Goal: Download file/media

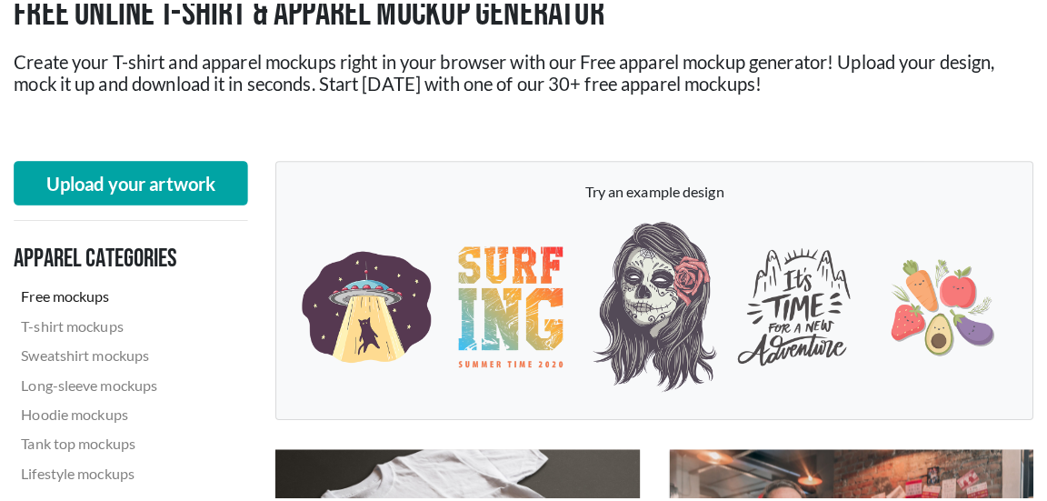
scroll to position [363, 0]
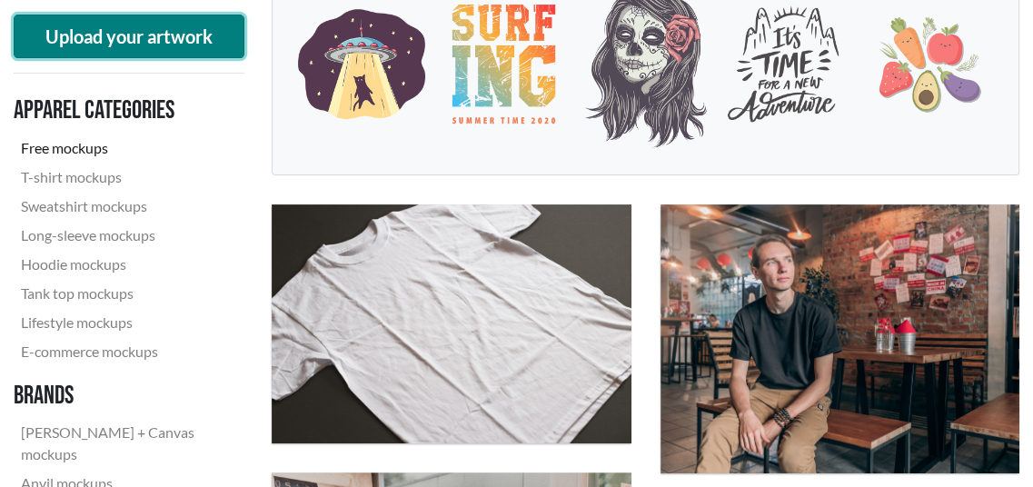
click at [196, 32] on button "Upload your artwork" at bounding box center [129, 37] width 231 height 44
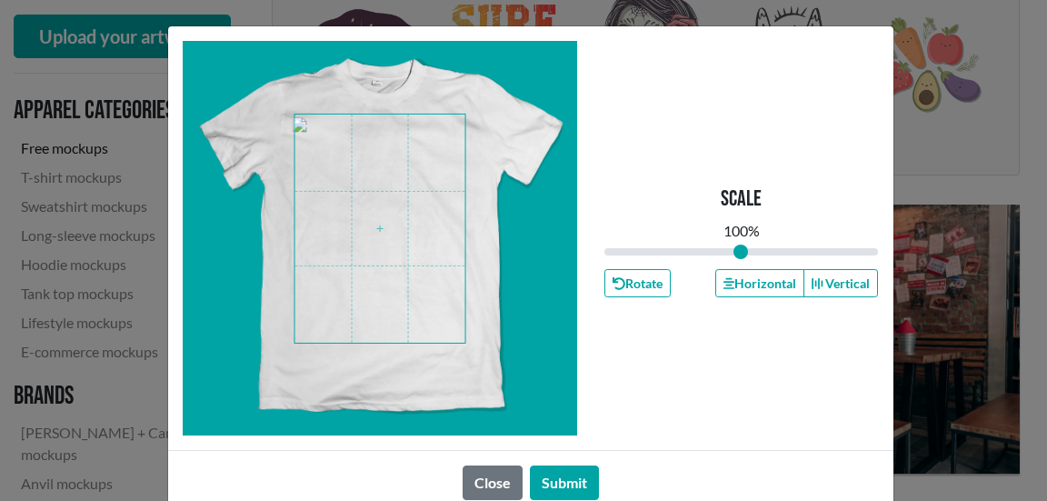
click at [368, 237] on span at bounding box center [379, 228] width 171 height 228
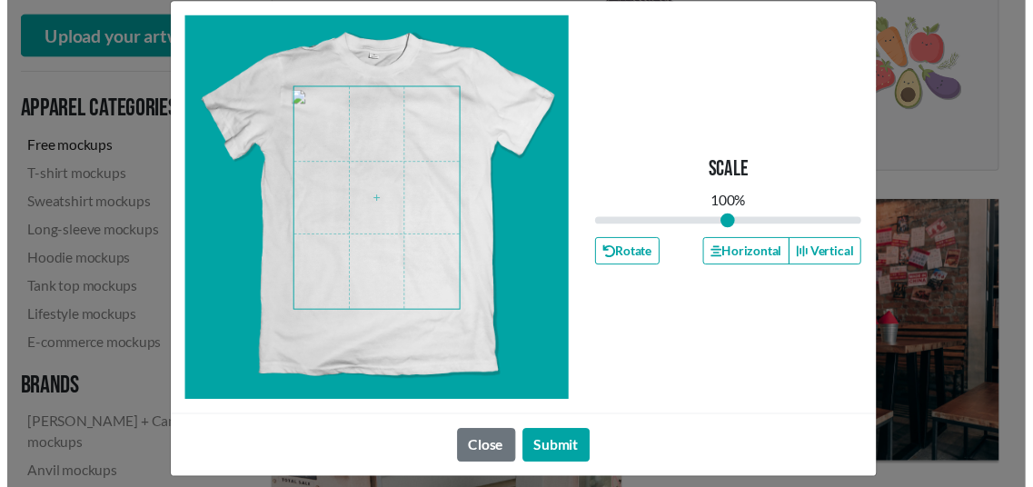
scroll to position [39, 0]
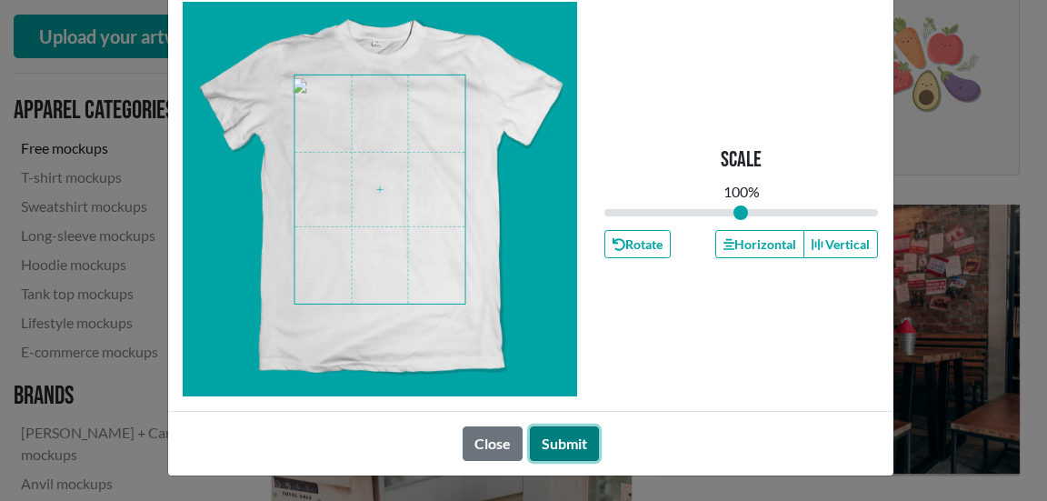
click at [570, 446] on button "Submit" at bounding box center [564, 443] width 69 height 35
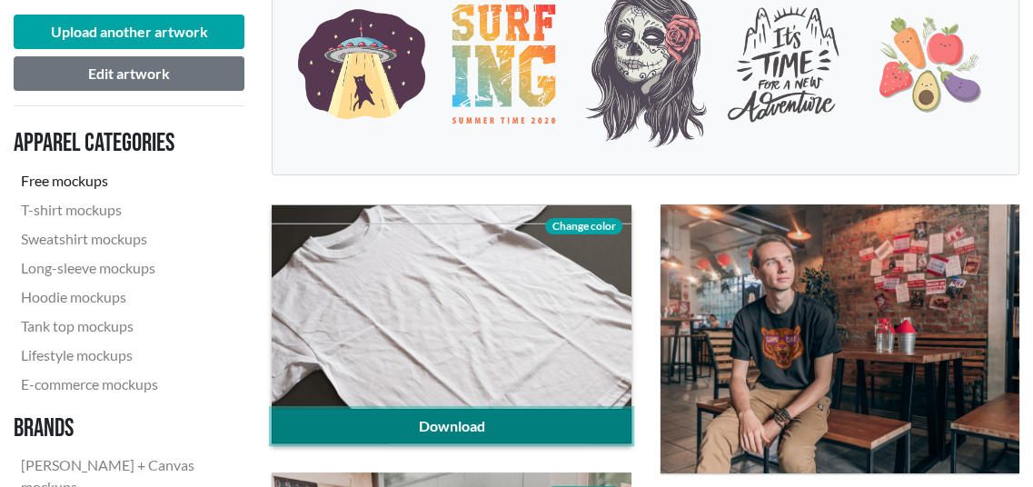
click at [469, 423] on link "Download" at bounding box center [451, 426] width 359 height 35
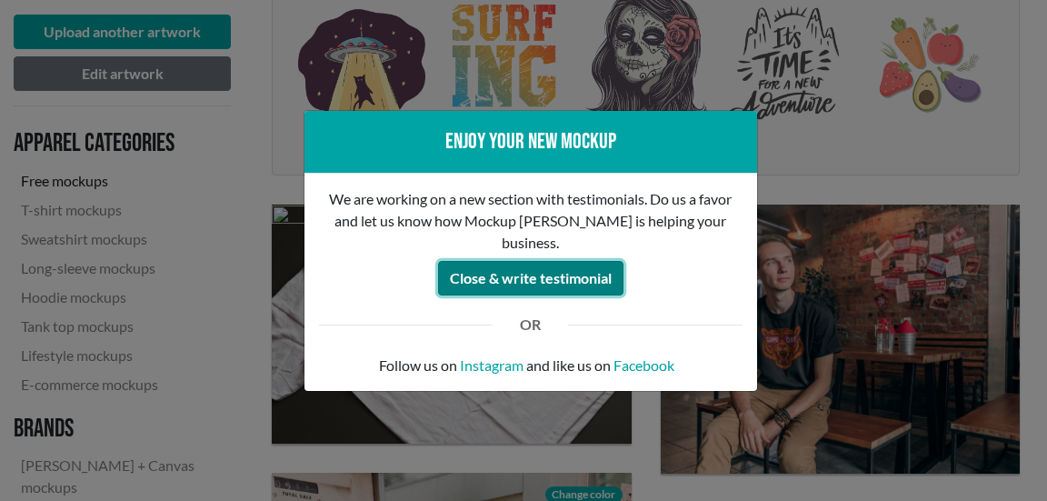
click at [574, 269] on button "Close & write testimonial" at bounding box center [530, 278] width 185 height 35
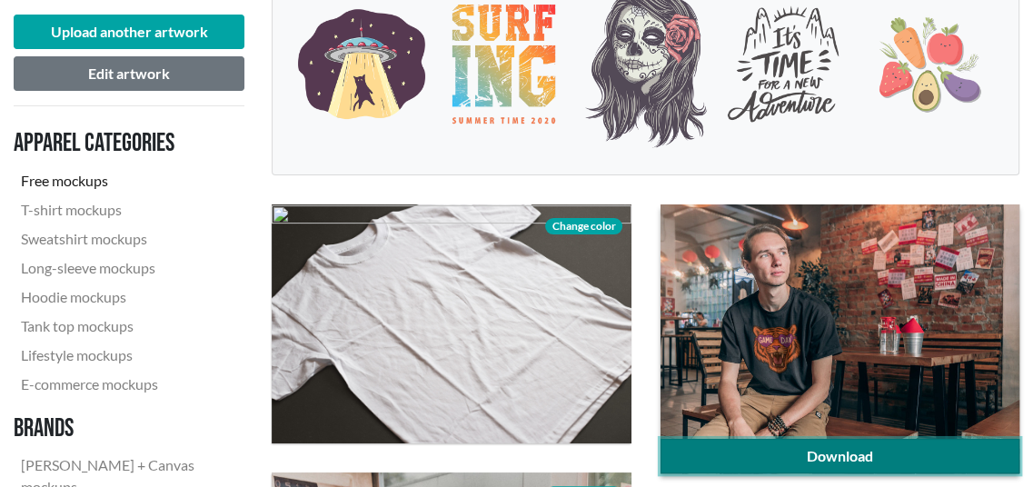
click at [981, 450] on link "Download" at bounding box center [840, 456] width 359 height 35
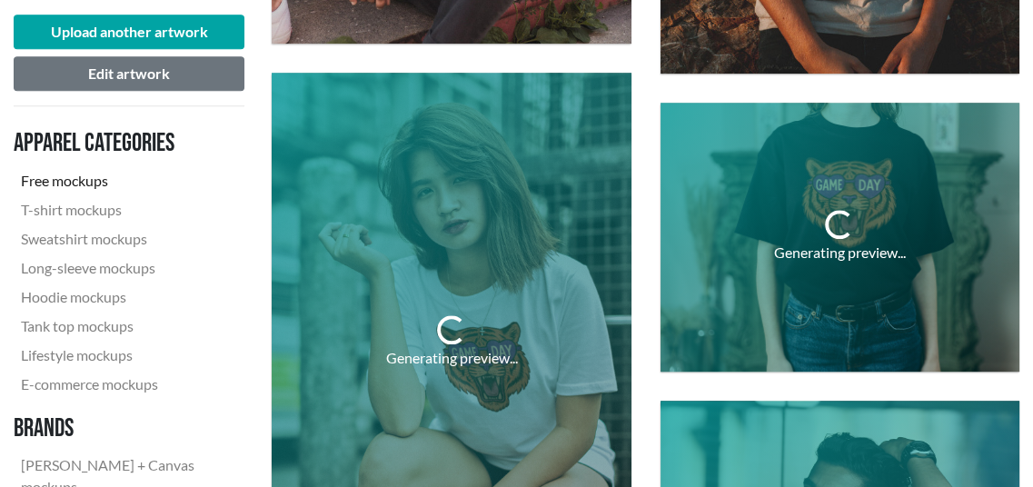
scroll to position [1363, 0]
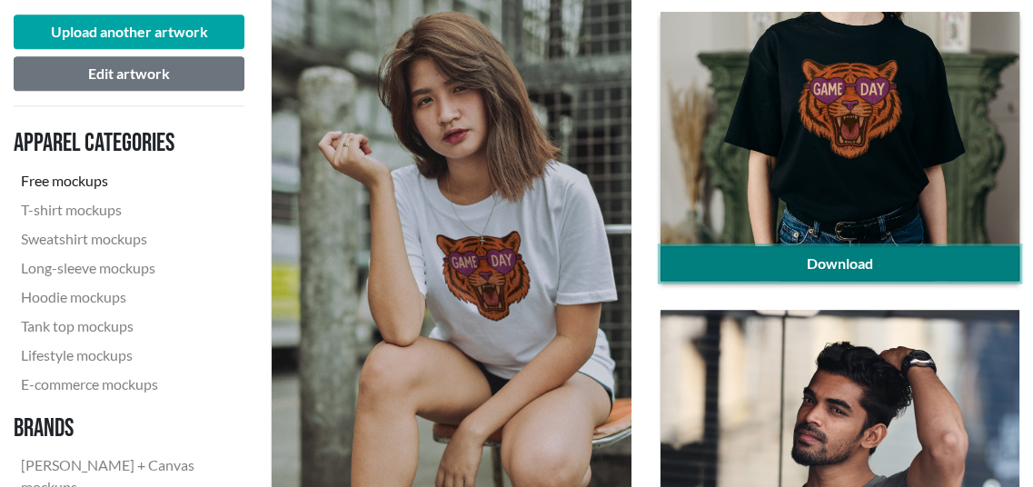
click at [814, 257] on link "Download" at bounding box center [840, 263] width 359 height 35
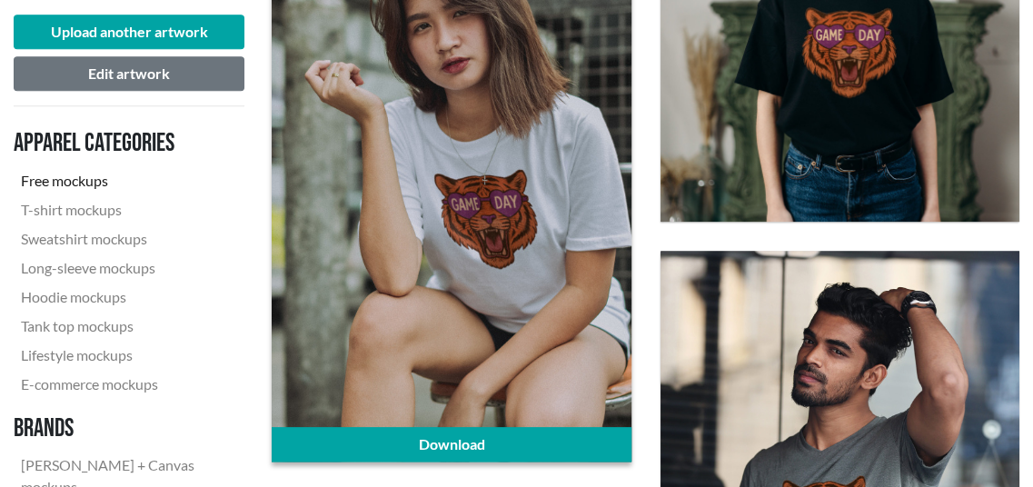
scroll to position [1454, 0]
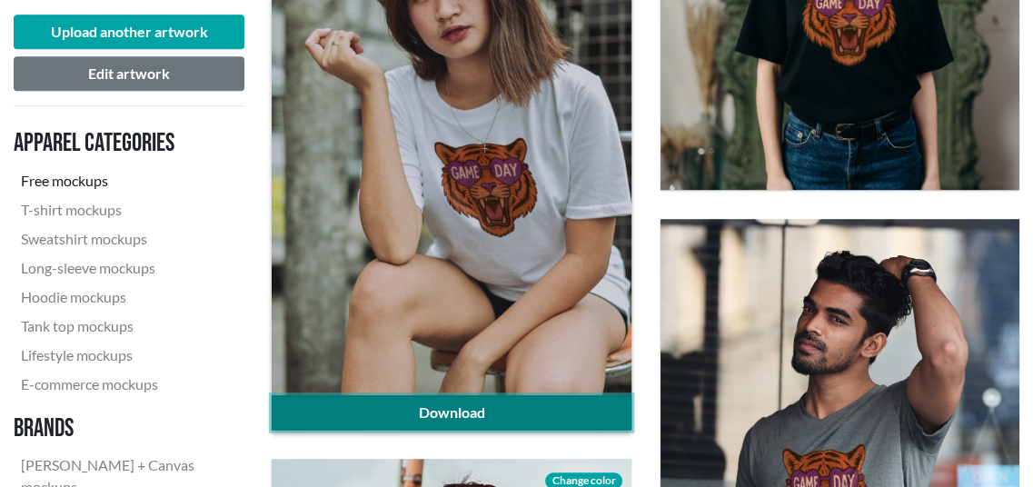
click at [419, 406] on link "Download" at bounding box center [451, 412] width 359 height 35
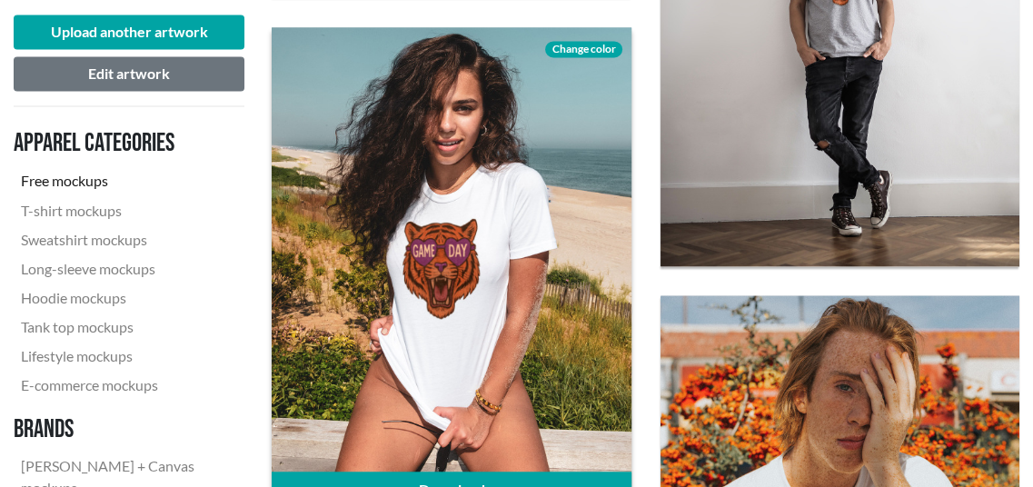
scroll to position [2362, 0]
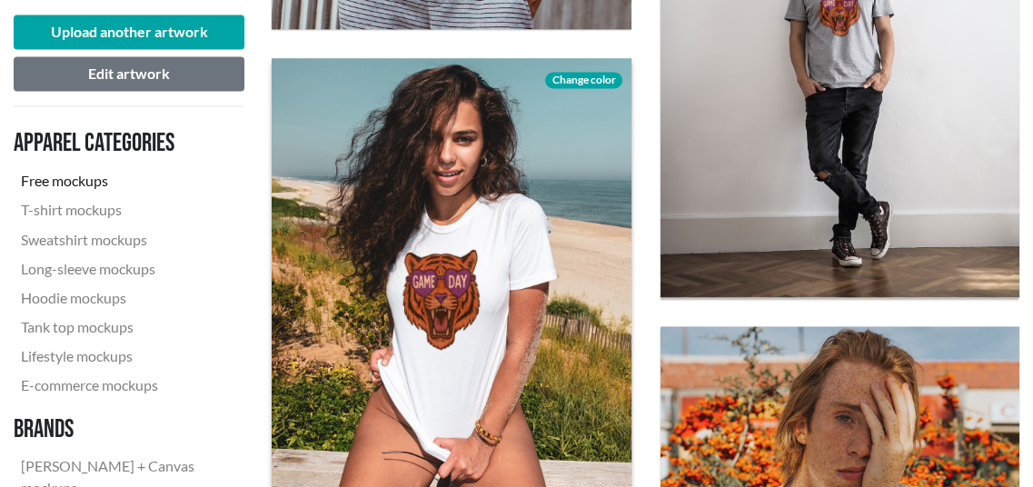
click at [604, 75] on span "Change color" at bounding box center [583, 80] width 76 height 16
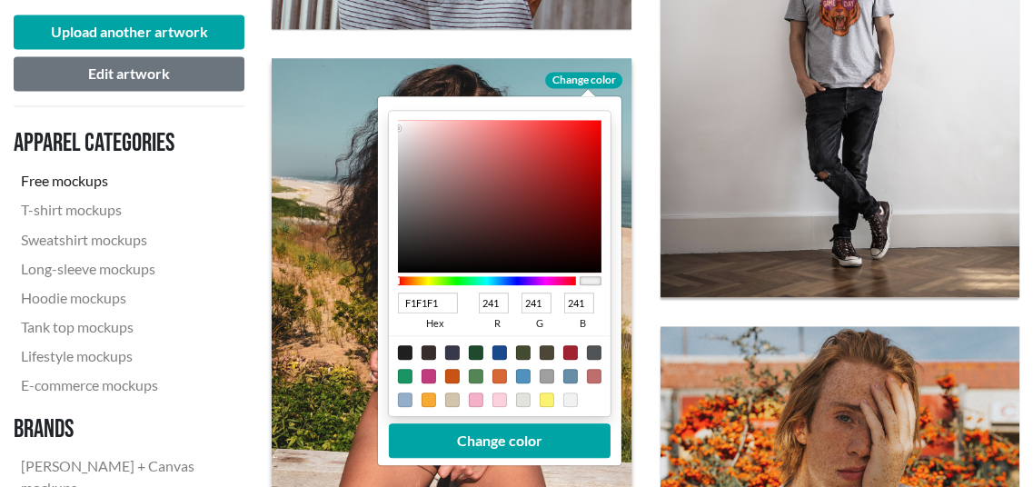
click at [499, 273] on div at bounding box center [487, 281] width 178 height 16
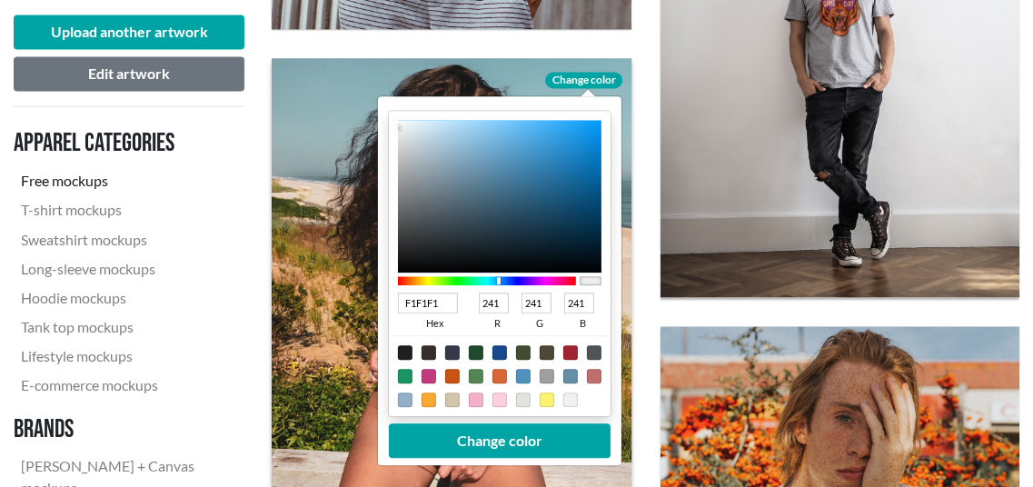
click at [498, 276] on div at bounding box center [487, 280] width 178 height 9
click at [492, 273] on div at bounding box center [487, 281] width 178 height 16
click at [479, 283] on div at bounding box center [487, 280] width 178 height 9
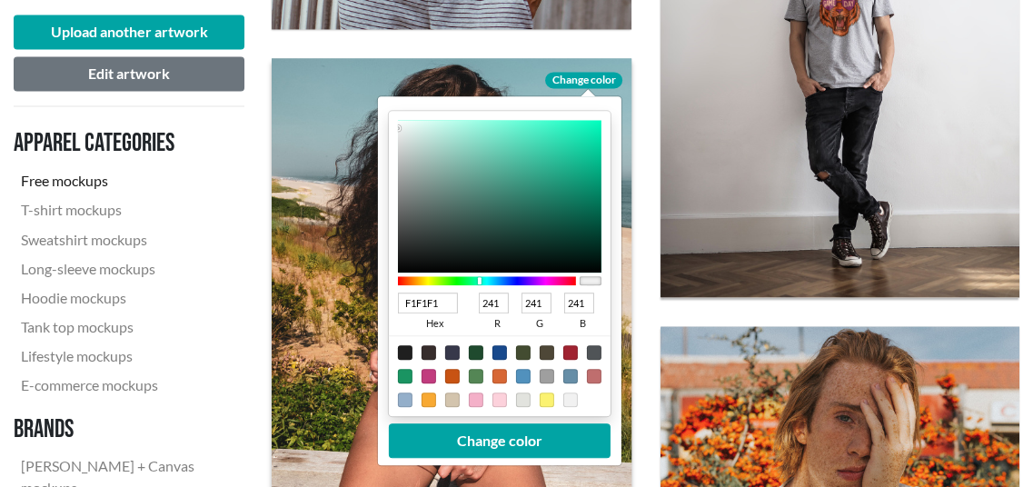
type input "02644C"
type input "2"
type input "100"
type input "76"
click at [596, 212] on div at bounding box center [500, 196] width 204 height 153
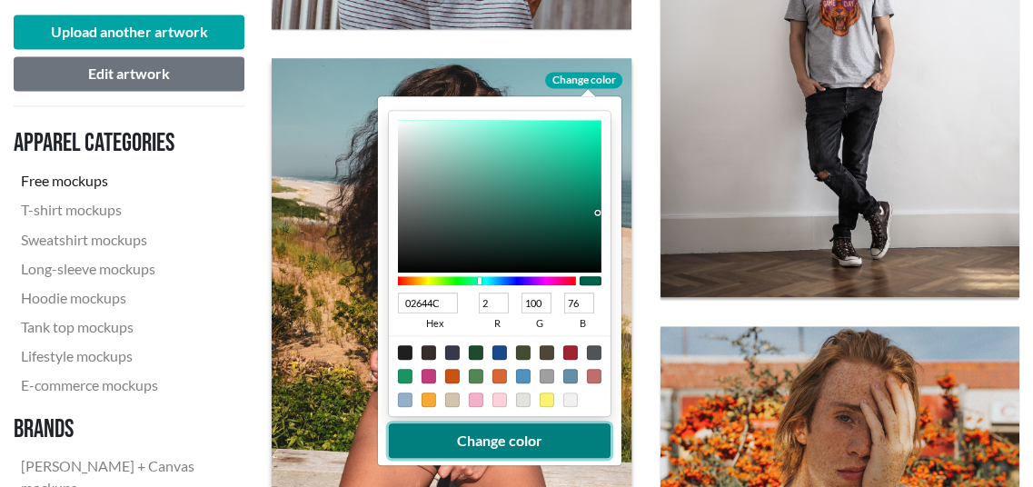
click at [499, 441] on button "Change color" at bounding box center [500, 440] width 222 height 35
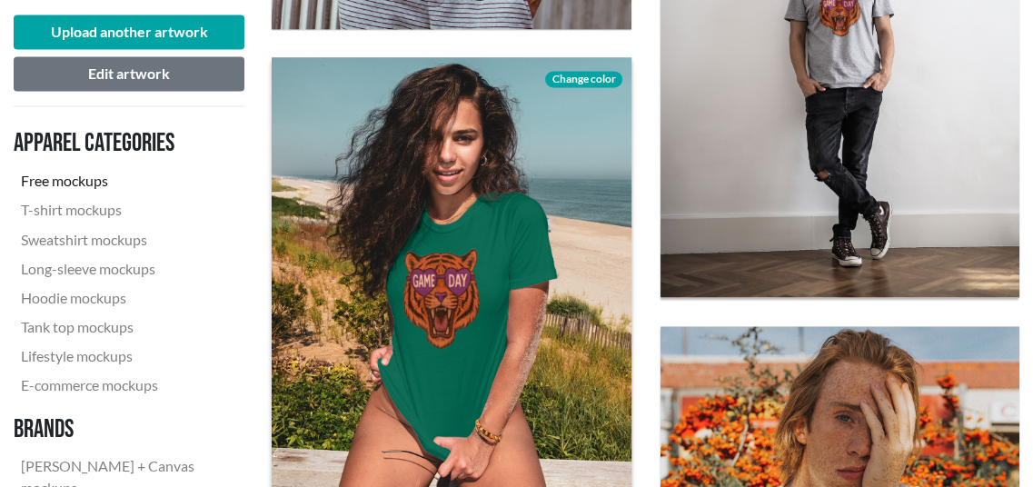
click at [594, 77] on span "Change color" at bounding box center [583, 79] width 76 height 16
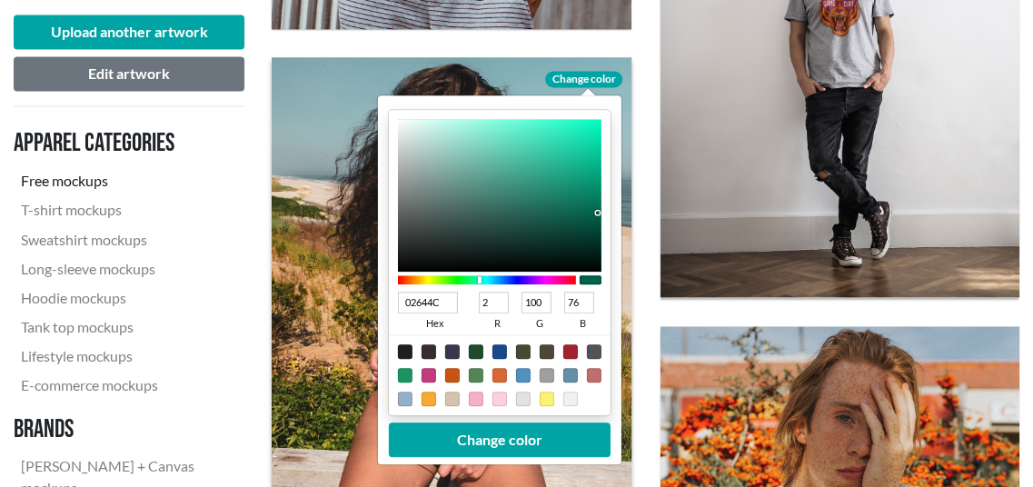
type input "233E37"
type input "35"
type input "62"
type input "55"
click at [487, 234] on div at bounding box center [500, 195] width 204 height 153
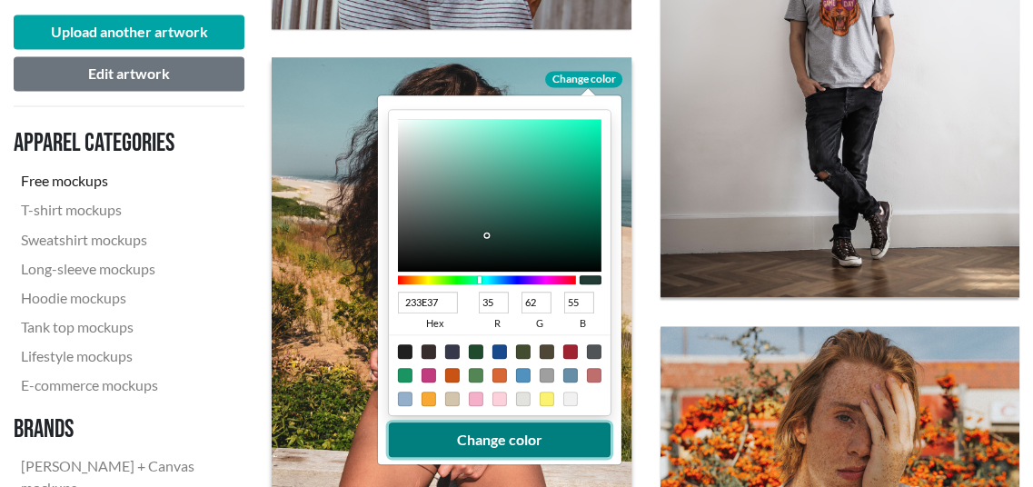
click at [498, 438] on button "Change color" at bounding box center [500, 439] width 222 height 35
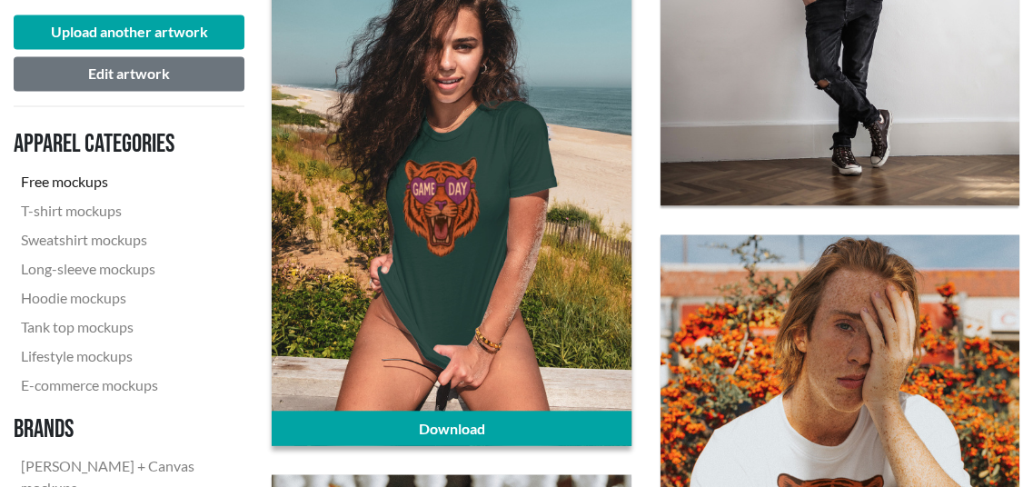
scroll to position [2544, 0]
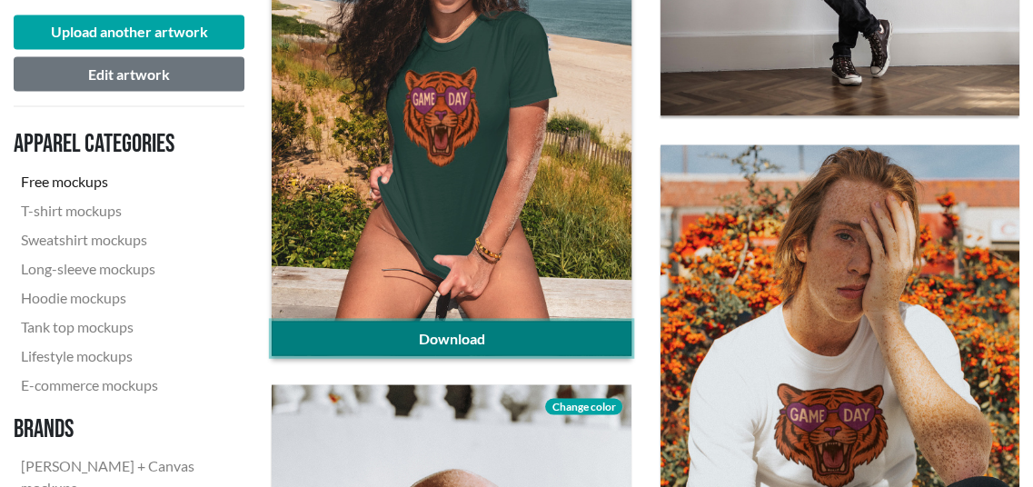
click at [512, 337] on link "Download" at bounding box center [451, 338] width 359 height 35
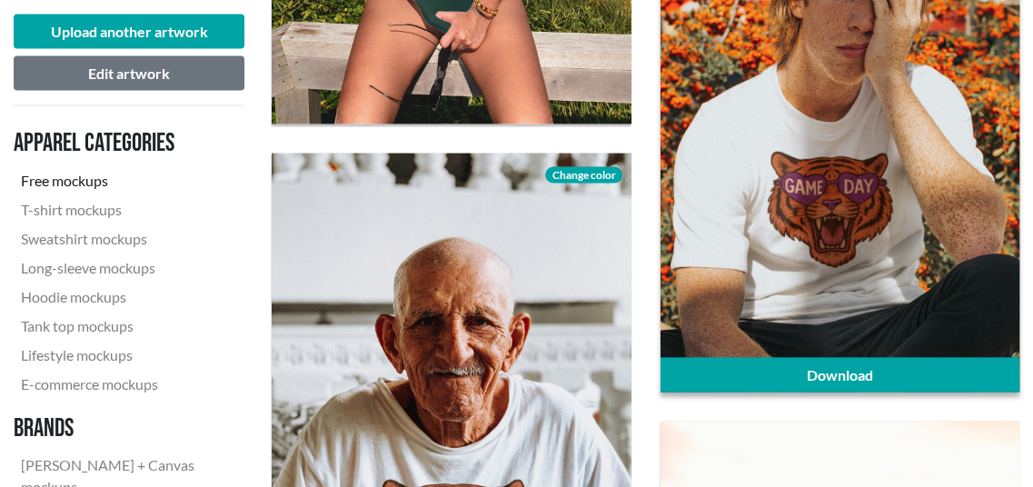
scroll to position [2817, 0]
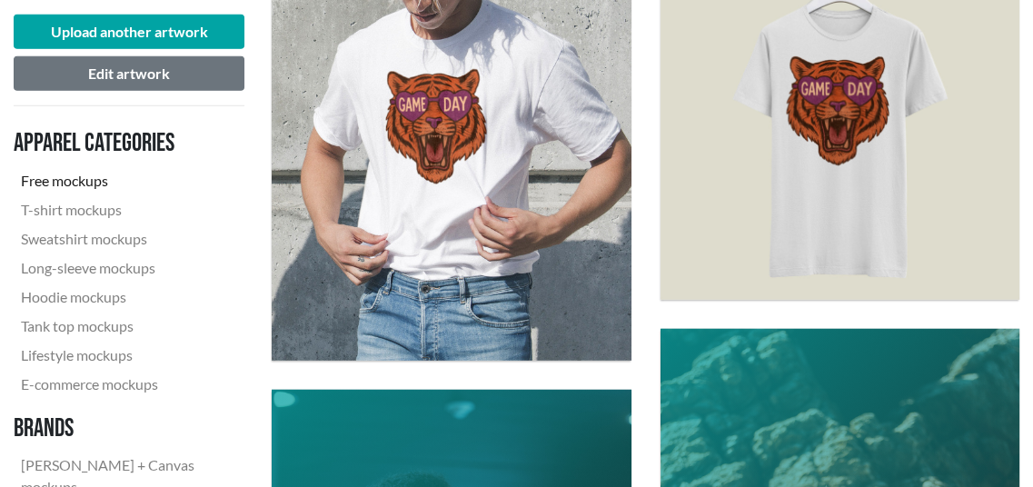
scroll to position [3544, 0]
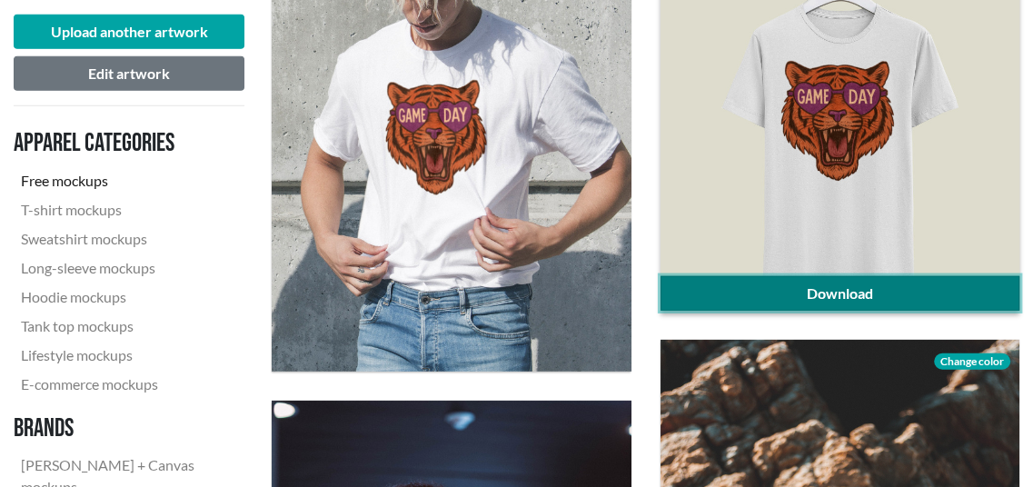
click at [836, 290] on link "Download" at bounding box center [840, 293] width 359 height 35
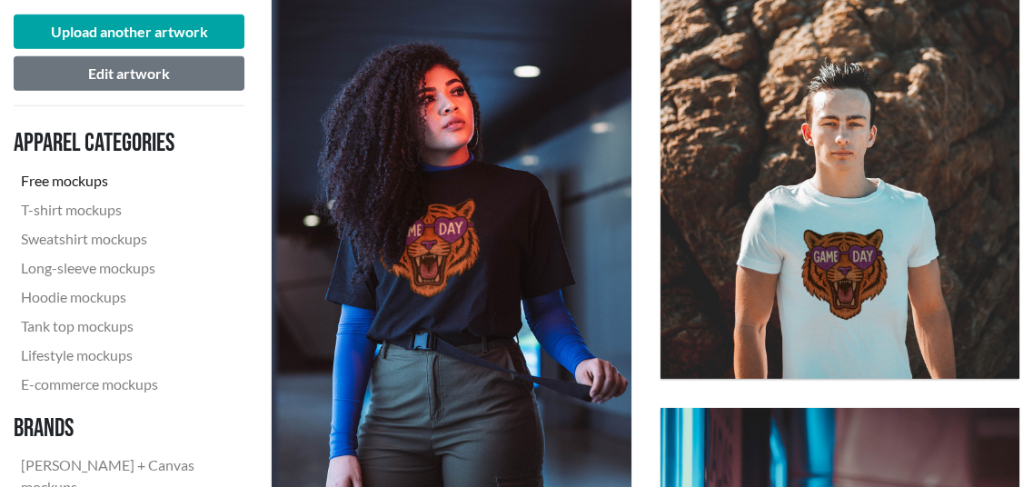
scroll to position [4089, 0]
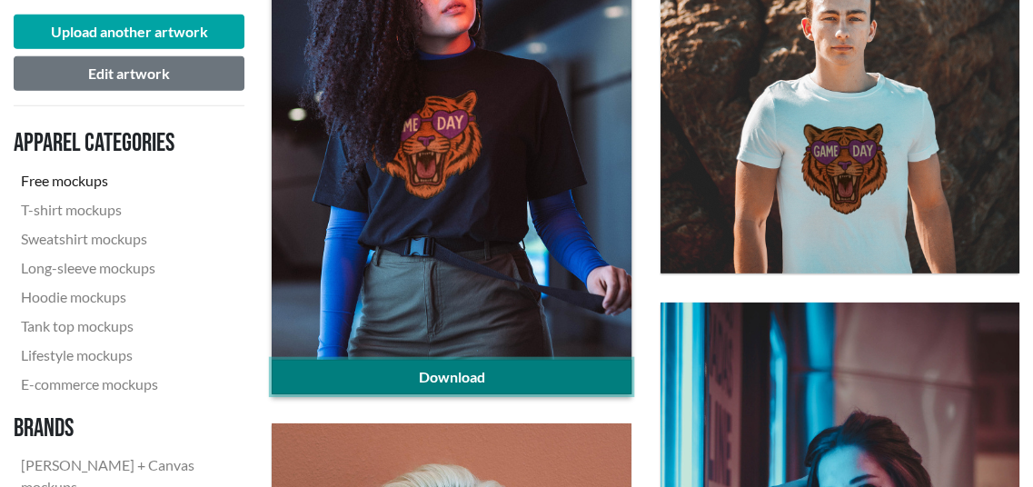
click at [429, 373] on link "Download" at bounding box center [451, 377] width 359 height 35
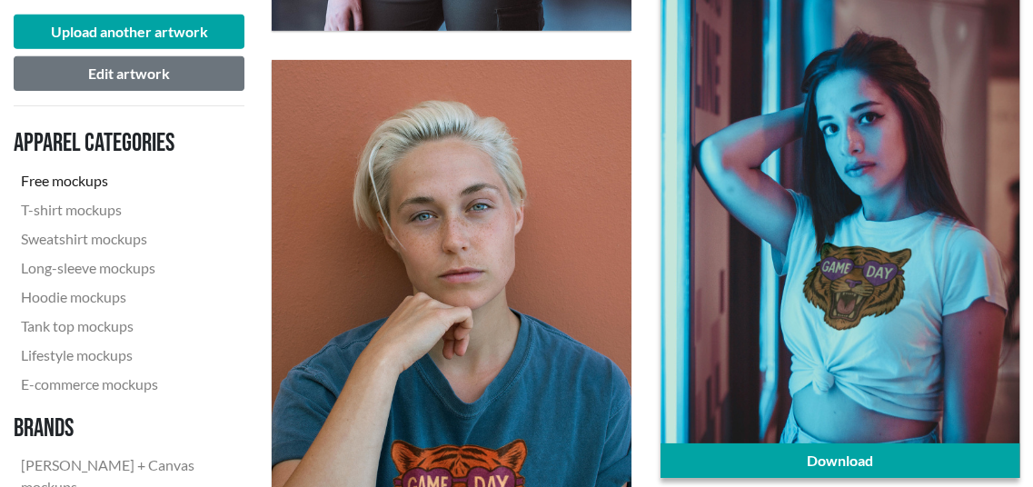
scroll to position [4543, 0]
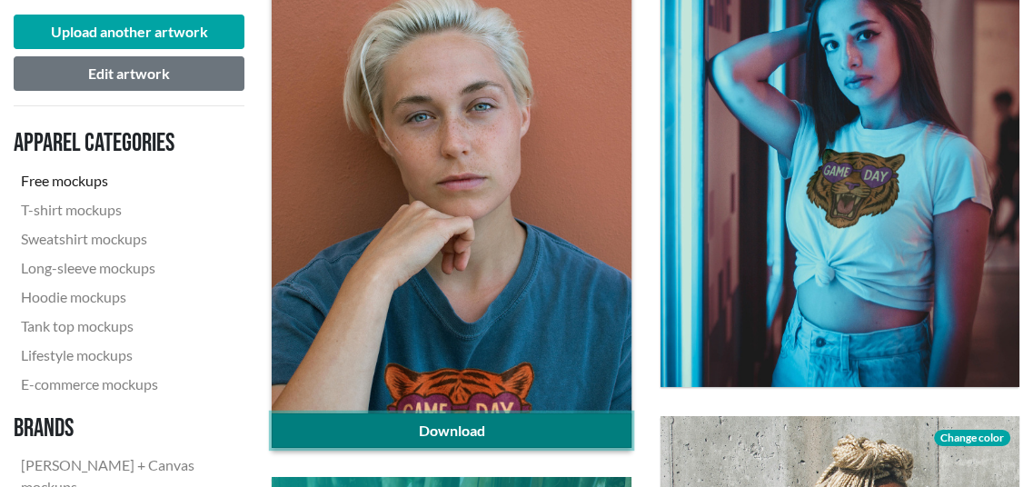
click at [528, 432] on link "Download" at bounding box center [451, 430] width 359 height 35
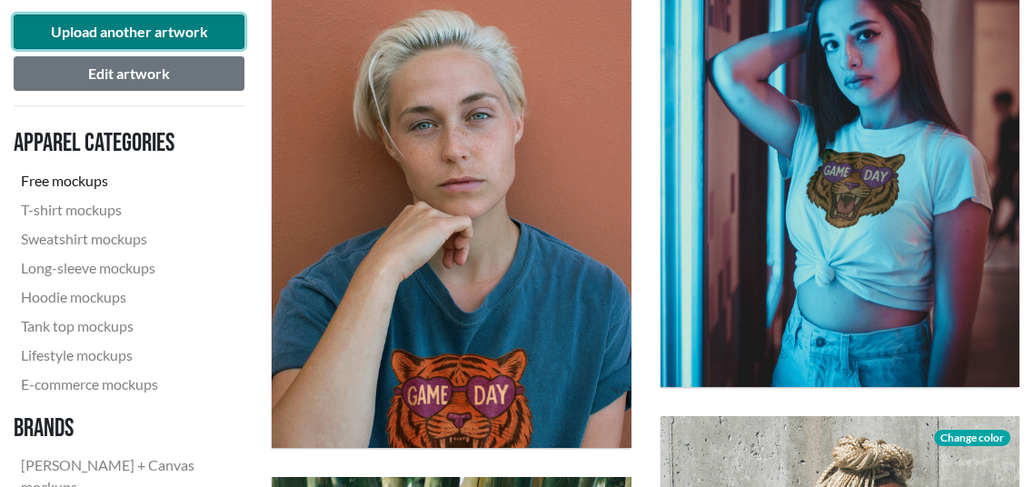
click at [83, 24] on button "Upload another artwork" at bounding box center [129, 32] width 231 height 35
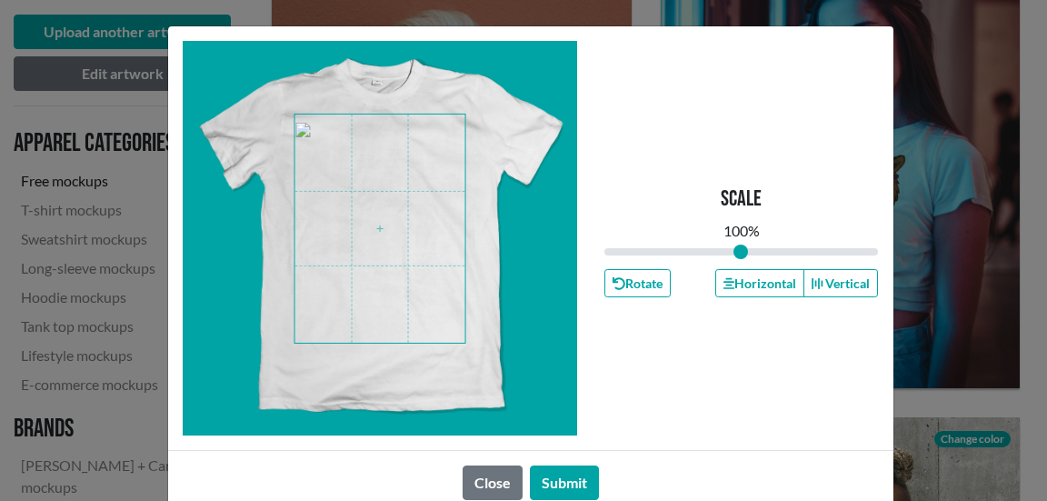
click at [375, 230] on span at bounding box center [379, 228] width 171 height 228
click at [562, 490] on button "Submit" at bounding box center [564, 482] width 69 height 35
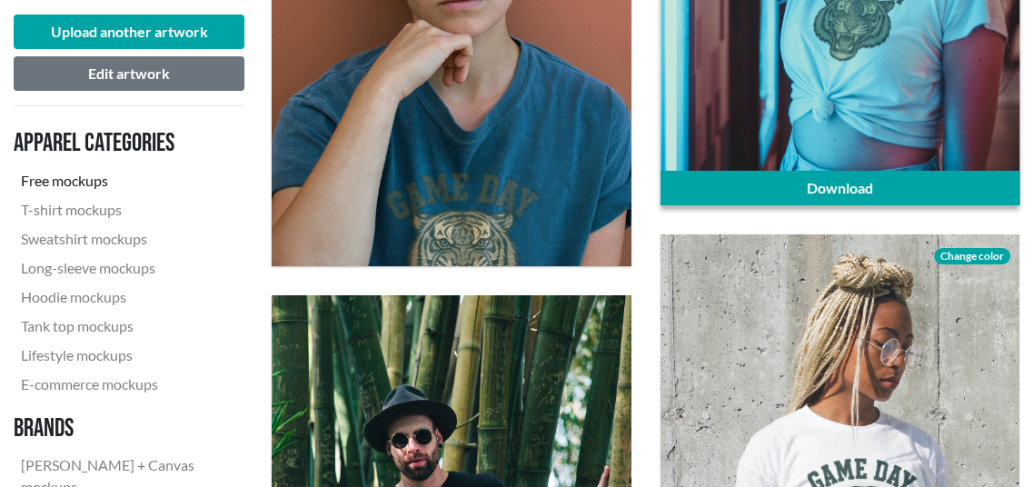
scroll to position [5088, 0]
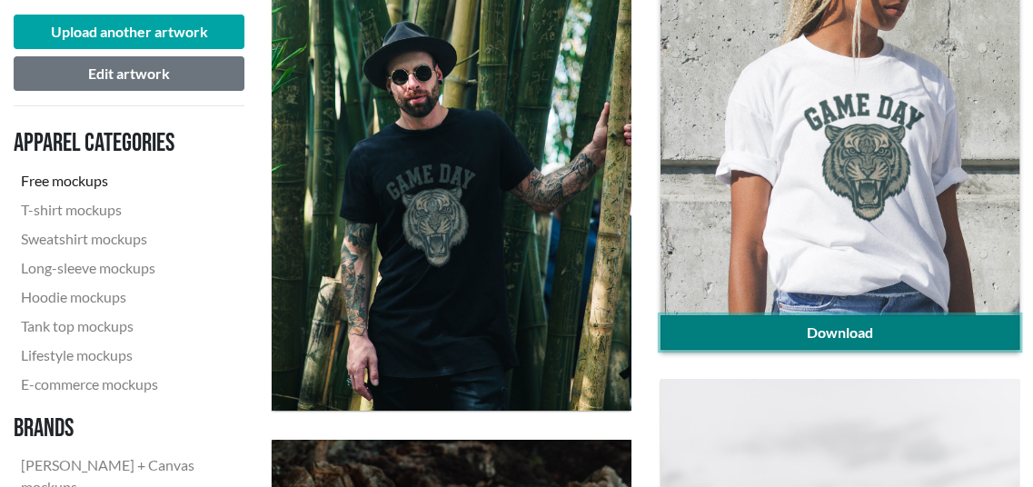
click at [909, 329] on link "Download" at bounding box center [840, 332] width 359 height 35
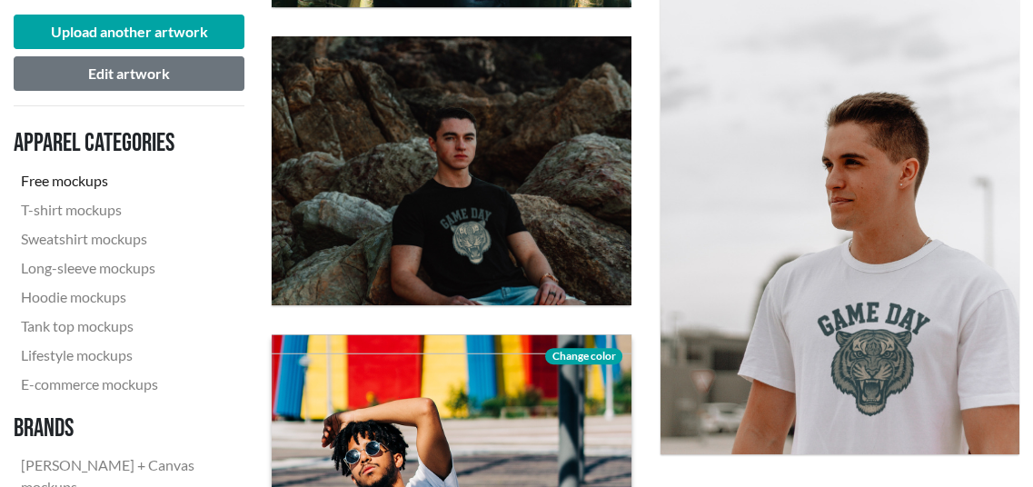
scroll to position [5633, 0]
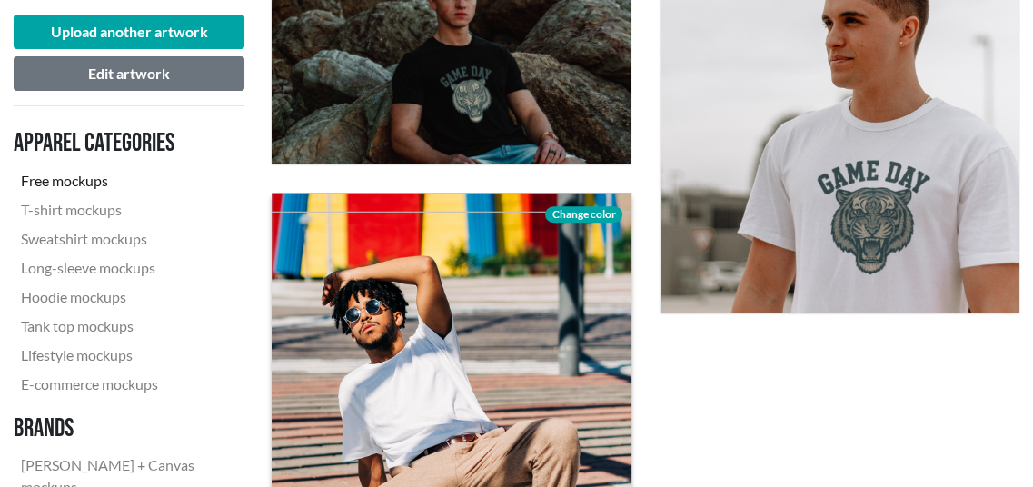
click at [551, 216] on span "Change color" at bounding box center [583, 214] width 76 height 16
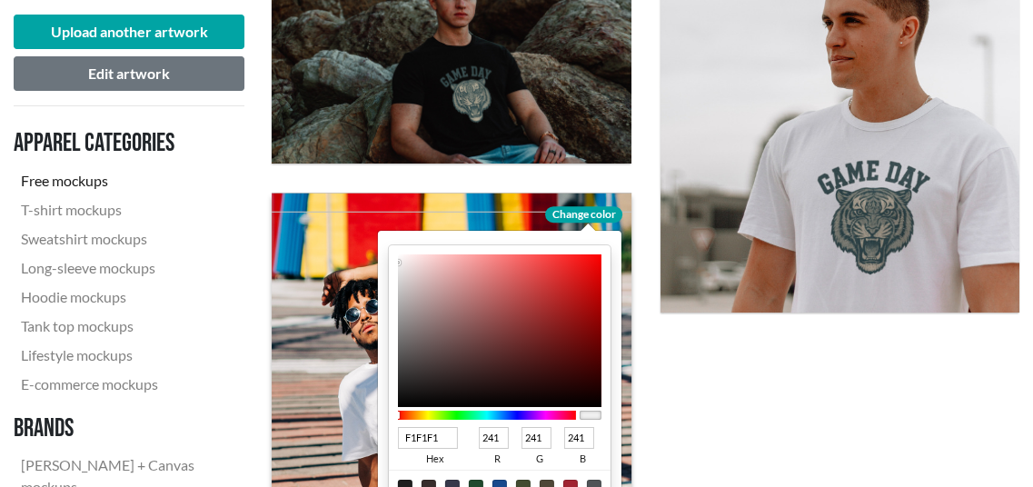
type input "DBD3D3"
type input "219"
type input "211"
click at [405, 275] on div at bounding box center [500, 330] width 204 height 153
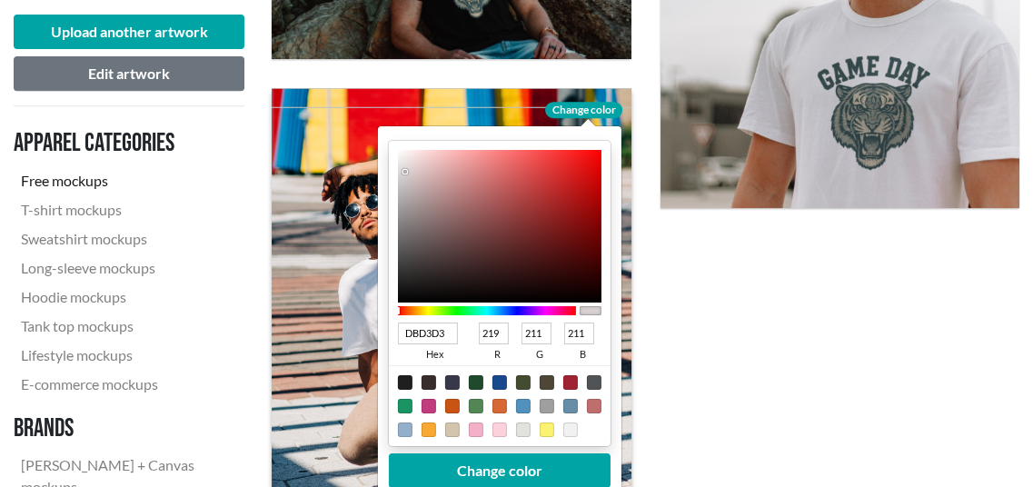
scroll to position [5815, 0]
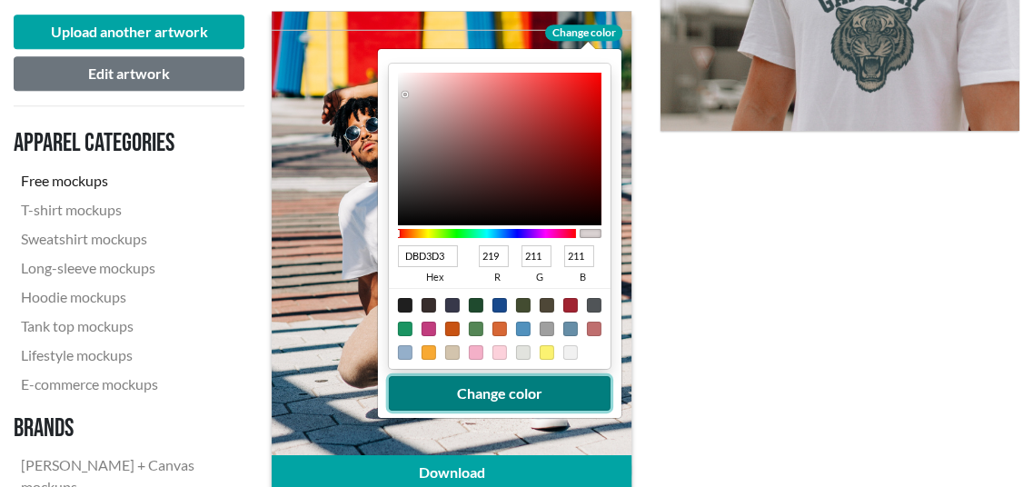
click at [552, 398] on button "Change color" at bounding box center [500, 393] width 222 height 35
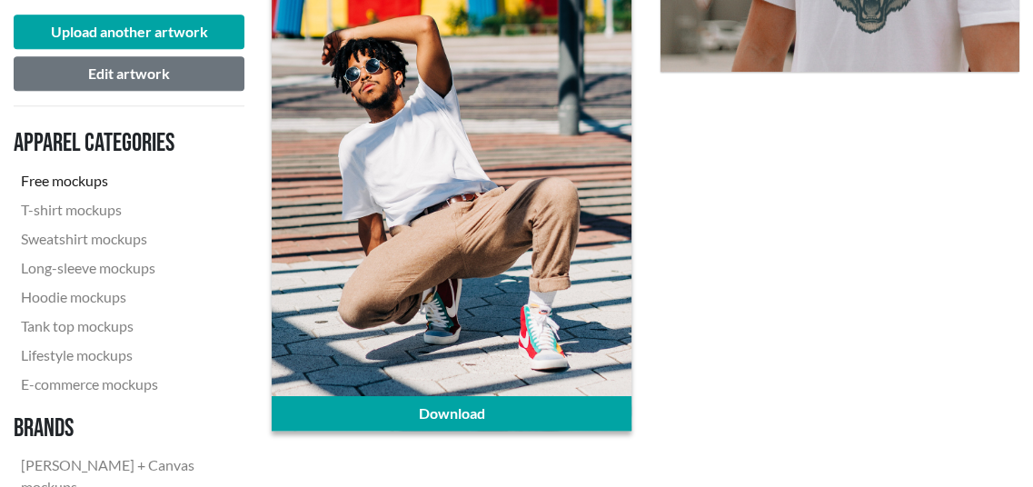
scroll to position [5906, 0]
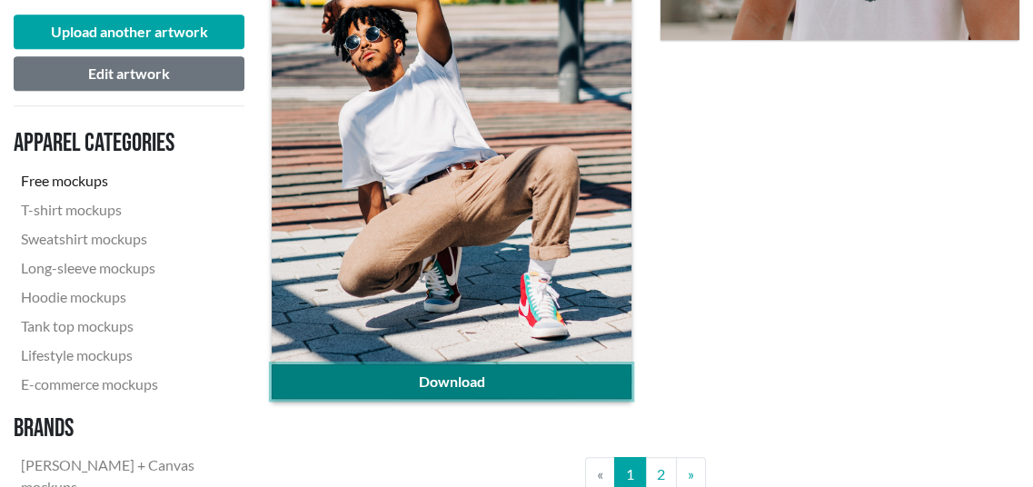
click at [531, 382] on link "Download" at bounding box center [451, 381] width 359 height 35
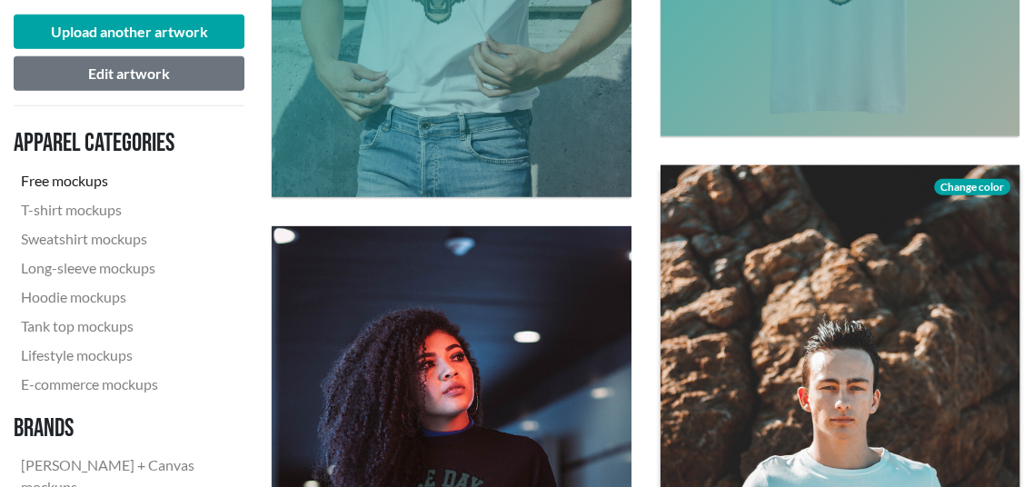
scroll to position [3696, 0]
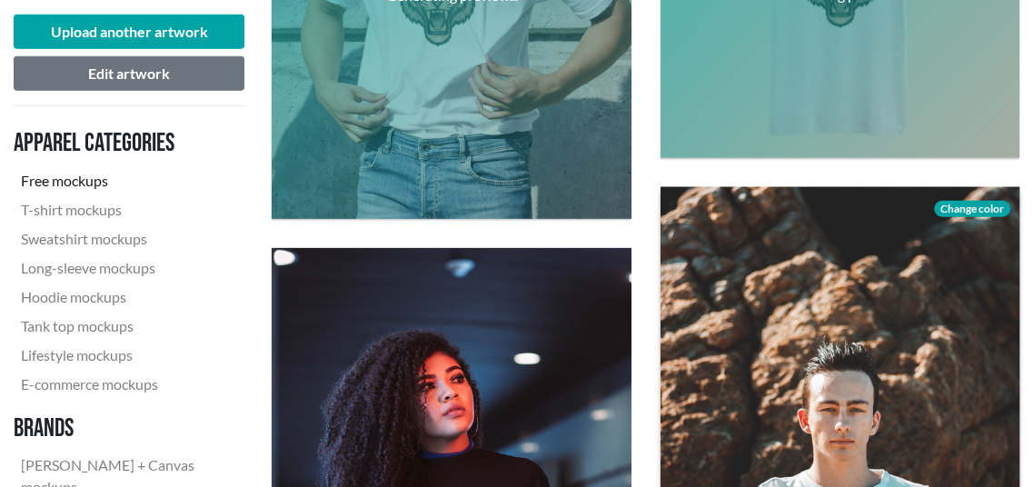
click at [975, 204] on span "Change color" at bounding box center [972, 209] width 76 height 16
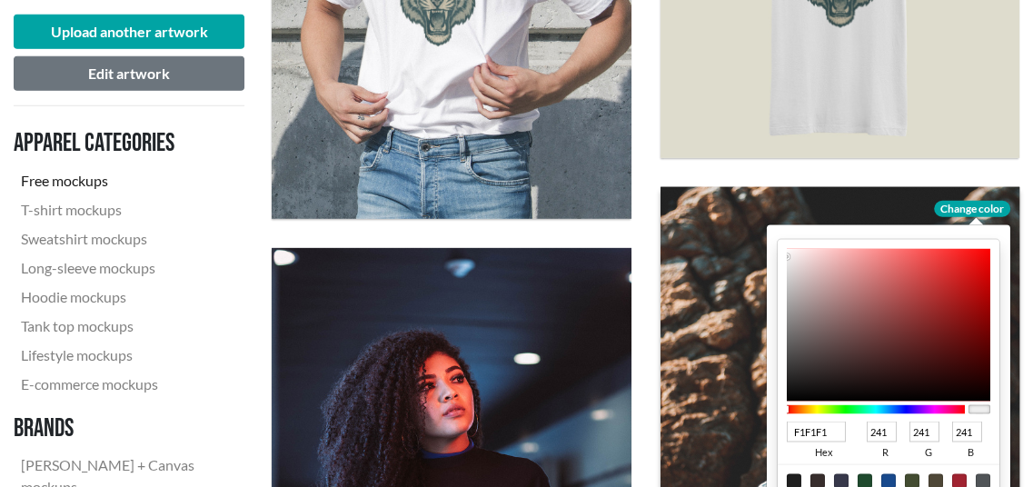
type input "410C0C"
type input "65"
type input "12"
click at [950, 361] on div at bounding box center [888, 325] width 204 height 153
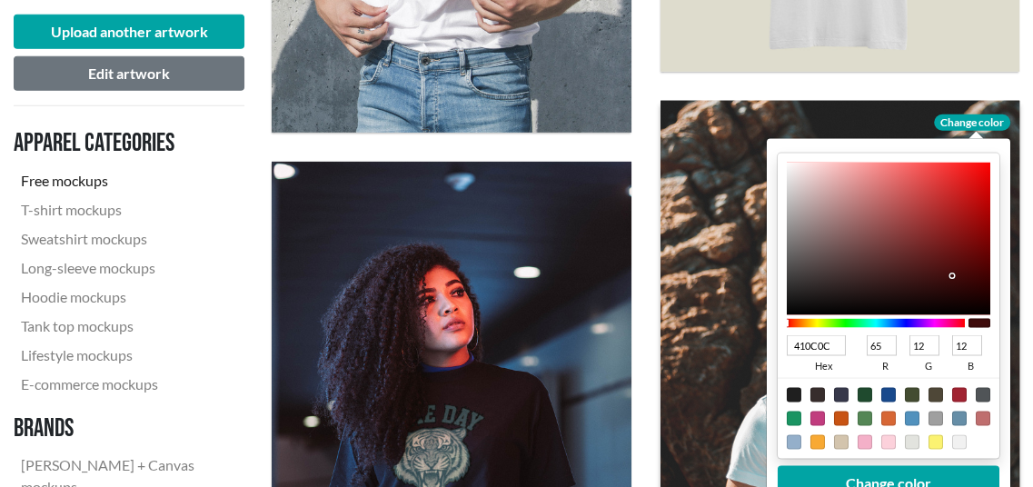
scroll to position [3878, 0]
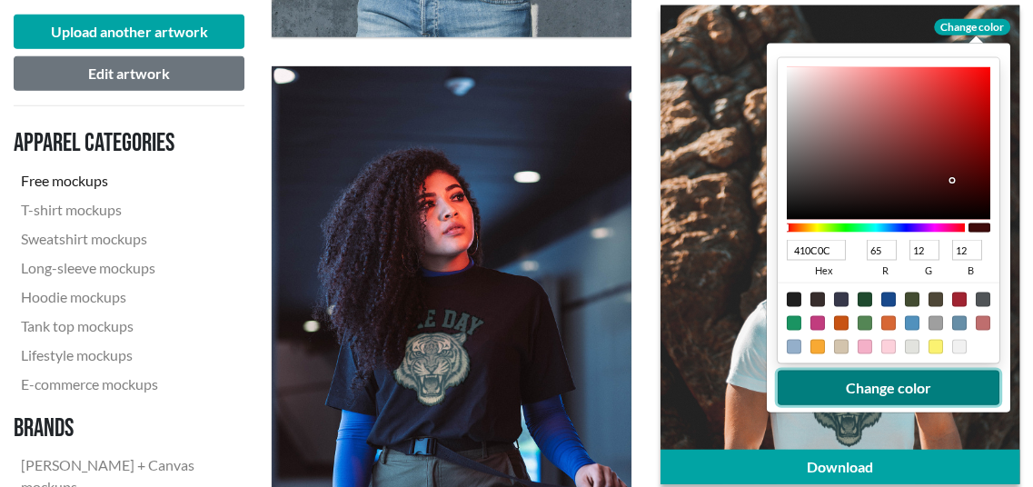
click at [927, 387] on button "Change color" at bounding box center [888, 388] width 222 height 35
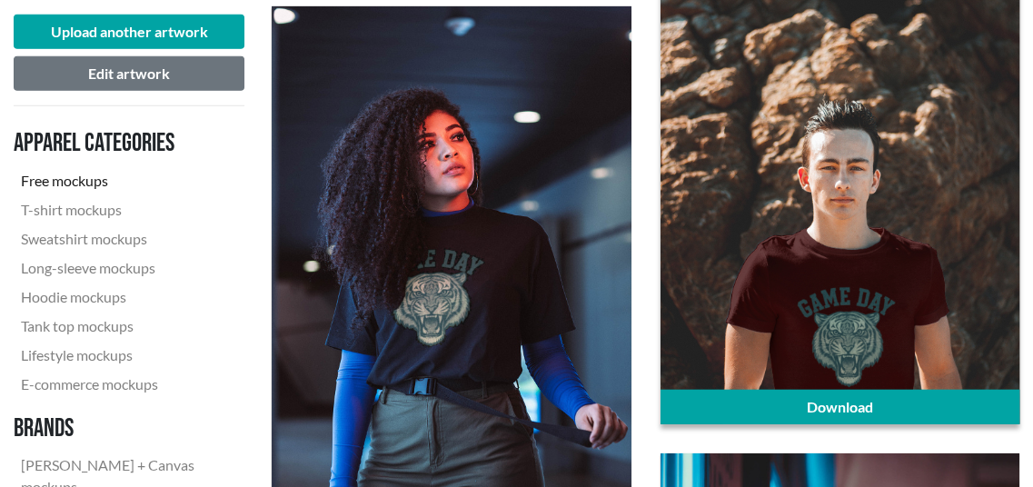
scroll to position [3969, 0]
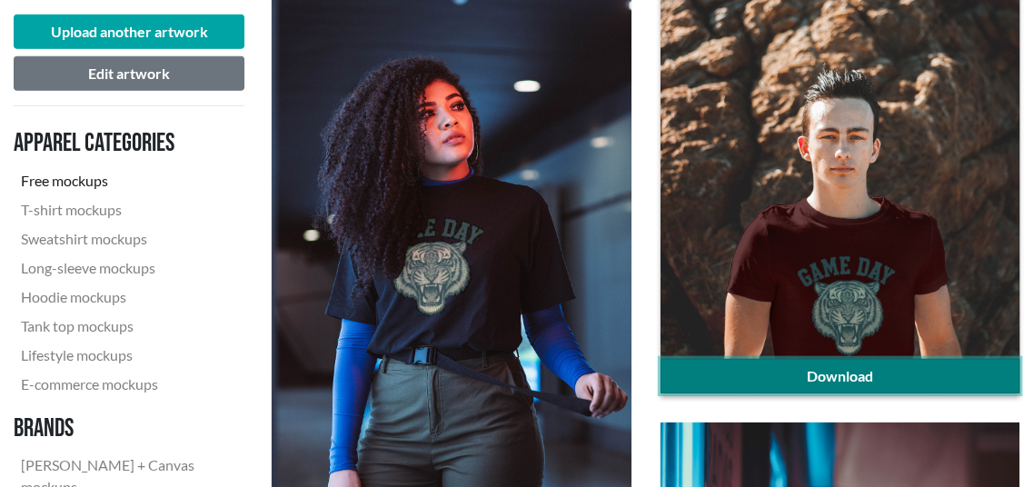
click at [895, 370] on link "Download" at bounding box center [840, 376] width 359 height 35
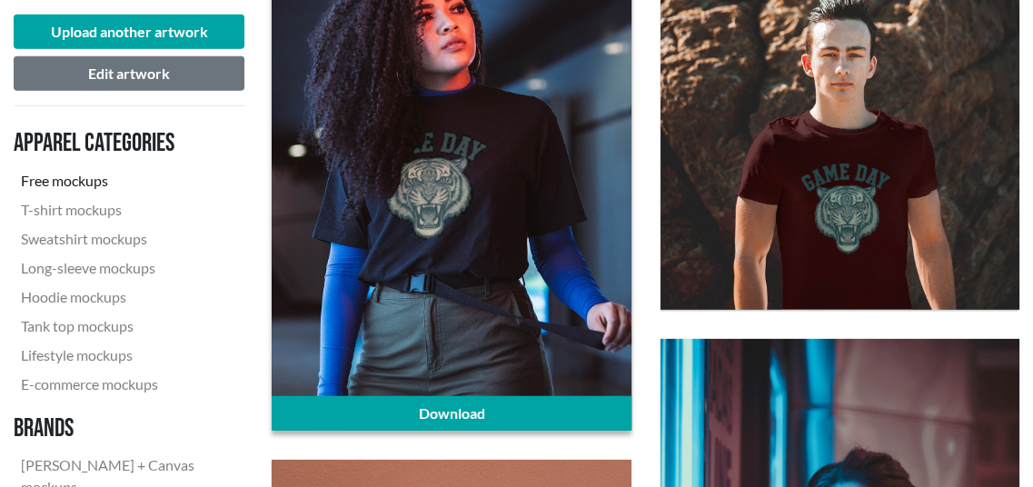
scroll to position [4150, 0]
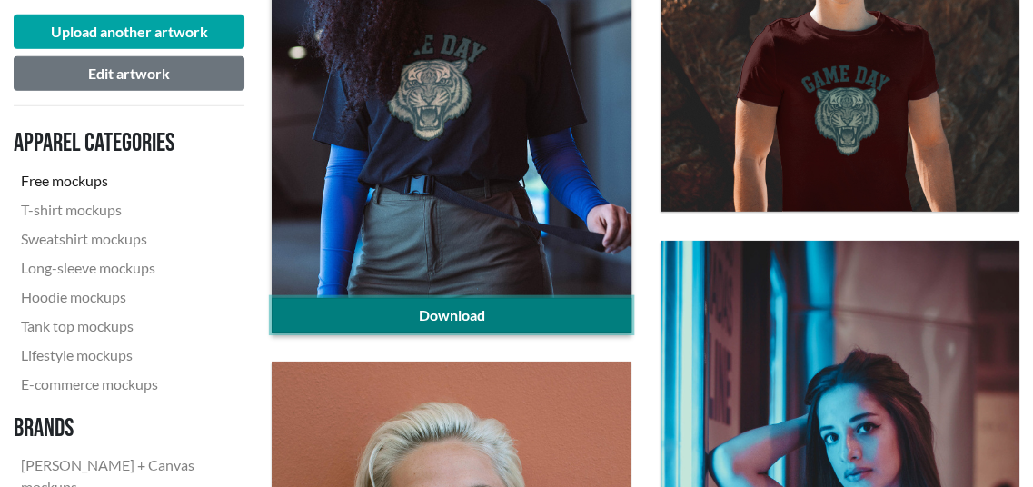
click at [453, 313] on link "Download" at bounding box center [451, 315] width 359 height 35
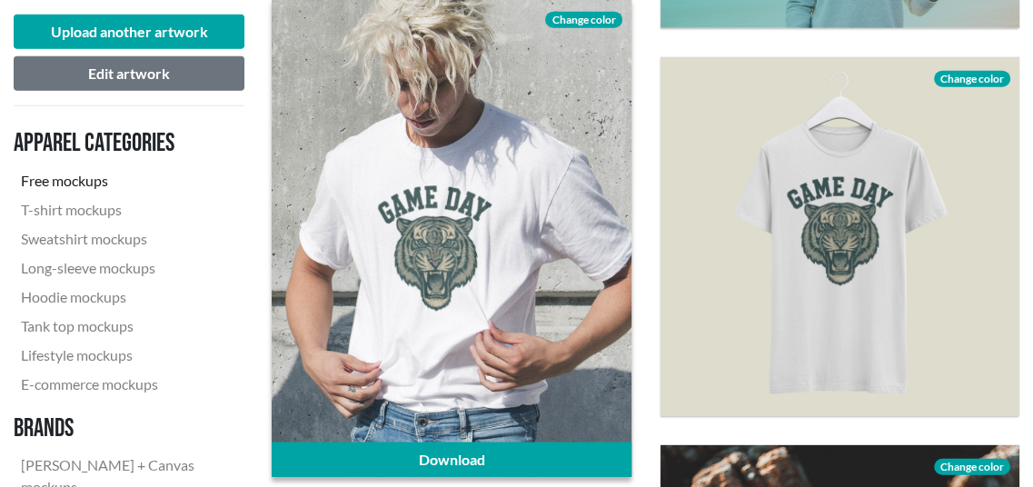
scroll to position [3424, 0]
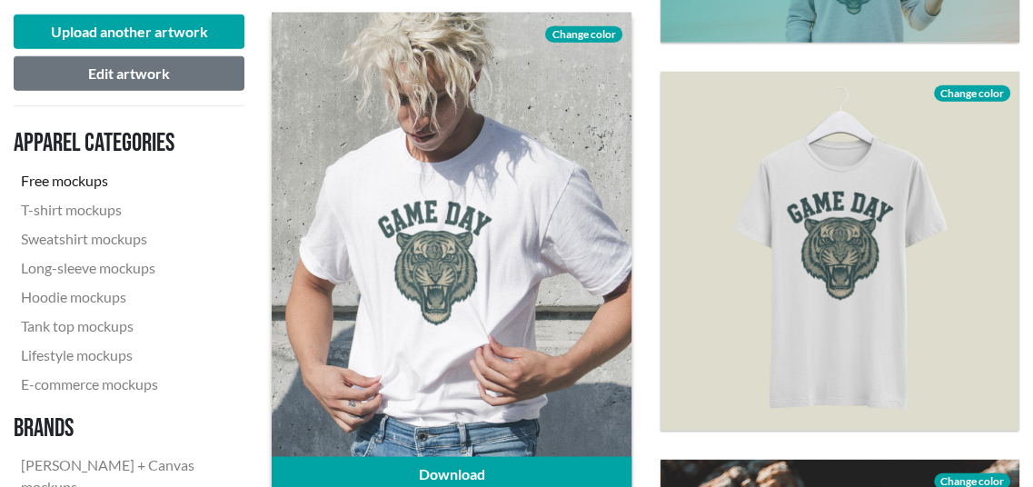
click at [577, 32] on span "Change color" at bounding box center [583, 34] width 76 height 16
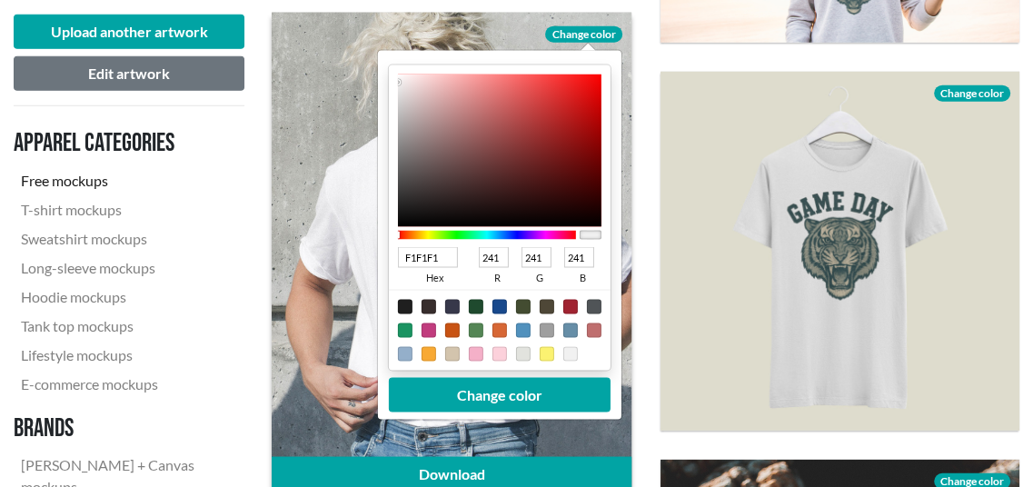
click at [404, 330] on div at bounding box center [405, 330] width 15 height 15
type input "1A9462"
type input "26"
type input "148"
type input "98"
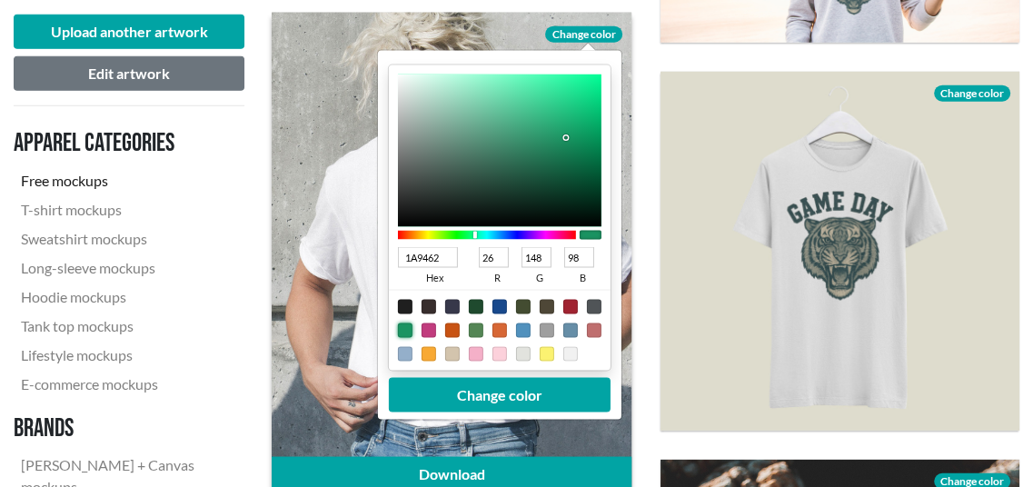
type input "073925"
type input "7"
type input "57"
type input "37"
click at [576, 191] on div at bounding box center [500, 150] width 204 height 153
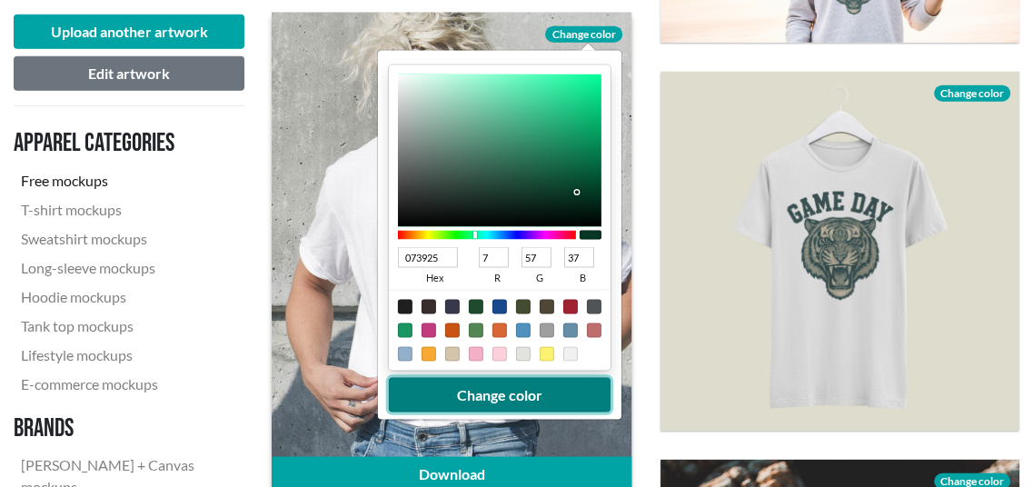
click at [538, 389] on button "Change color" at bounding box center [500, 394] width 222 height 35
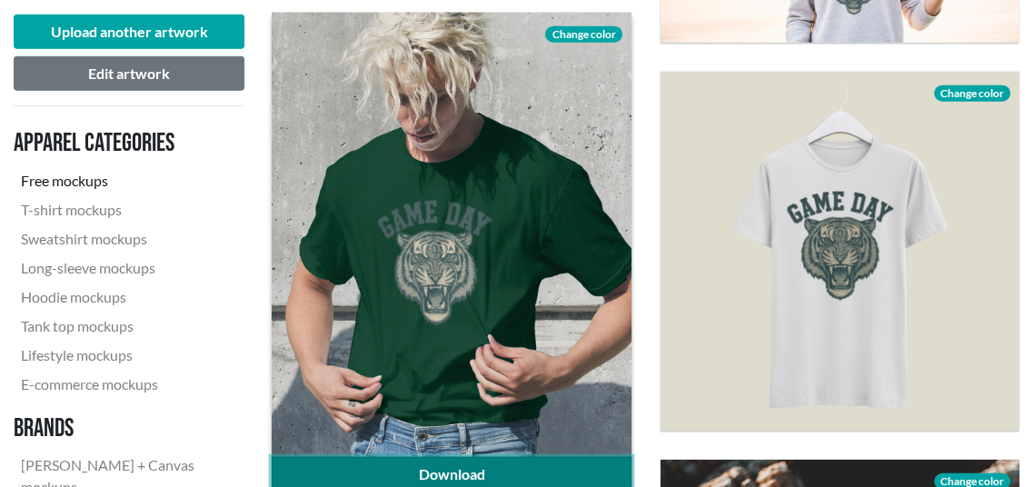
click at [466, 464] on link "Download" at bounding box center [451, 474] width 359 height 35
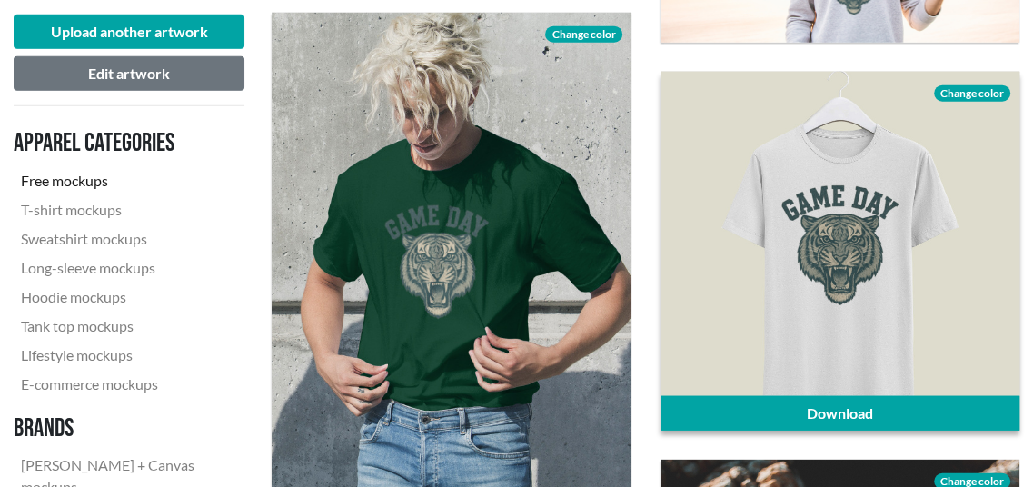
click at [982, 90] on span "Change color" at bounding box center [972, 93] width 76 height 16
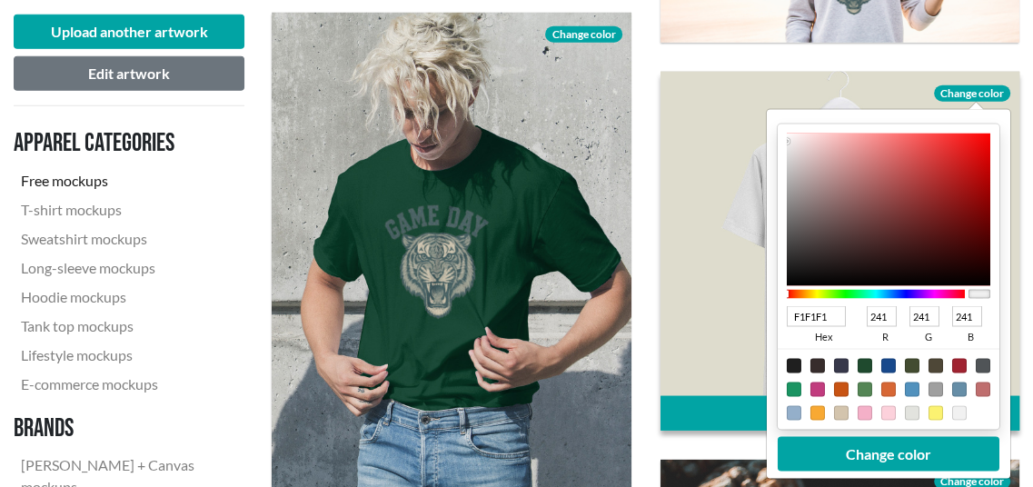
click at [993, 249] on div "F1F1F1 hex 241 r 241 g 241 b 100 a" at bounding box center [888, 276] width 222 height 305
click at [956, 289] on div at bounding box center [875, 293] width 178 height 9
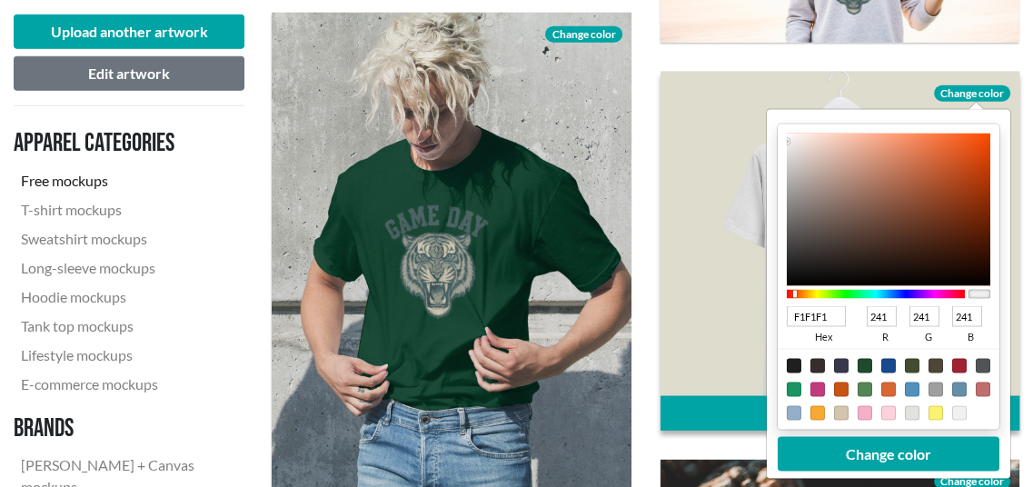
click at [794, 292] on div at bounding box center [875, 293] width 178 height 9
click at [789, 291] on div at bounding box center [875, 293] width 178 height 9
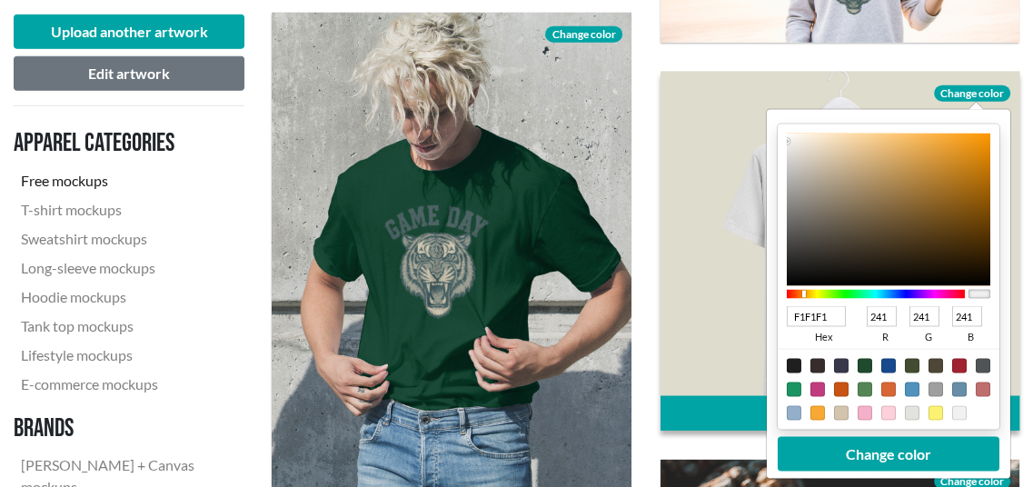
click at [803, 291] on div at bounding box center [875, 293] width 178 height 9
type input "EB900B"
type input "235"
type input "144"
type input "11"
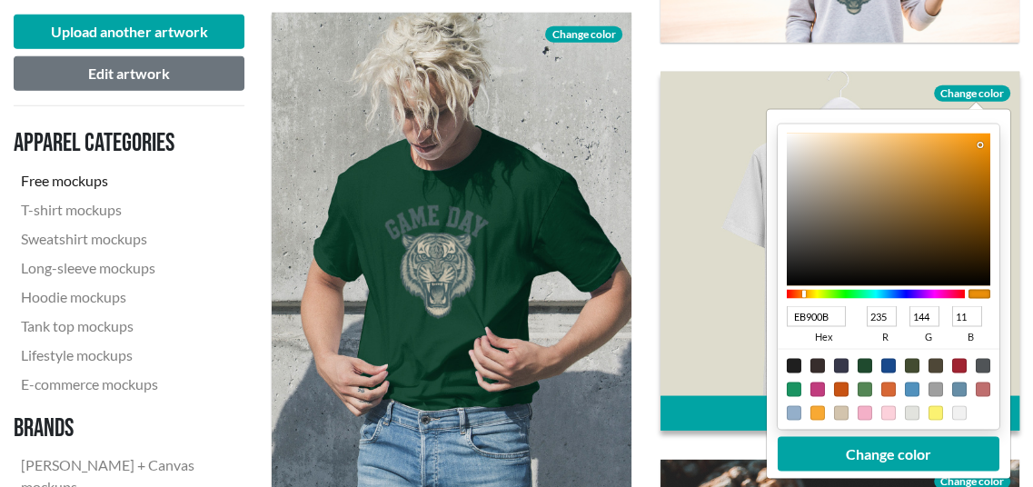
click at [979, 144] on div at bounding box center [888, 209] width 204 height 153
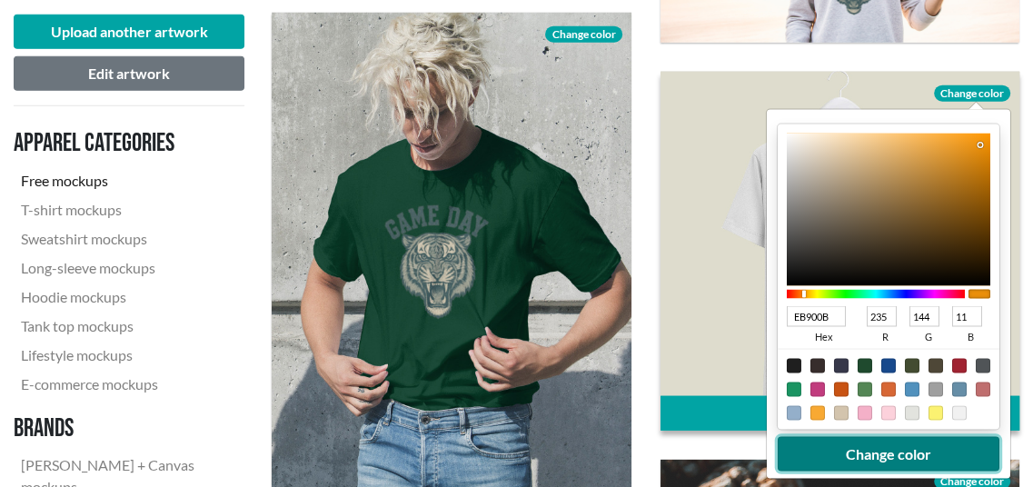
click at [909, 450] on button "Change color" at bounding box center [888, 453] width 222 height 35
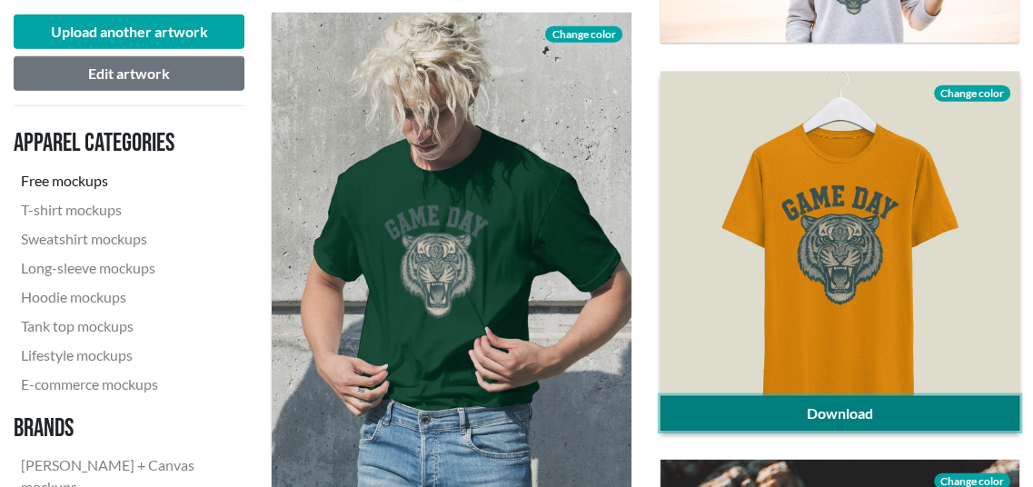
click at [864, 416] on link "Download" at bounding box center [840, 413] width 359 height 35
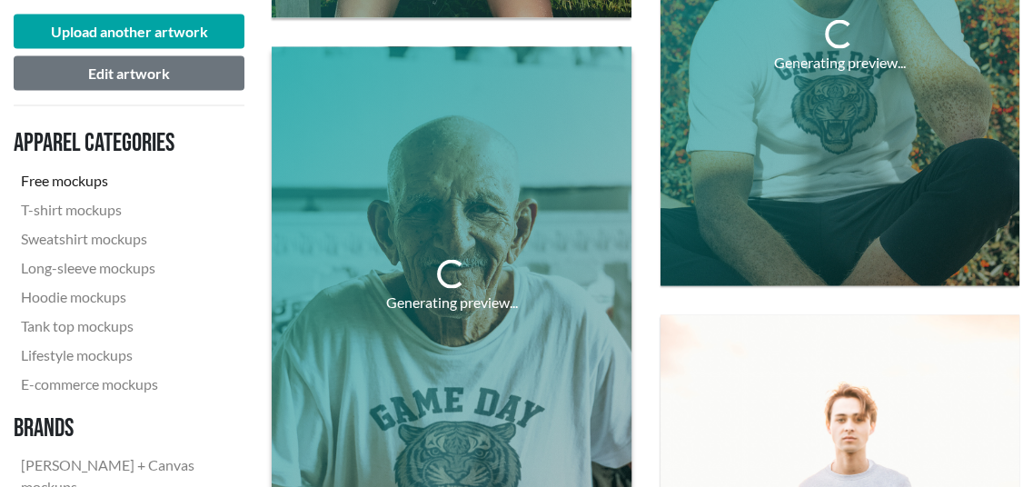
scroll to position [2878, 0]
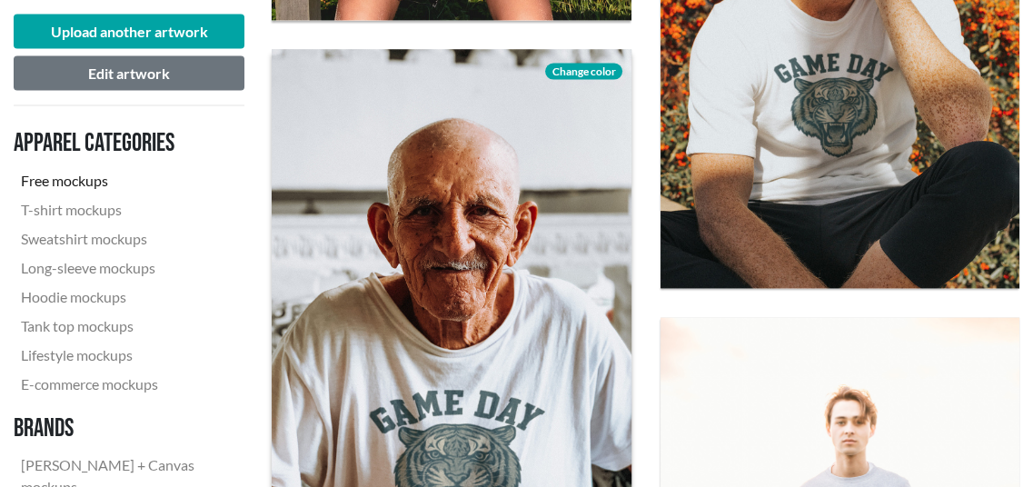
click at [603, 67] on span "Change color" at bounding box center [583, 72] width 76 height 16
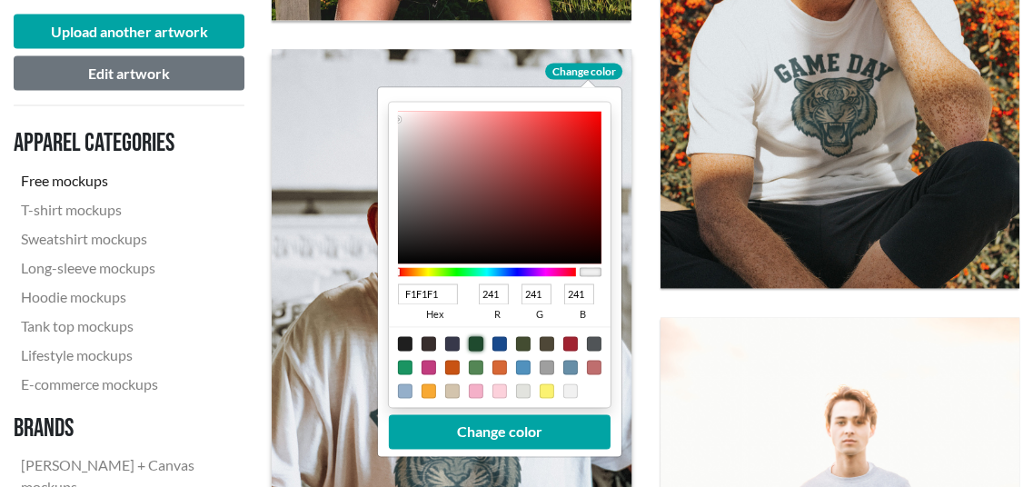
click at [472, 343] on div at bounding box center [476, 343] width 15 height 15
type input "1F4A2E"
type input "31"
type input "74"
type input "46"
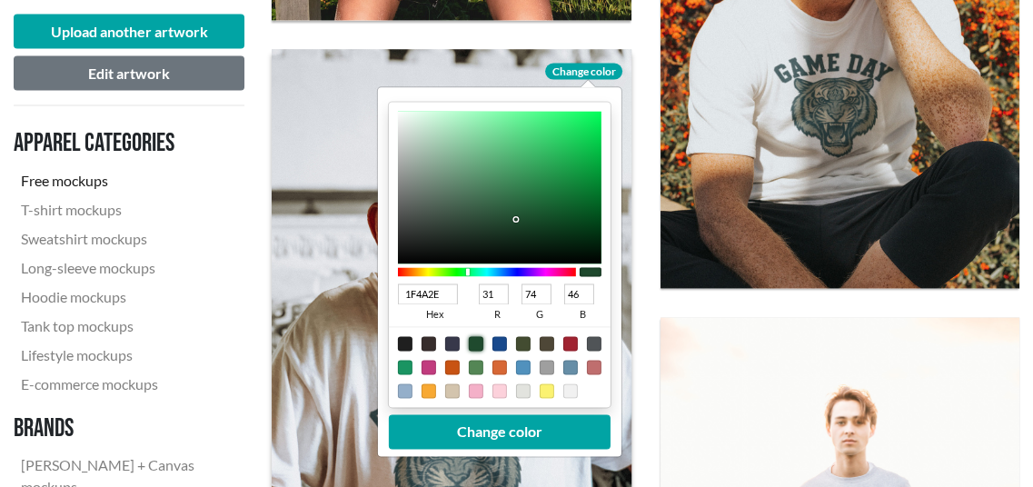
click at [447, 337] on div at bounding box center [452, 343] width 15 height 15
type input "37384A"
type input "55"
type input "56"
type input "74"
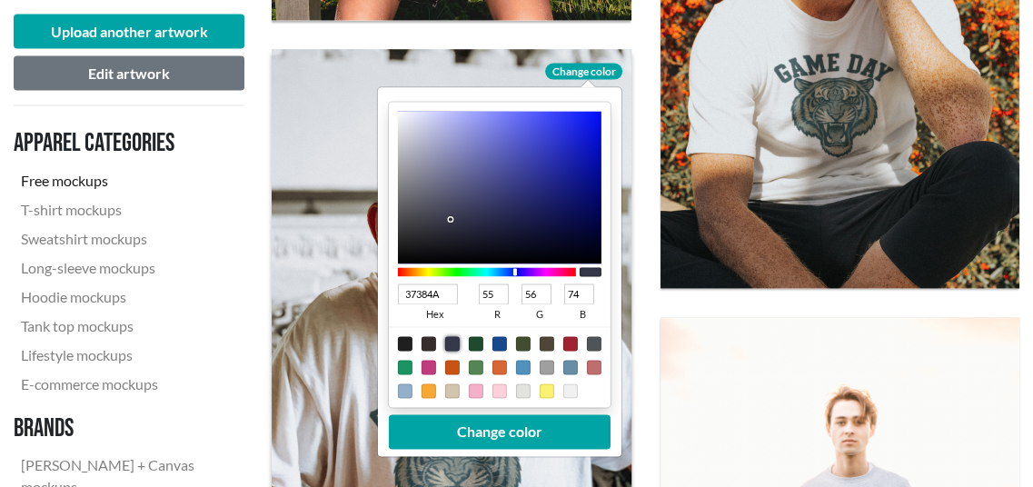
type input "7A80EC"
type input "122"
type input "128"
type input "236"
click at [496, 121] on div at bounding box center [500, 187] width 204 height 153
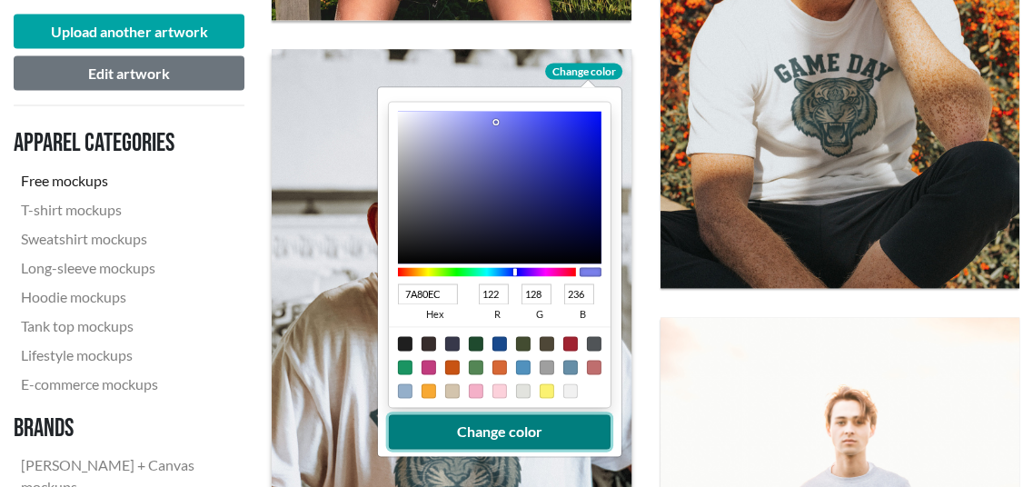
click at [509, 438] on button "Change color" at bounding box center [500, 431] width 222 height 35
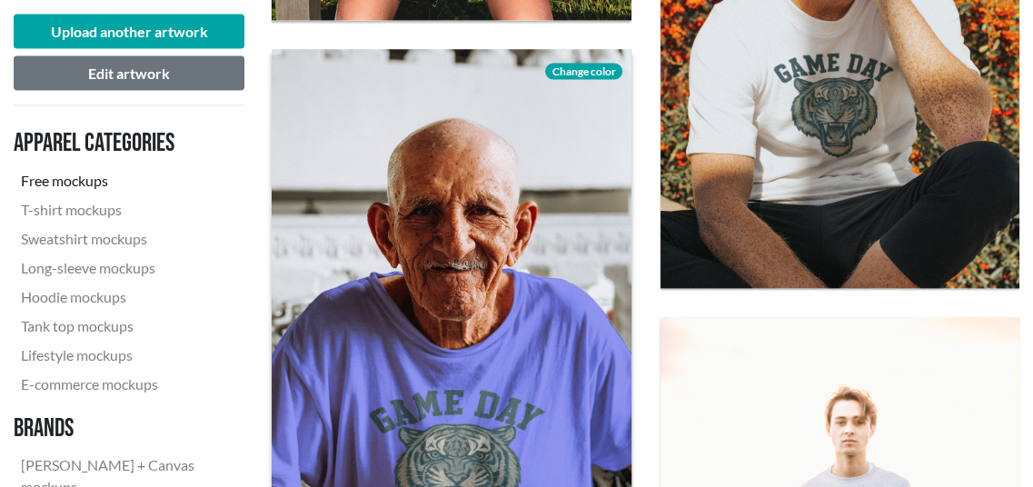
scroll to position [3060, 0]
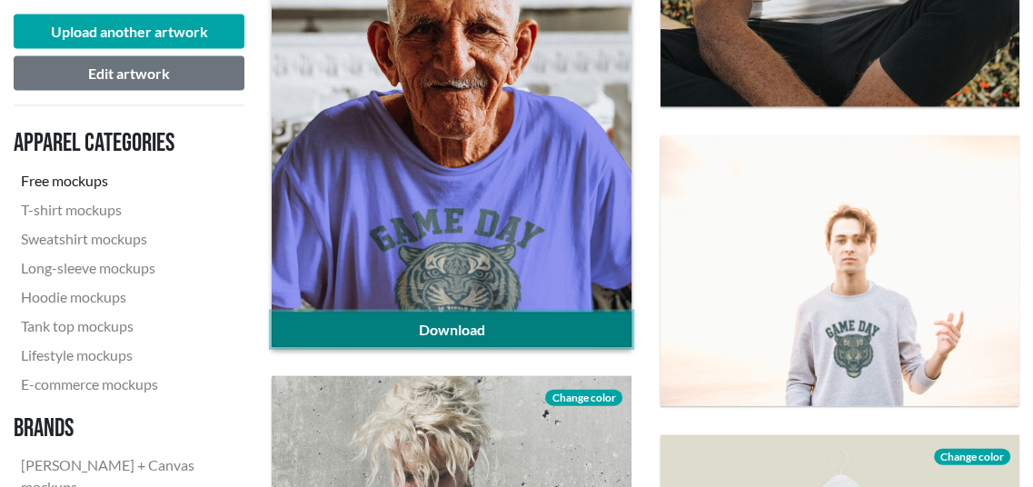
click at [520, 330] on link "Download" at bounding box center [451, 330] width 359 height 35
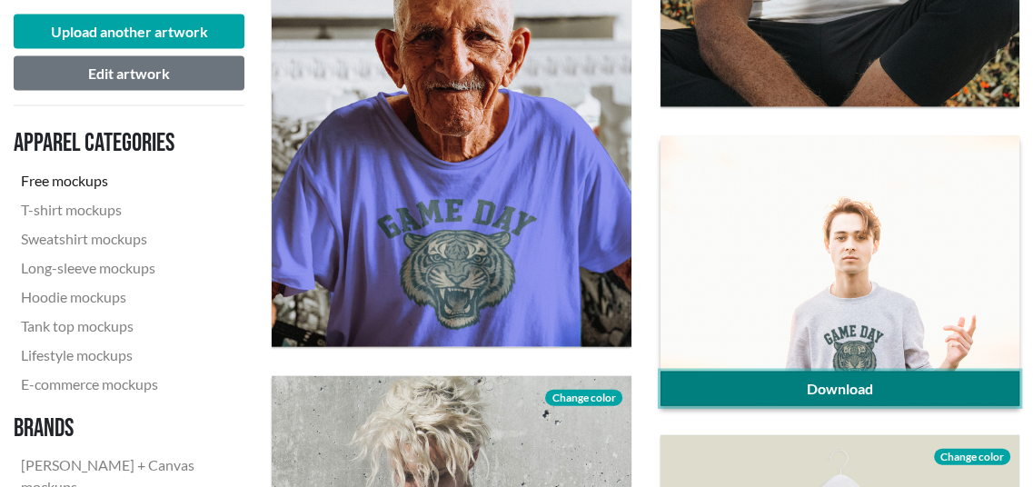
click at [992, 388] on link "Download" at bounding box center [840, 389] width 359 height 35
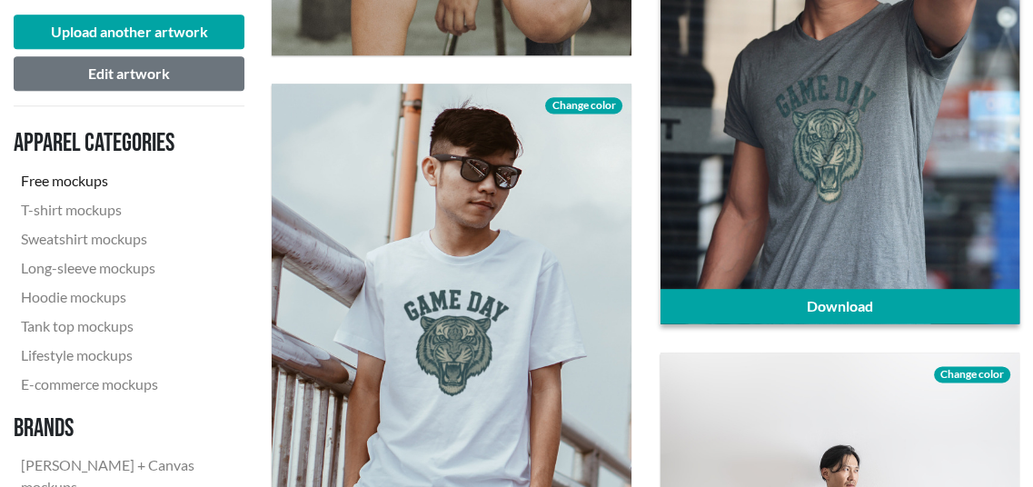
scroll to position [1970, 0]
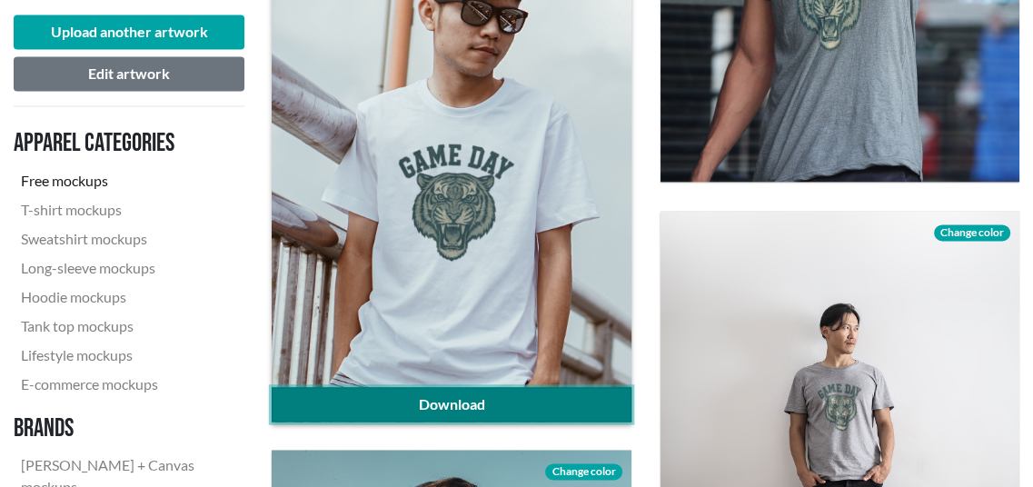
click at [538, 393] on link "Download" at bounding box center [451, 404] width 359 height 35
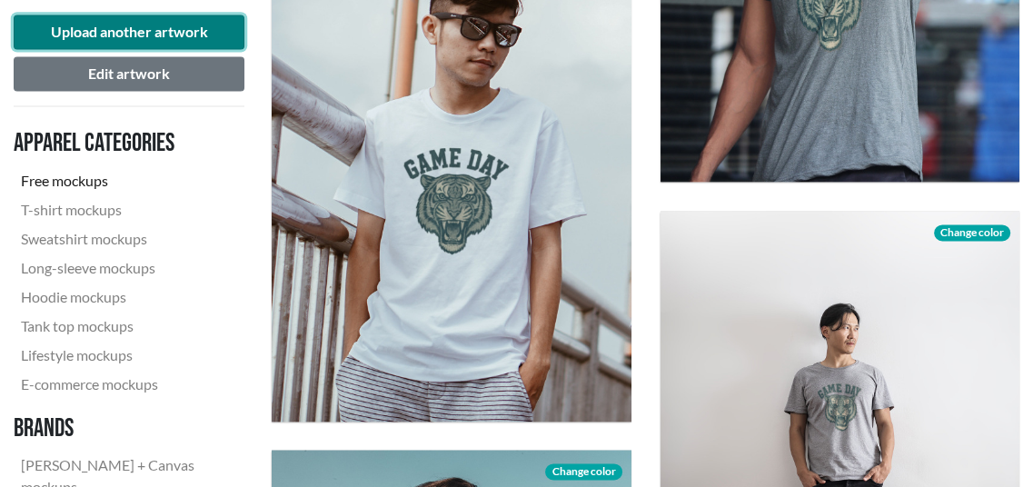
click at [154, 29] on button "Upload another artwork" at bounding box center [129, 32] width 231 height 35
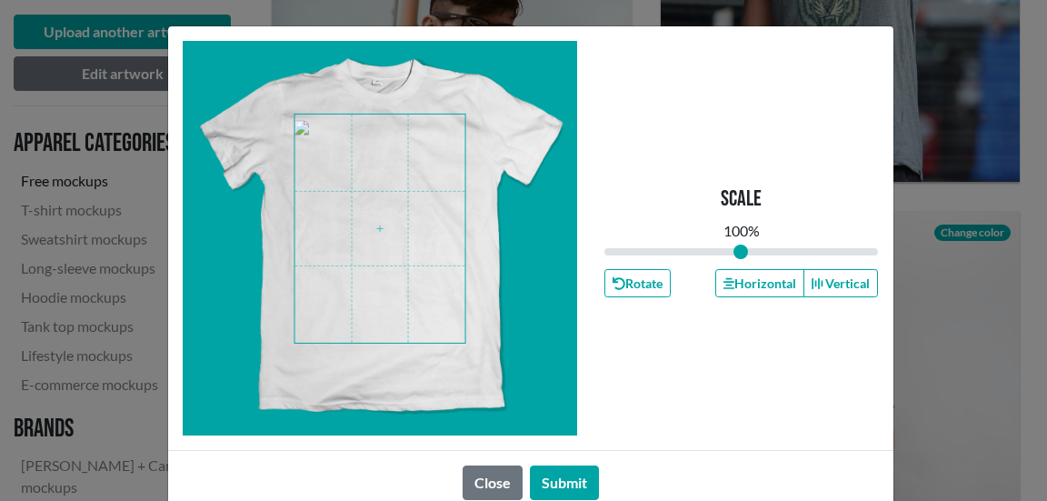
click at [363, 250] on span at bounding box center [379, 228] width 171 height 228
click at [565, 482] on button "Submit" at bounding box center [564, 482] width 69 height 35
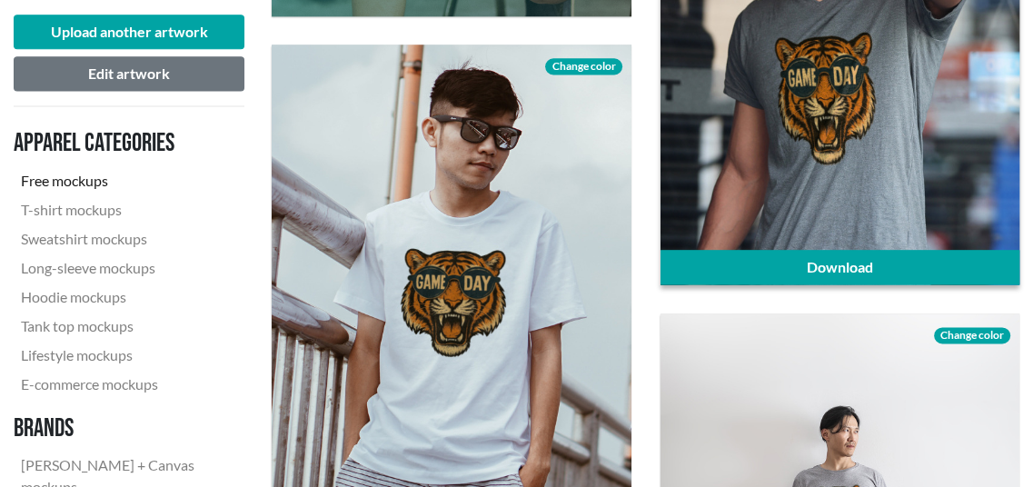
scroll to position [1788, 0]
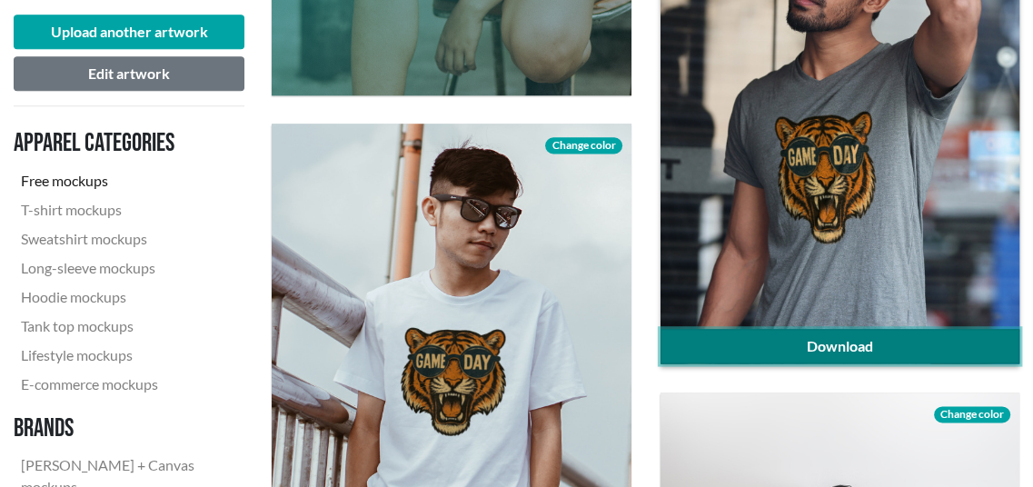
click at [877, 343] on link "Download" at bounding box center [840, 346] width 359 height 35
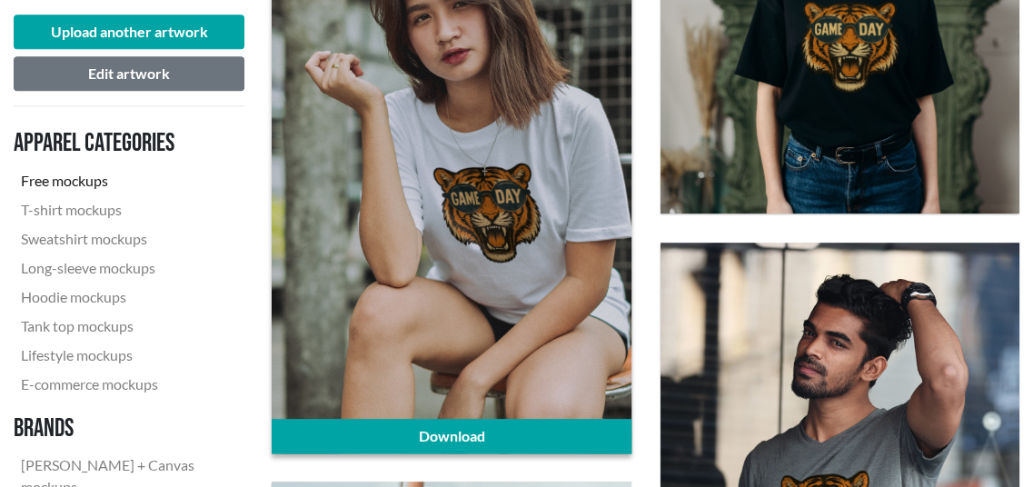
scroll to position [1425, 0]
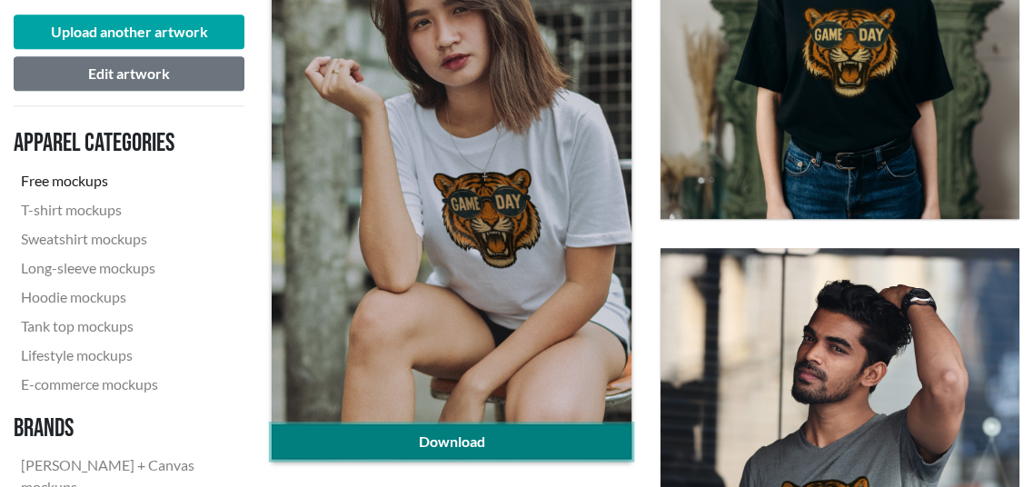
click at [512, 446] on link "Download" at bounding box center [451, 441] width 359 height 35
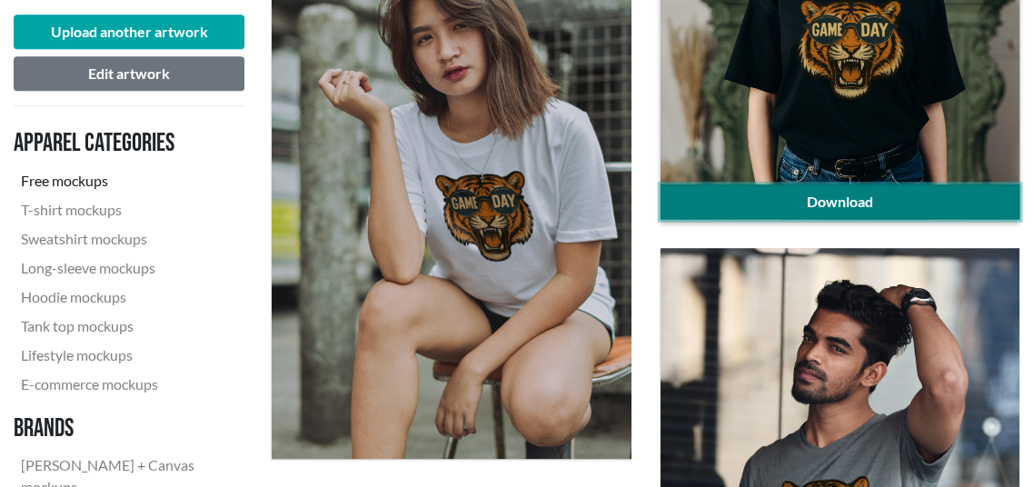
click at [945, 192] on link "Download" at bounding box center [840, 201] width 359 height 35
click at [956, 194] on link "Download" at bounding box center [840, 201] width 359 height 35
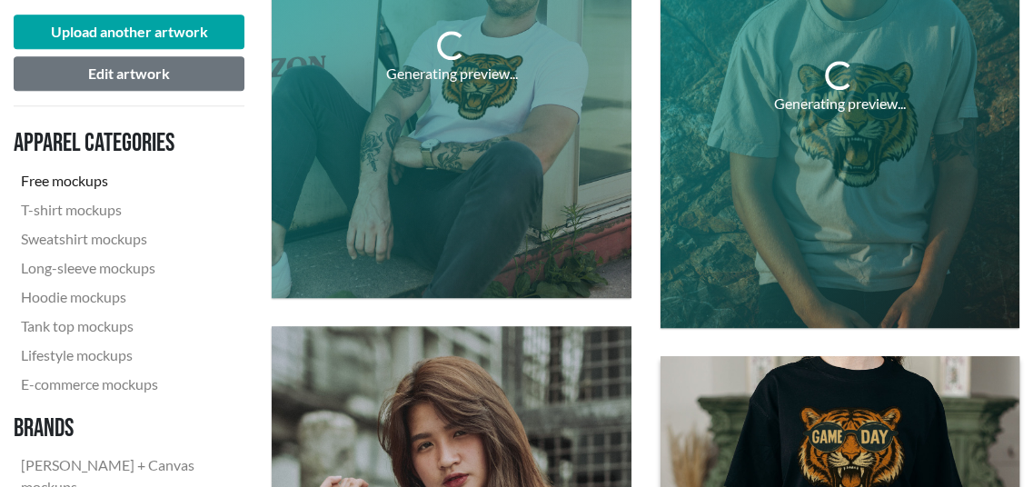
scroll to position [970, 0]
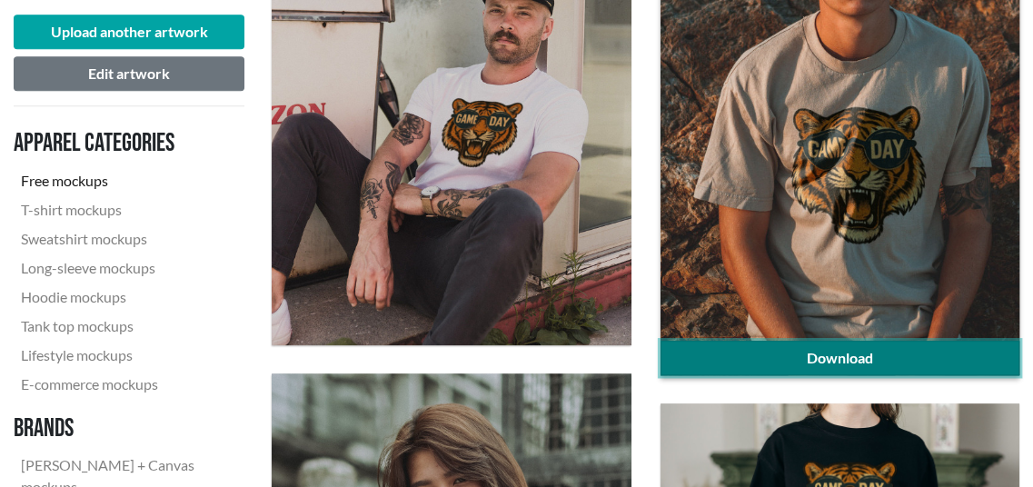
click at [880, 355] on link "Download" at bounding box center [840, 358] width 359 height 35
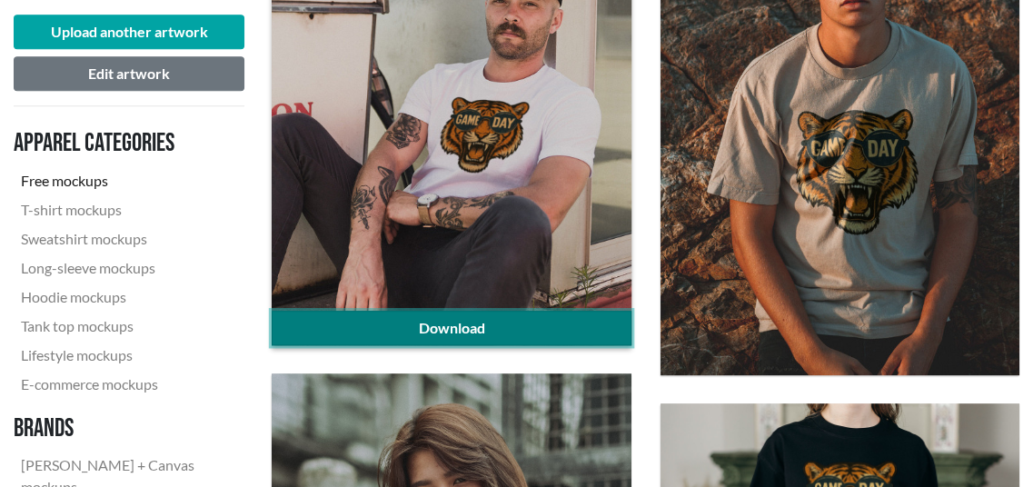
click at [481, 319] on link "Download" at bounding box center [451, 328] width 359 height 35
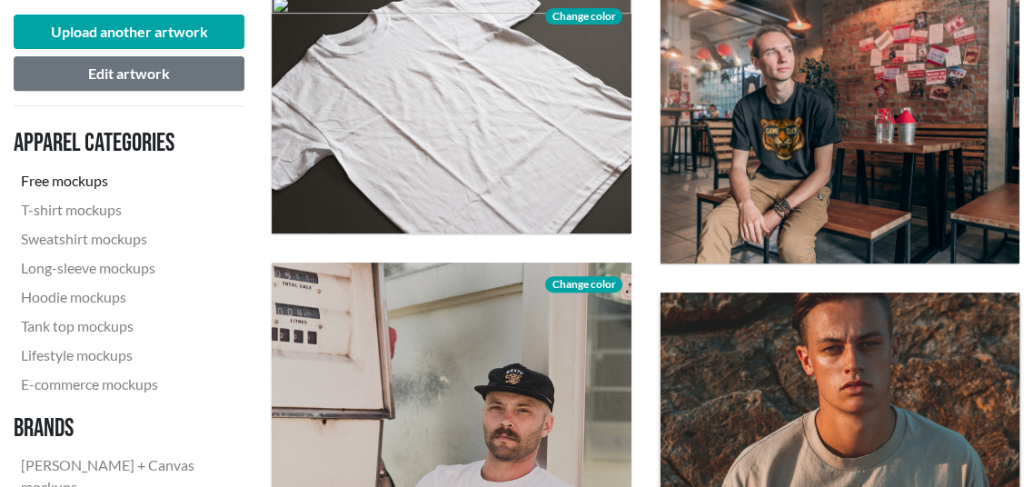
scroll to position [516, 0]
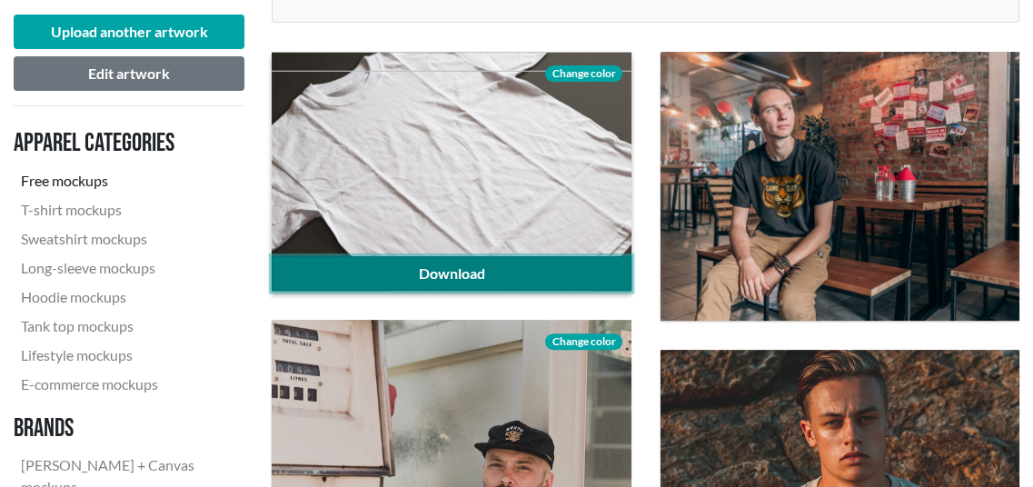
click at [499, 275] on link "Download" at bounding box center [451, 273] width 359 height 35
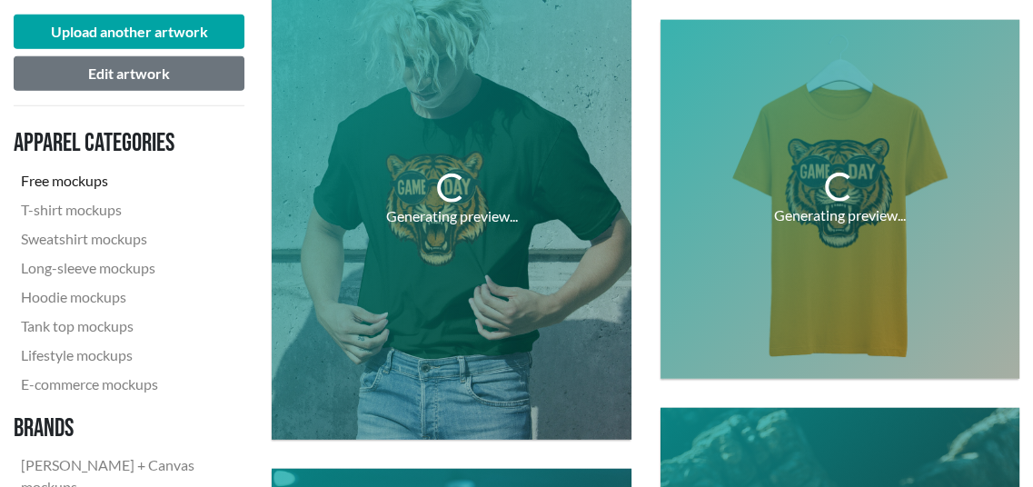
scroll to position [3605, 0]
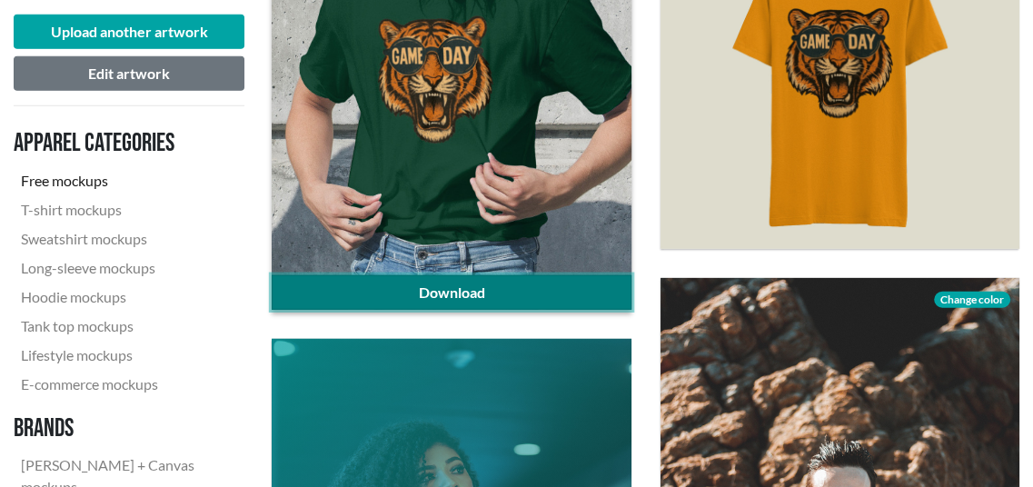
click at [505, 291] on link "Download" at bounding box center [451, 292] width 359 height 35
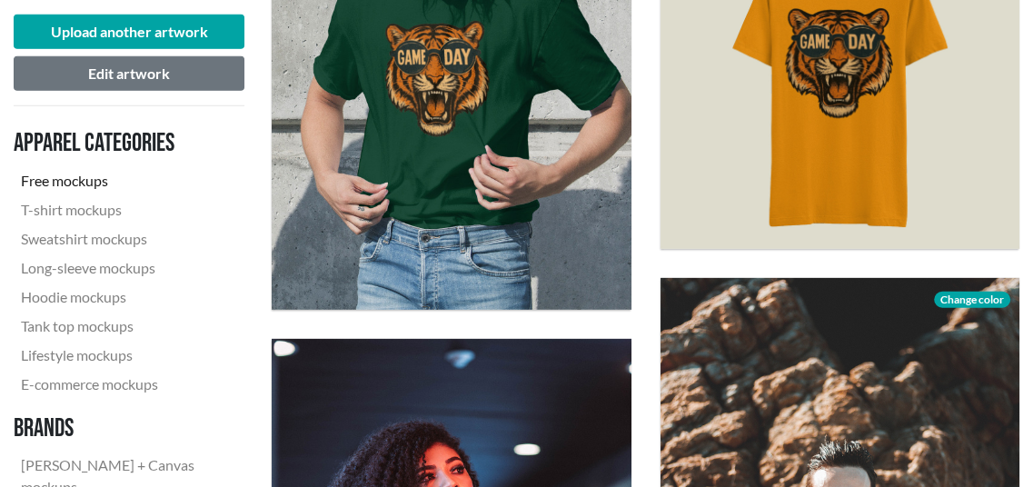
click at [1004, 261] on div "Download Change color" at bounding box center [840, 70] width 388 height 388
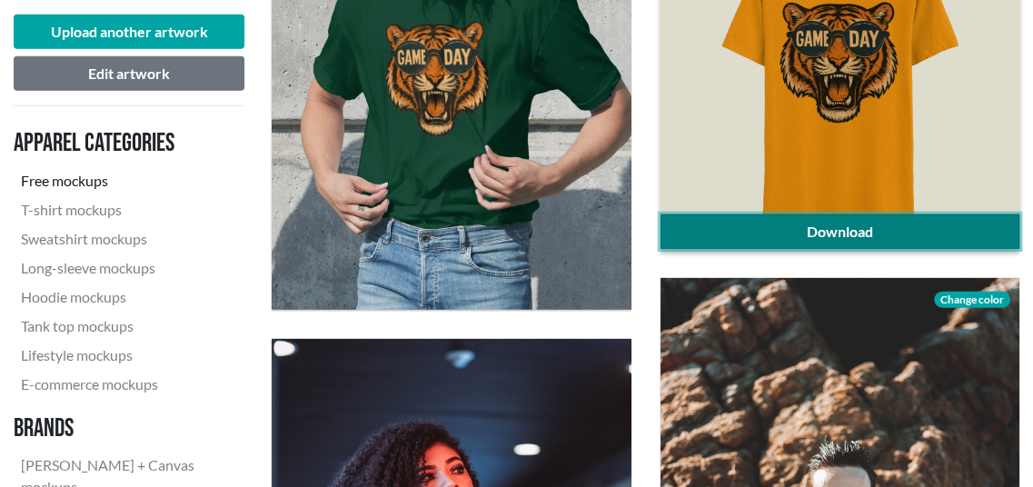
click at [923, 234] on link "Download" at bounding box center [840, 231] width 359 height 35
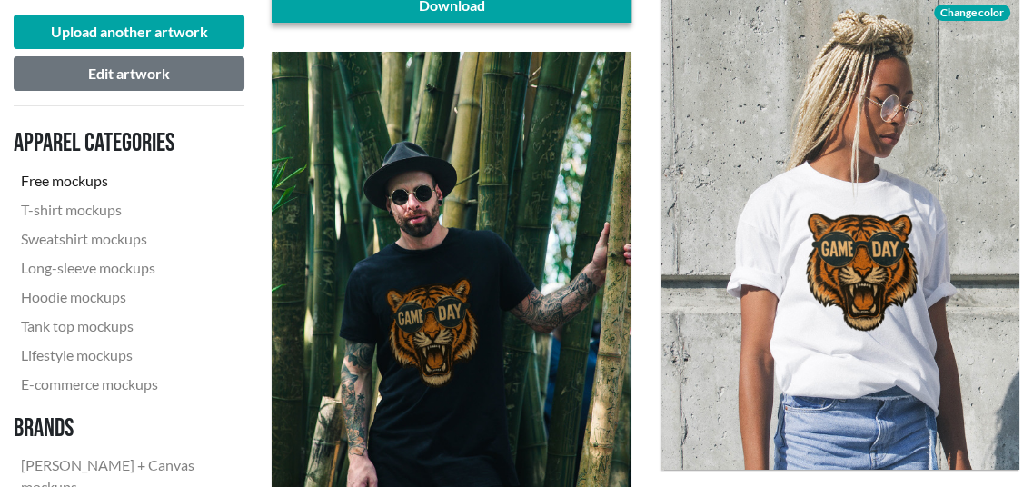
scroll to position [5423, 0]
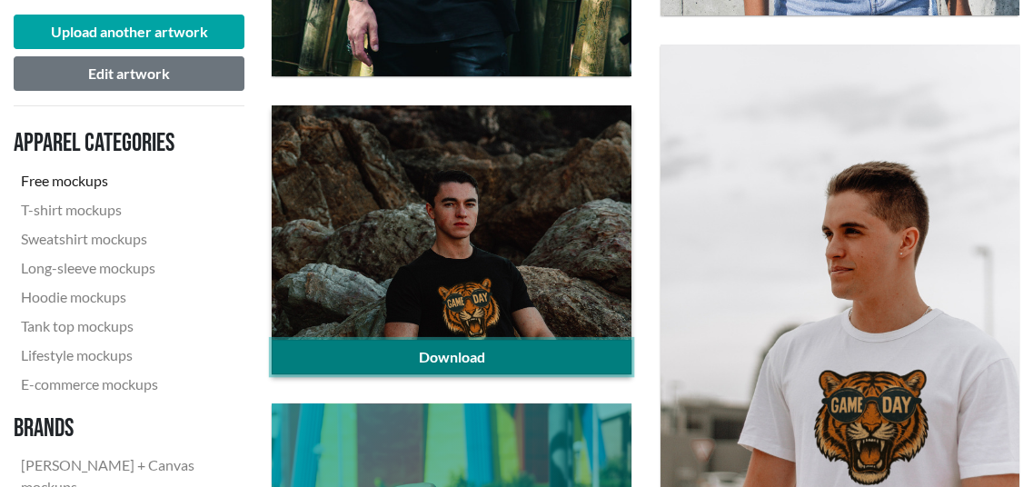
click at [545, 354] on link "Download" at bounding box center [451, 357] width 359 height 35
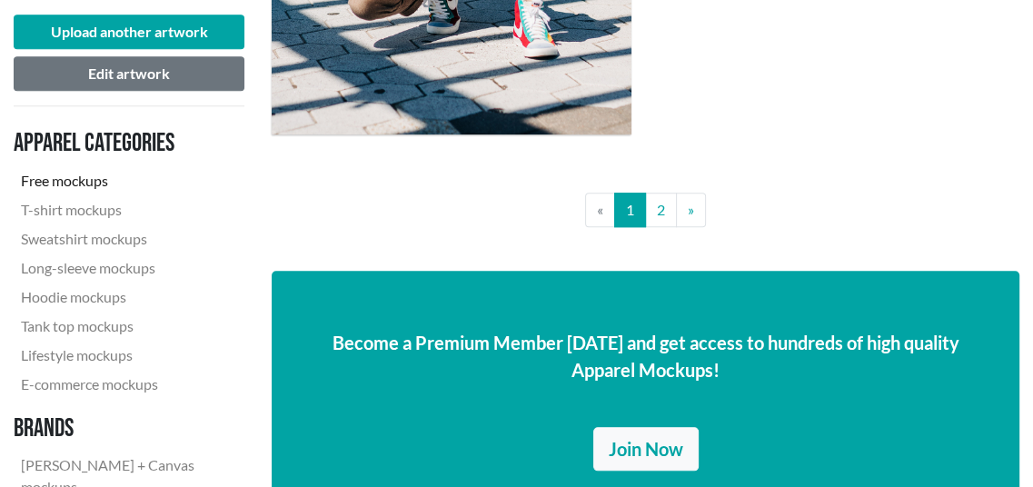
scroll to position [6240, 0]
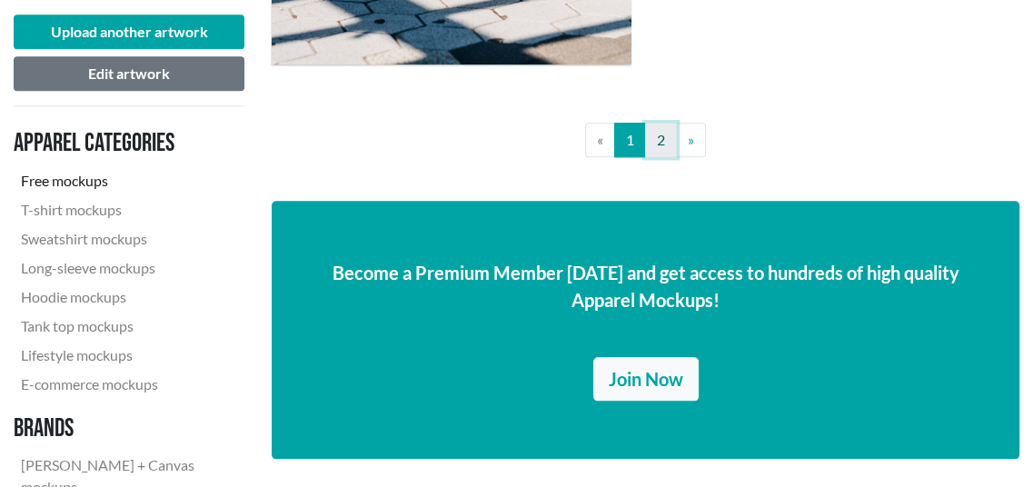
click at [660, 148] on link "2" at bounding box center [661, 140] width 32 height 35
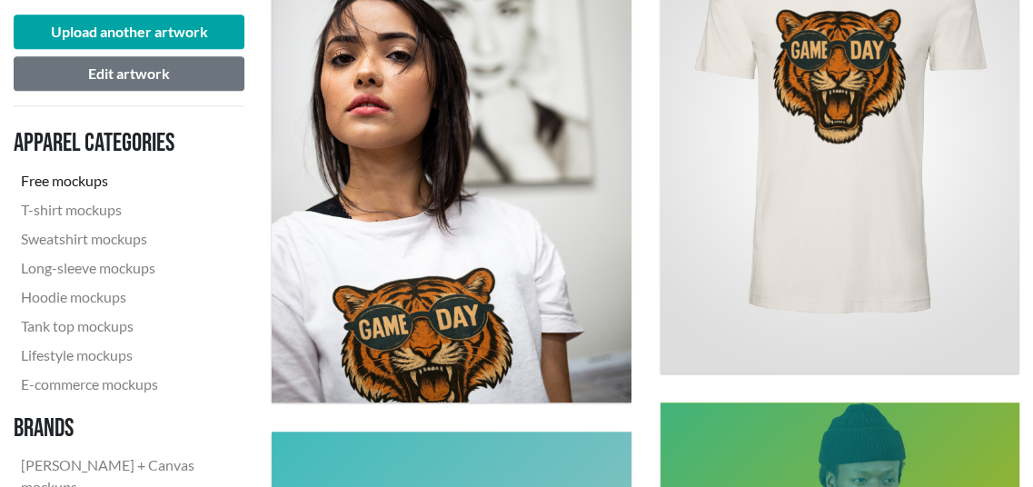
scroll to position [1635, 0]
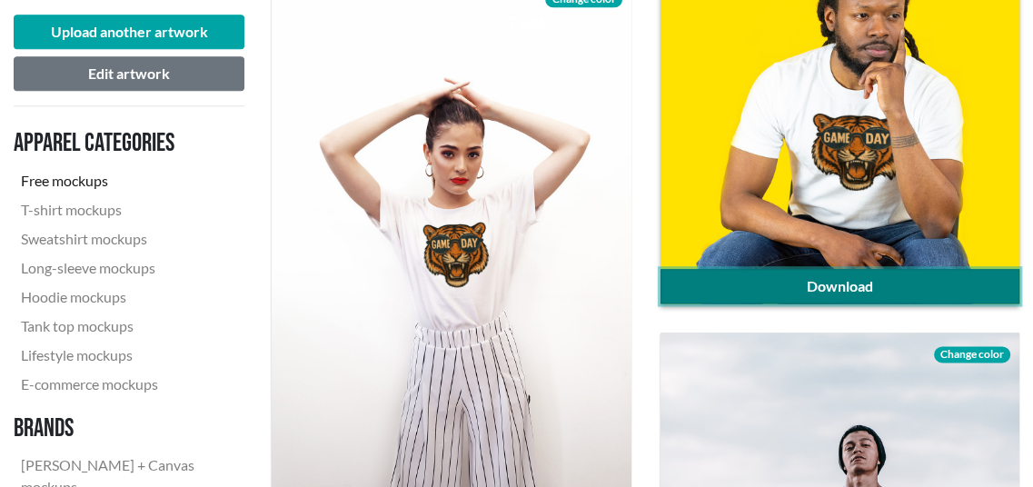
click at [944, 283] on link "Download" at bounding box center [840, 286] width 359 height 35
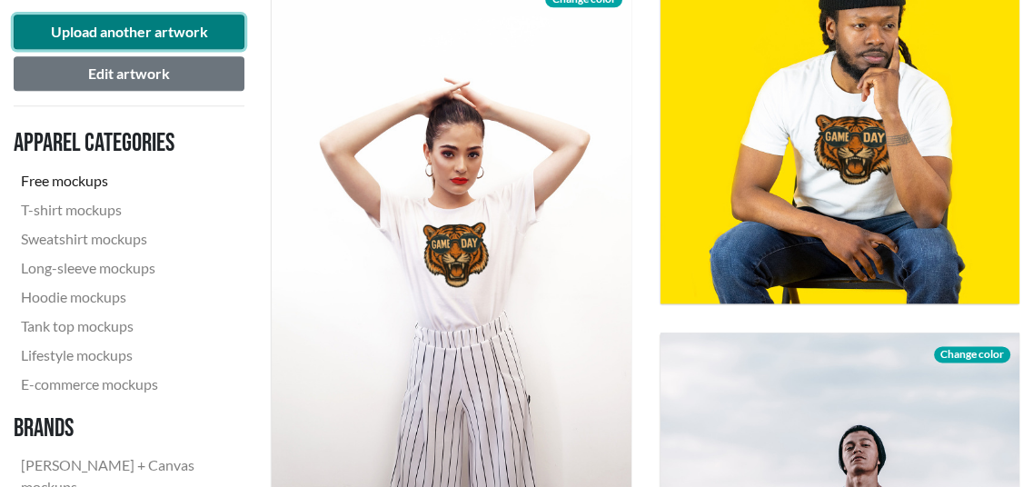
click at [116, 25] on button "Upload another artwork" at bounding box center [129, 32] width 231 height 35
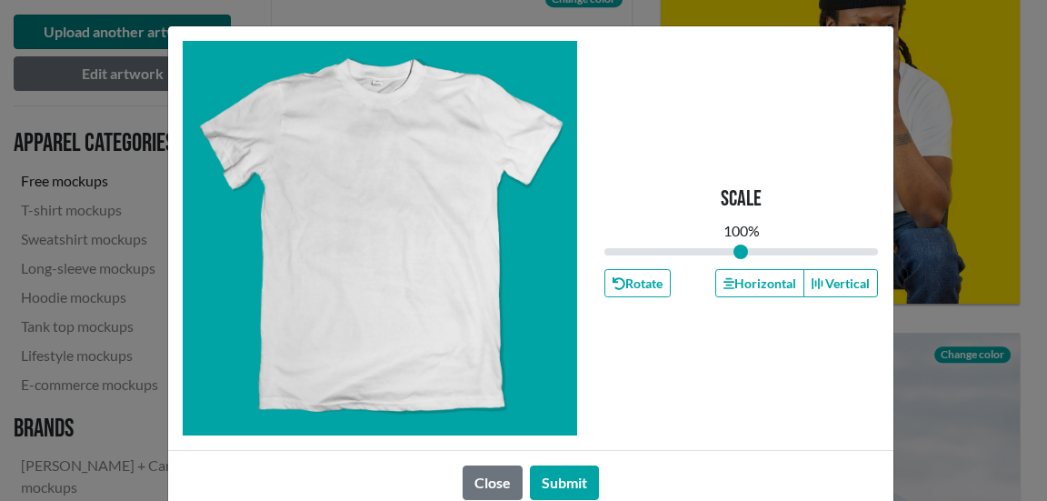
type input "1"
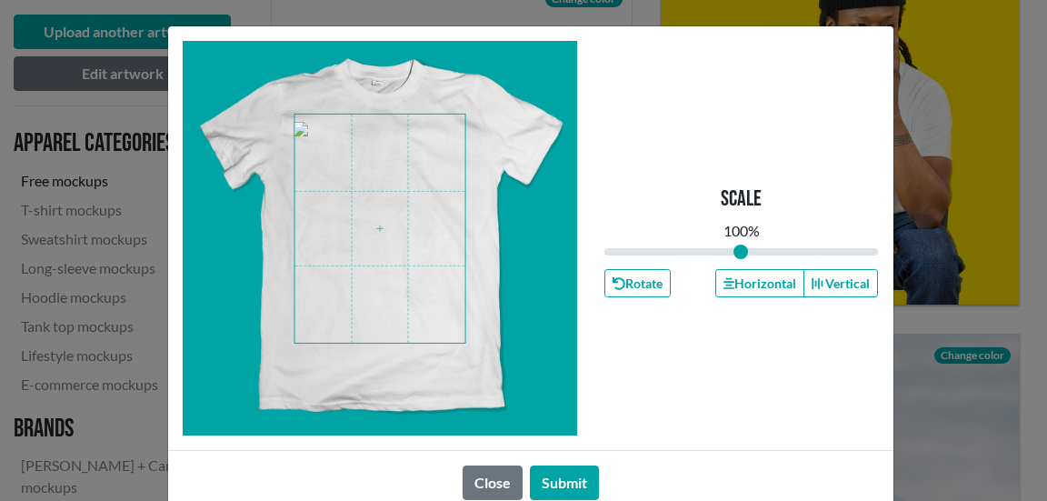
click at [395, 231] on span at bounding box center [379, 228] width 171 height 228
click at [564, 474] on button "Submit" at bounding box center [564, 482] width 69 height 35
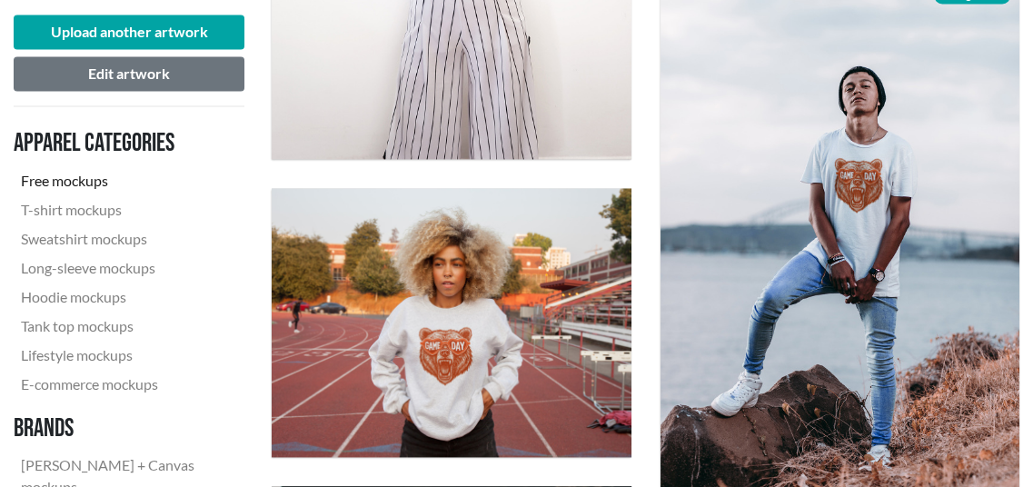
scroll to position [2090, 0]
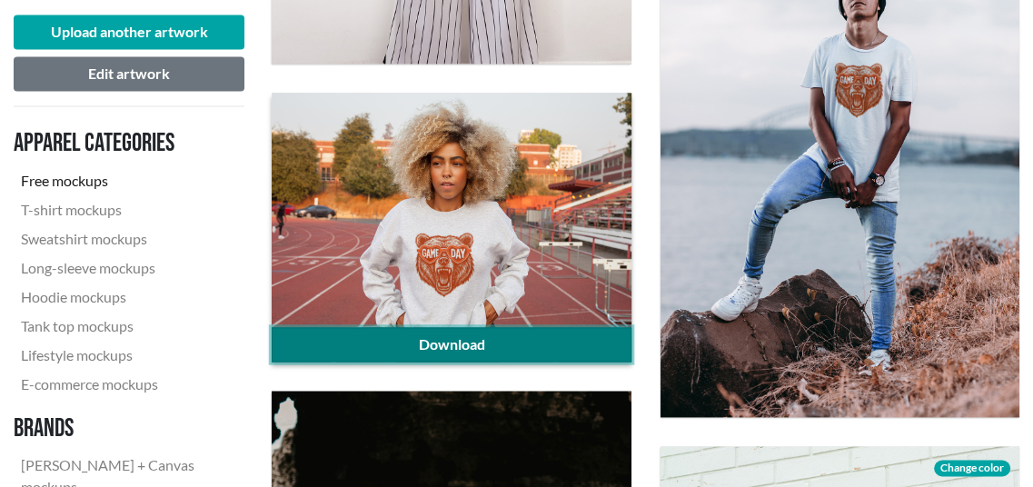
click at [527, 338] on link "Download" at bounding box center [451, 344] width 359 height 35
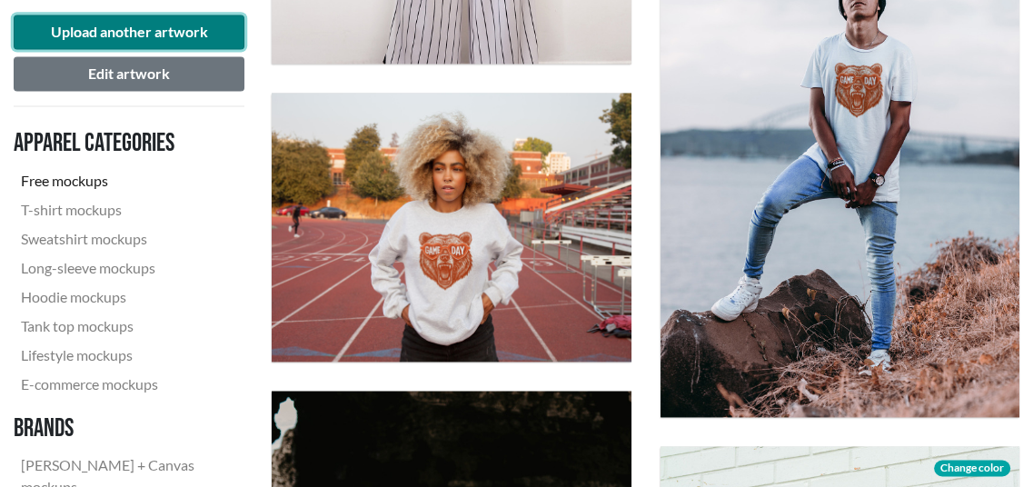
click at [98, 35] on button "Upload another artwork" at bounding box center [129, 32] width 231 height 35
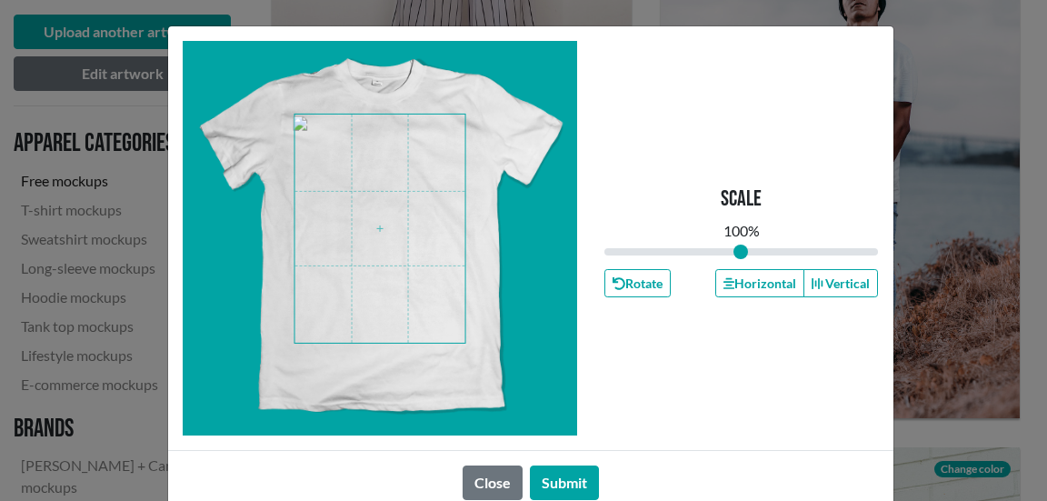
click at [367, 214] on span at bounding box center [379, 228] width 171 height 228
click at [553, 478] on button "Submit" at bounding box center [564, 482] width 69 height 35
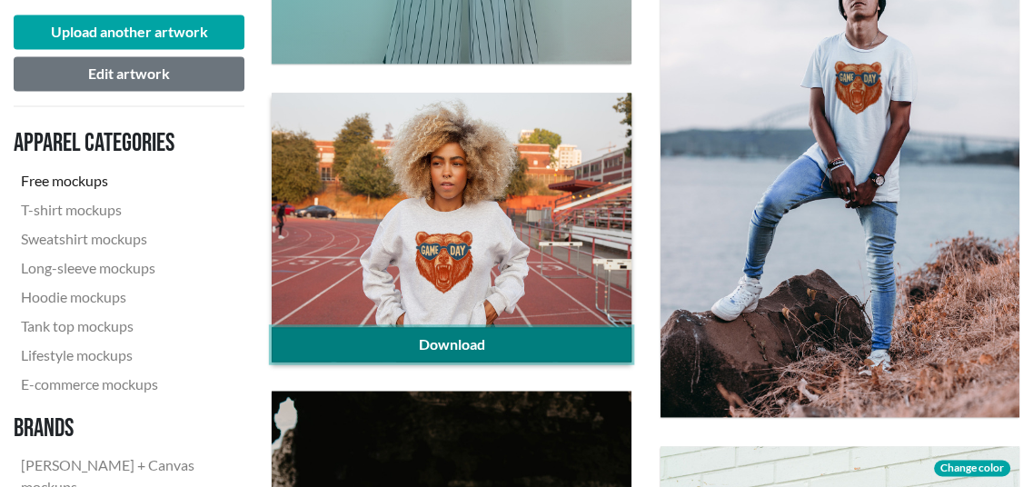
click at [343, 344] on link "Download" at bounding box center [451, 344] width 359 height 35
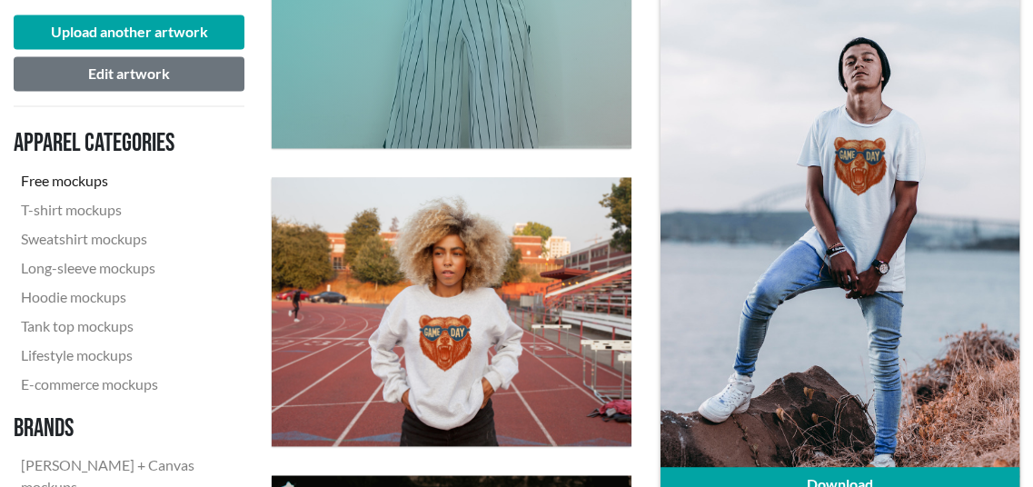
scroll to position [1908, 0]
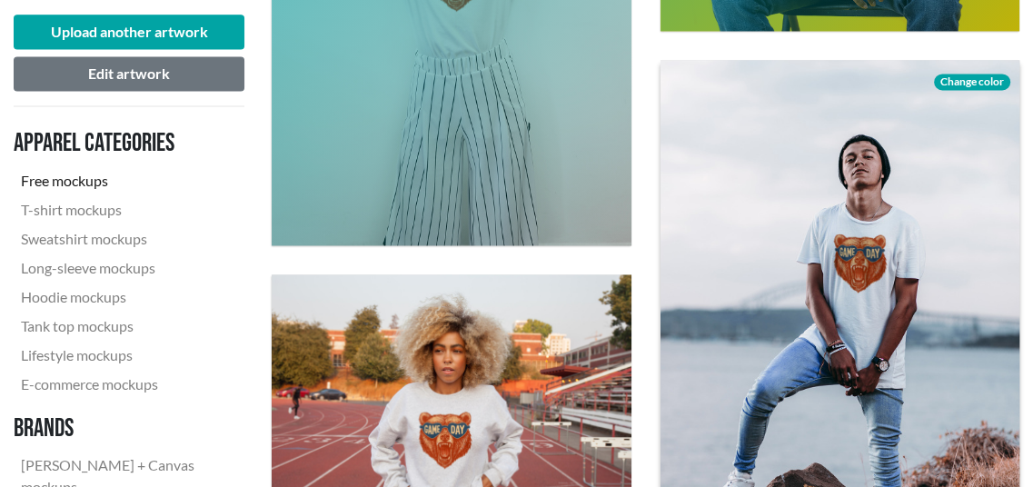
click at [952, 82] on span "Change color" at bounding box center [972, 82] width 76 height 16
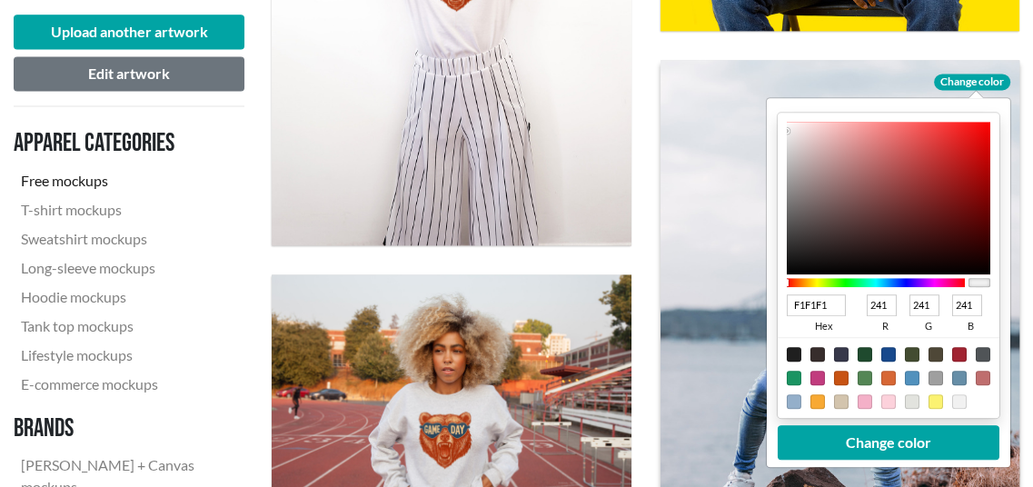
click at [959, 352] on div at bounding box center [958, 354] width 15 height 15
type input "A02331"
type input "160"
type input "35"
type input "49"
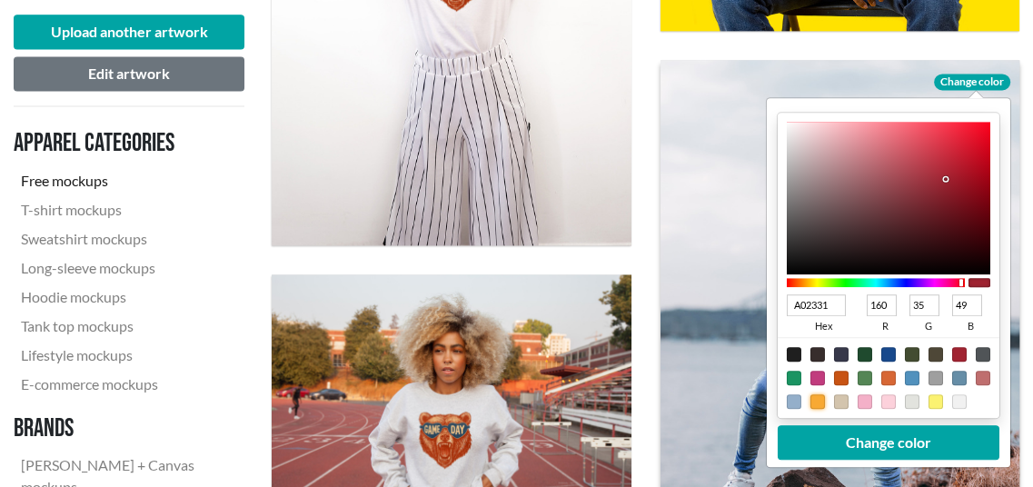
click at [819, 403] on div at bounding box center [817, 401] width 15 height 15
type input "F8A933"
type input "248"
type input "169"
type input "51"
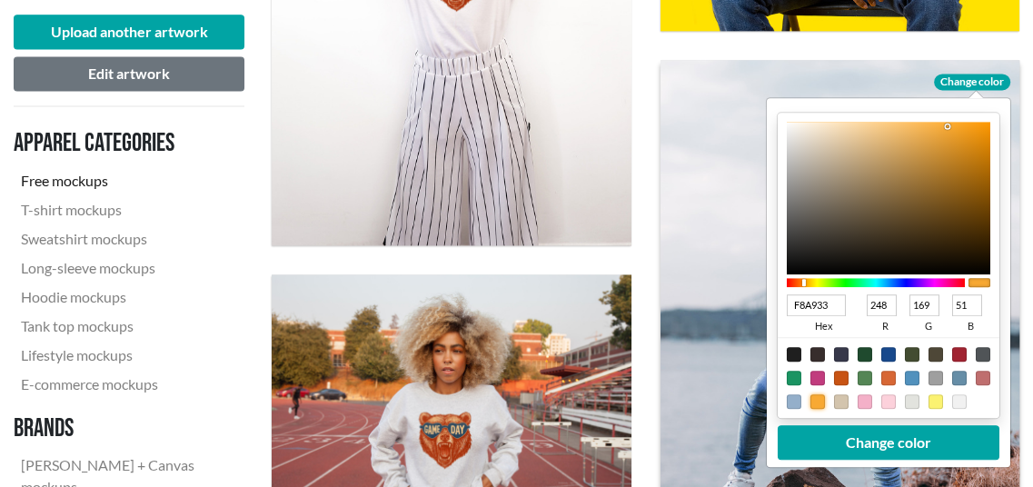
click at [843, 403] on div at bounding box center [840, 401] width 15 height 15
type input "D3C4AD"
type input "211"
type input "196"
type input "173"
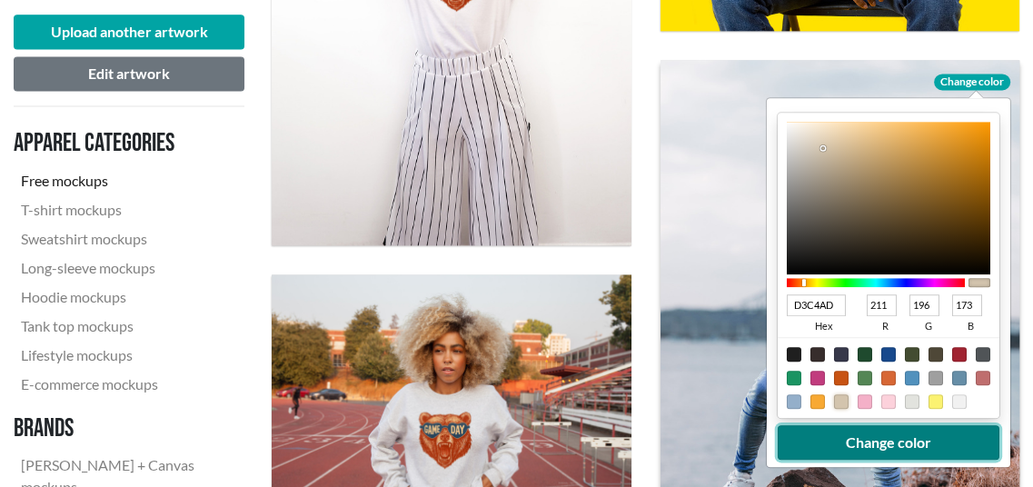
click at [872, 442] on button "Change color" at bounding box center [888, 442] width 222 height 35
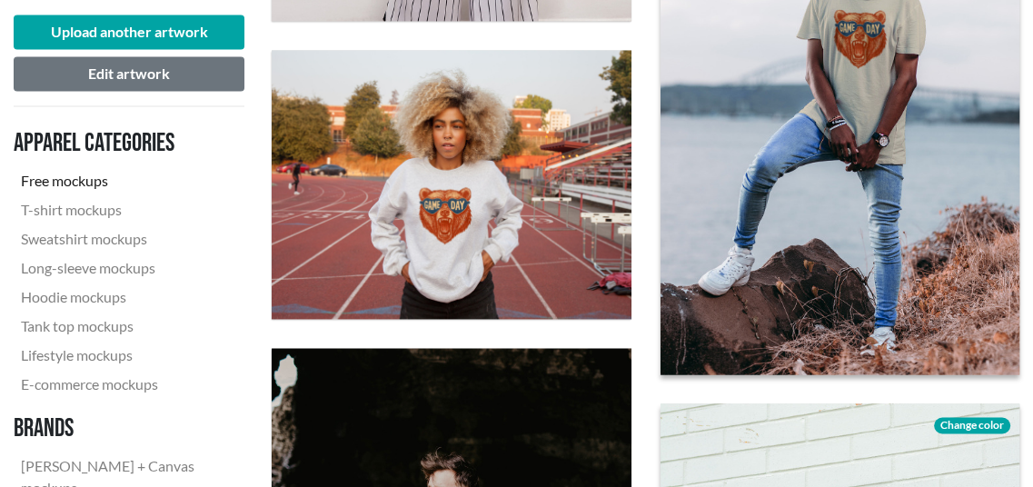
scroll to position [2090, 0]
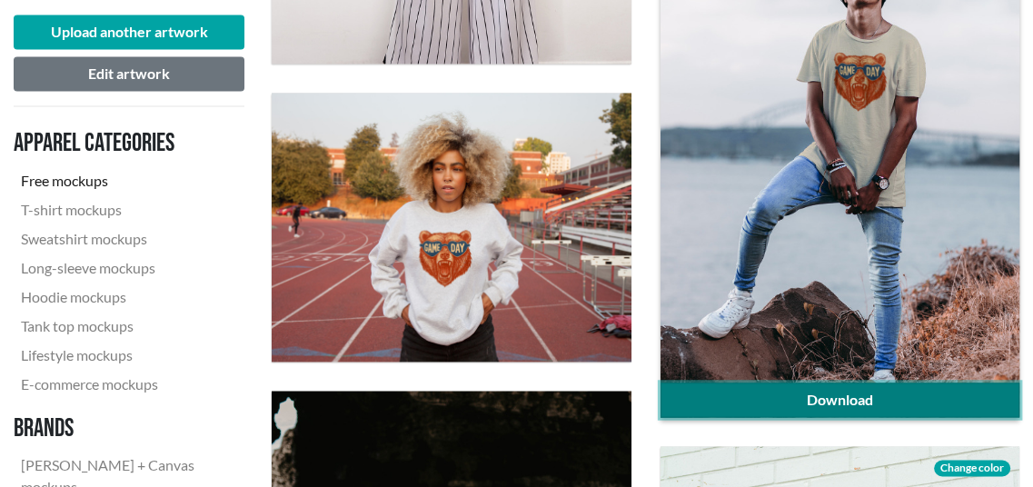
click at [875, 395] on link "Download" at bounding box center [840, 400] width 359 height 35
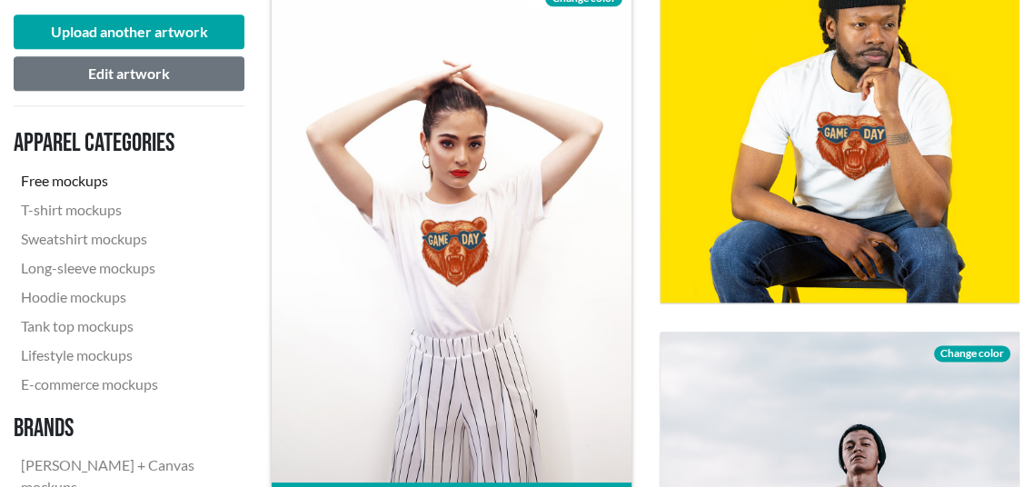
scroll to position [1726, 0]
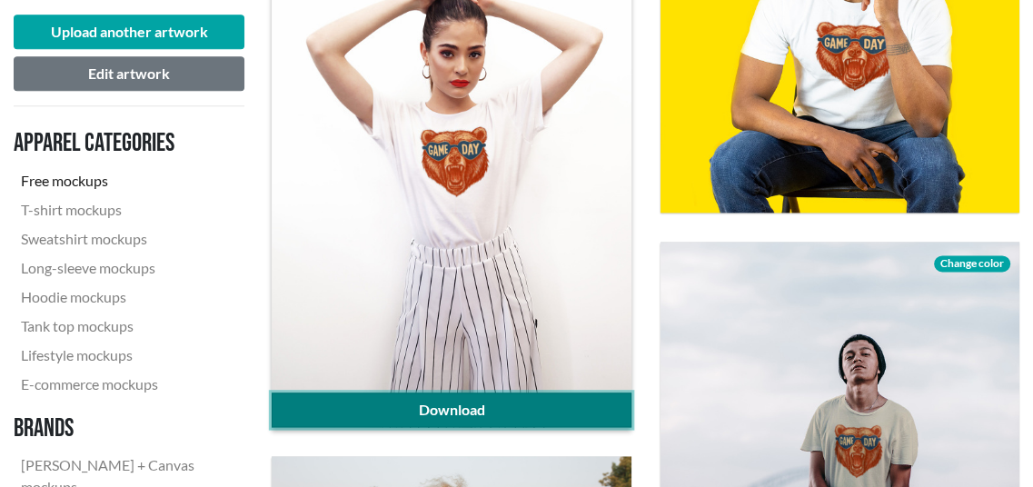
click at [464, 405] on link "Download" at bounding box center [451, 410] width 359 height 35
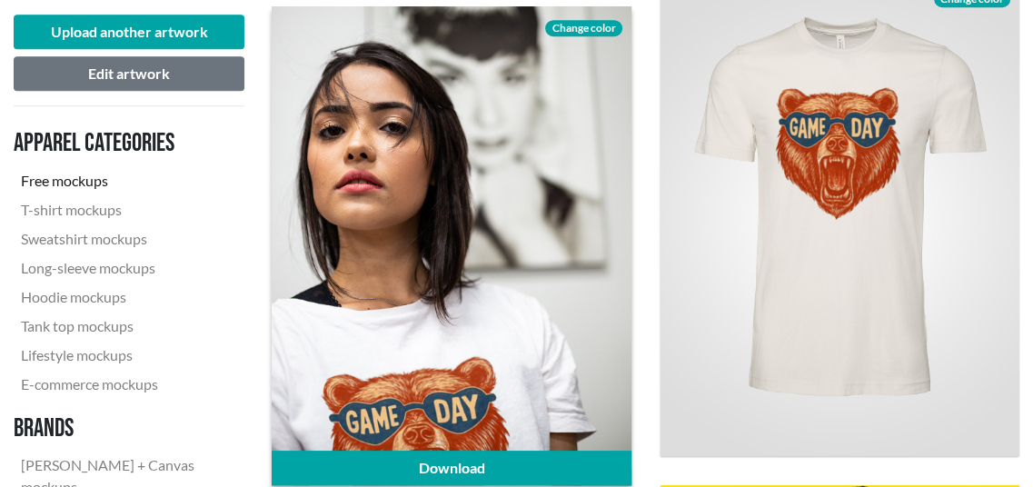
scroll to position [1090, 0]
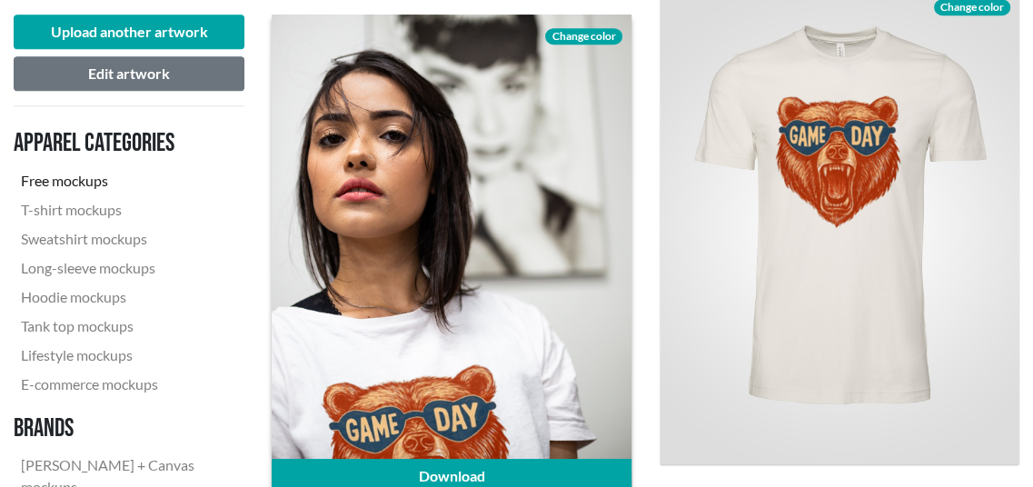
click at [584, 35] on span "Change color" at bounding box center [583, 36] width 76 height 16
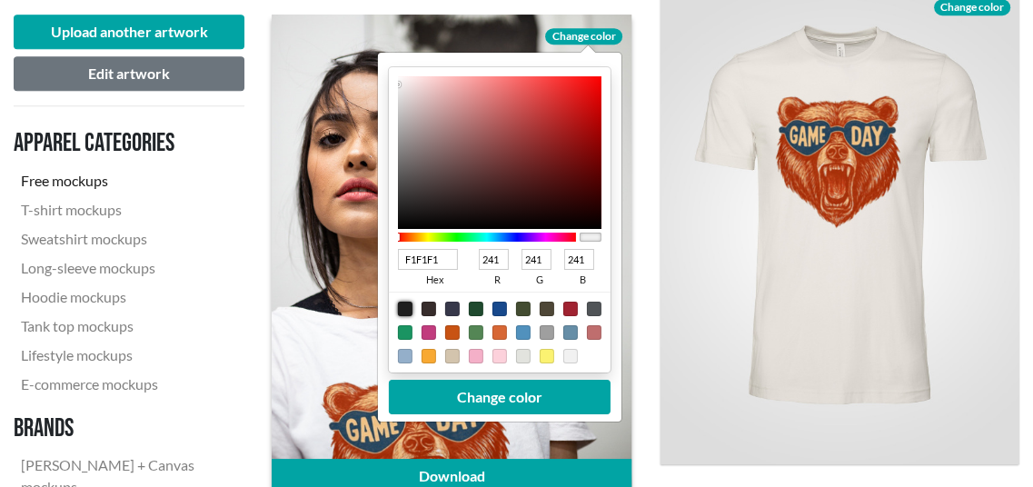
click at [408, 303] on div at bounding box center [405, 309] width 15 height 15
type input "1F1F1F"
type input "31"
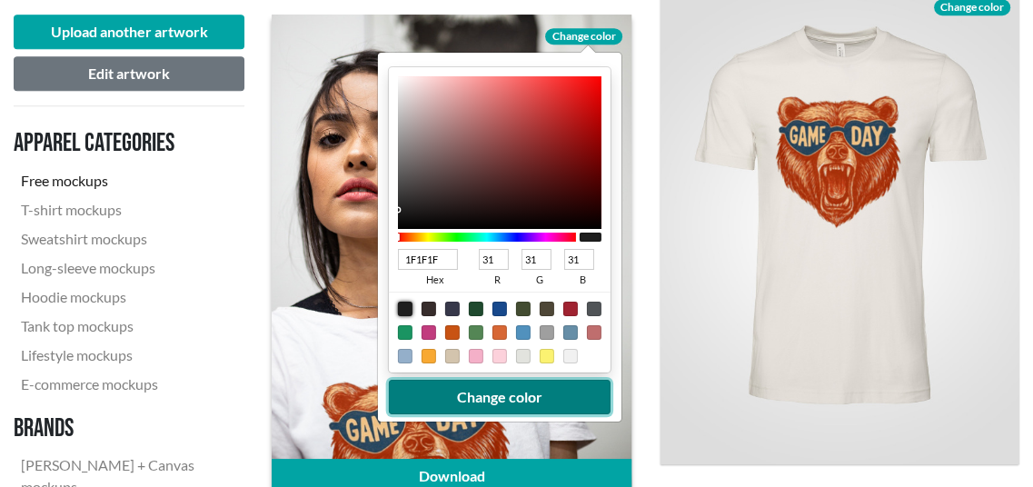
click at [443, 396] on button "Change color" at bounding box center [500, 397] width 222 height 35
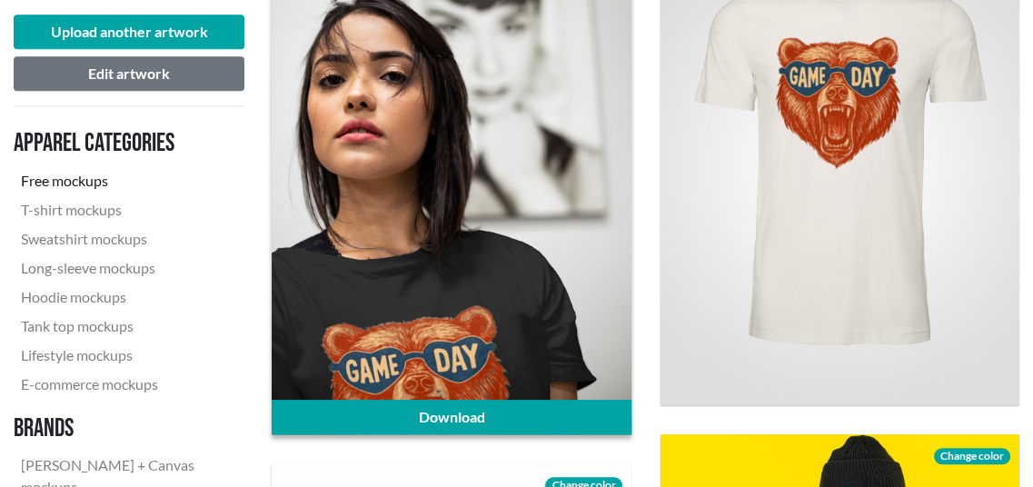
scroll to position [1181, 0]
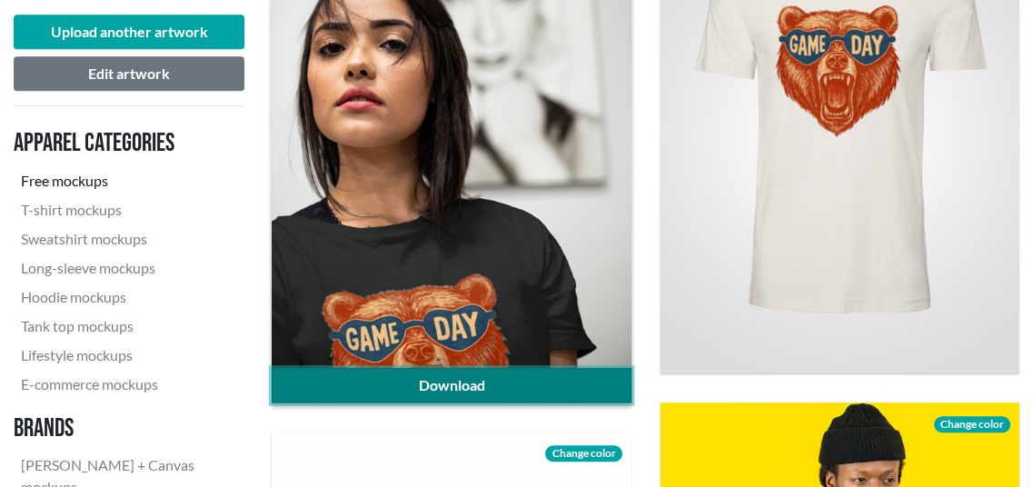
click at [531, 381] on link "Download" at bounding box center [451, 385] width 359 height 35
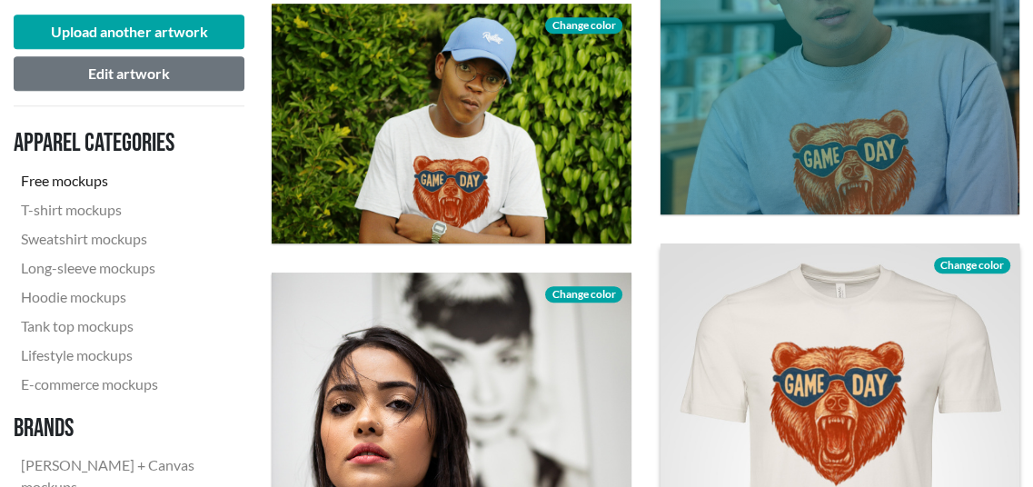
scroll to position [727, 0]
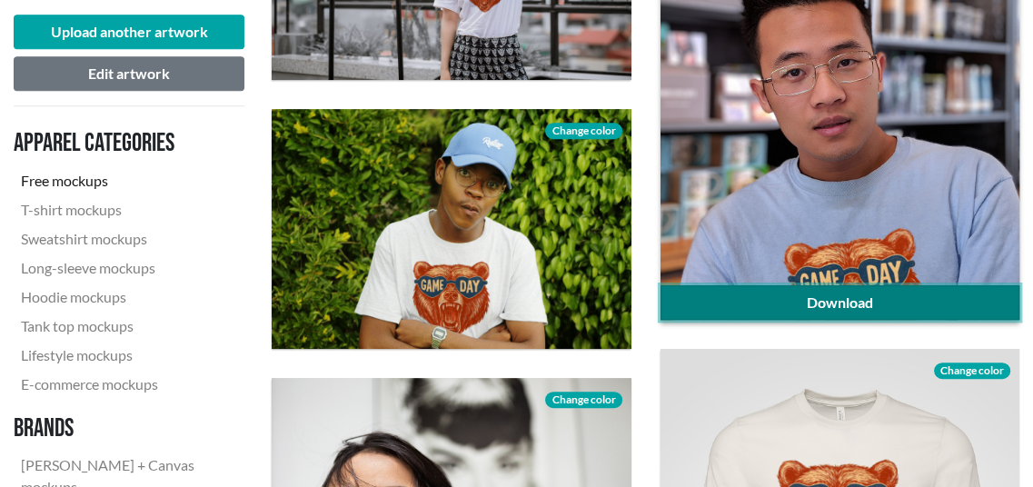
click at [901, 303] on link "Download" at bounding box center [840, 302] width 359 height 35
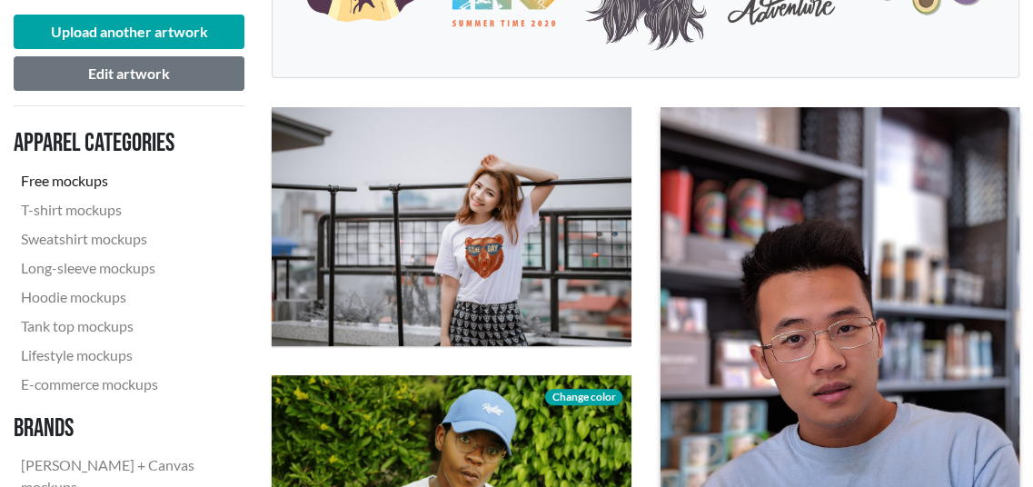
scroll to position [454, 0]
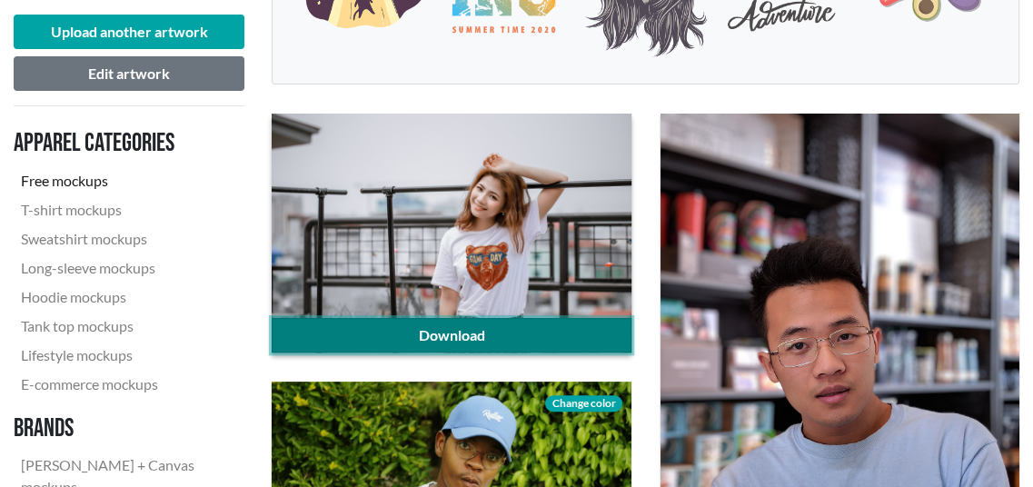
click at [561, 341] on link "Download" at bounding box center [451, 335] width 359 height 35
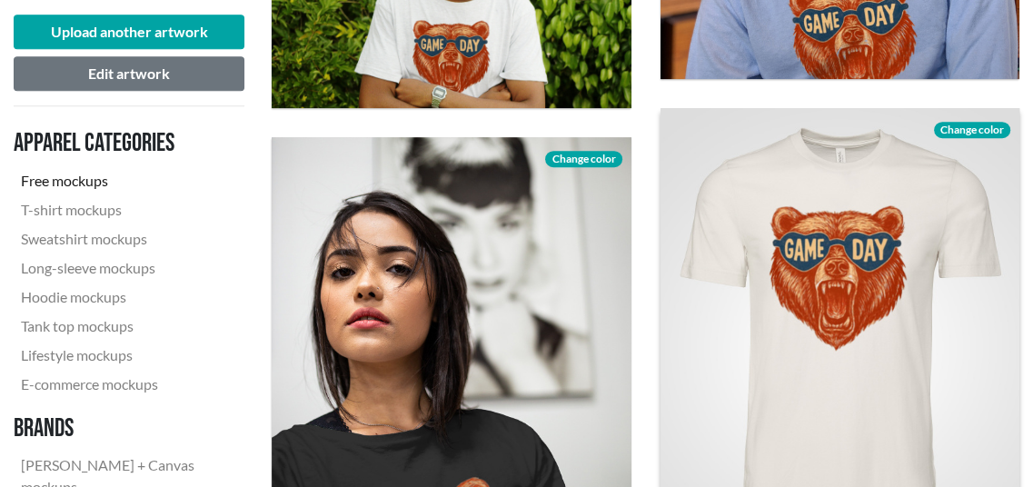
scroll to position [999, 0]
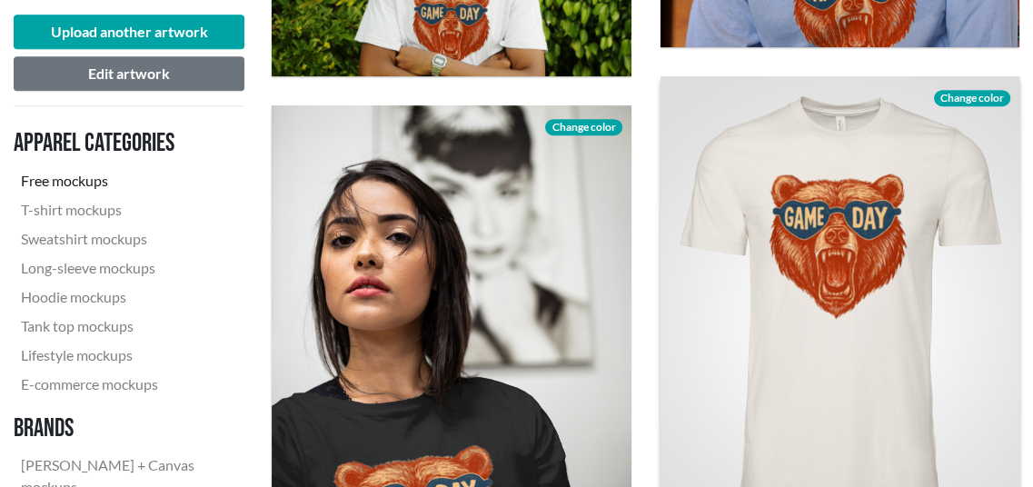
click at [999, 90] on span "Change color" at bounding box center [972, 98] width 76 height 16
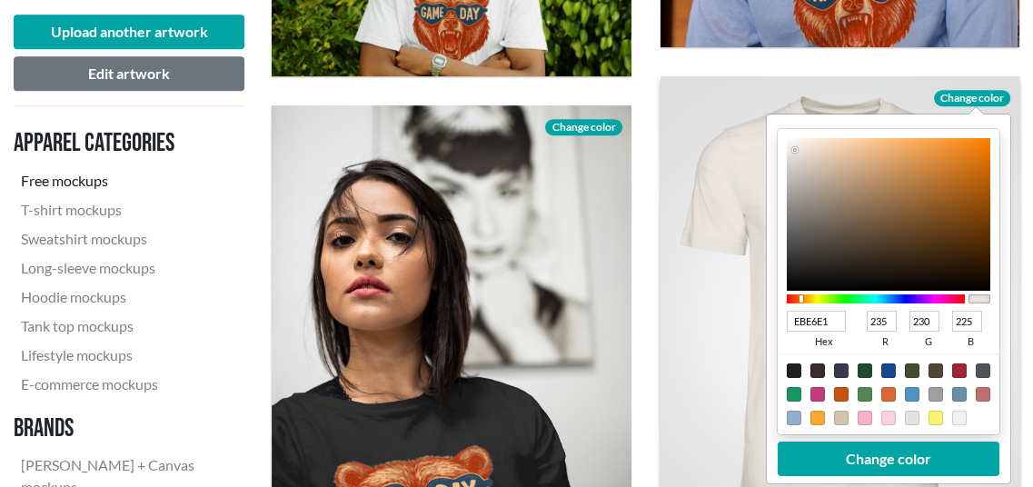
type input "494745"
type input "73"
type input "71"
type input "69"
click at [797, 246] on div at bounding box center [888, 214] width 204 height 153
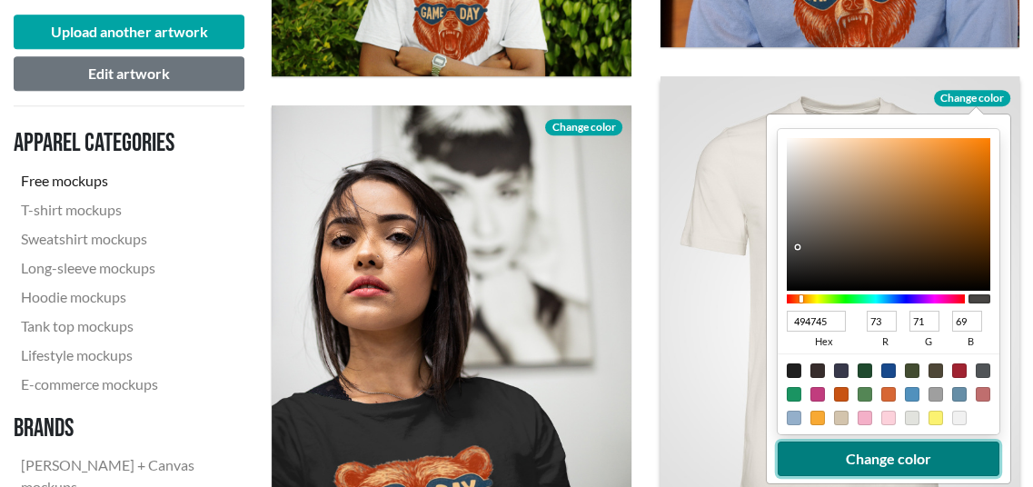
click at [843, 457] on button "Change color" at bounding box center [888, 459] width 222 height 35
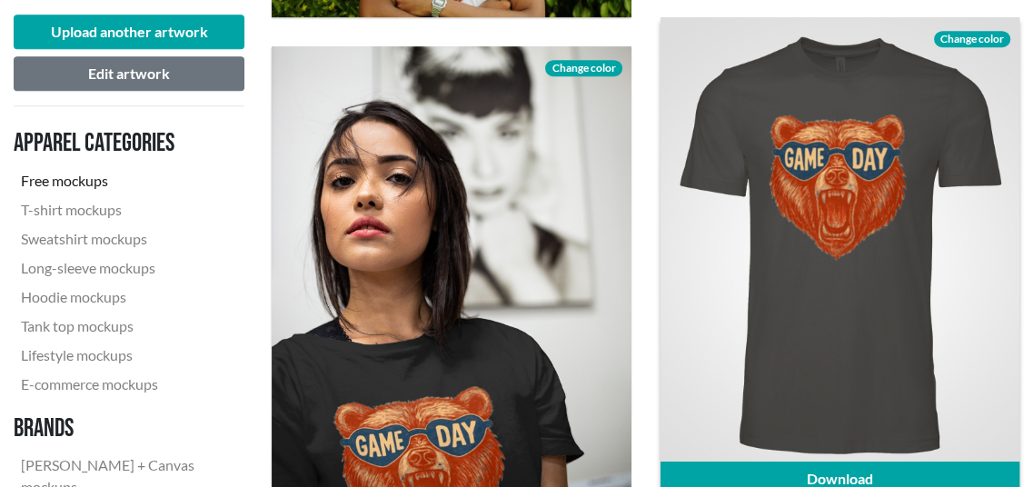
scroll to position [1090, 0]
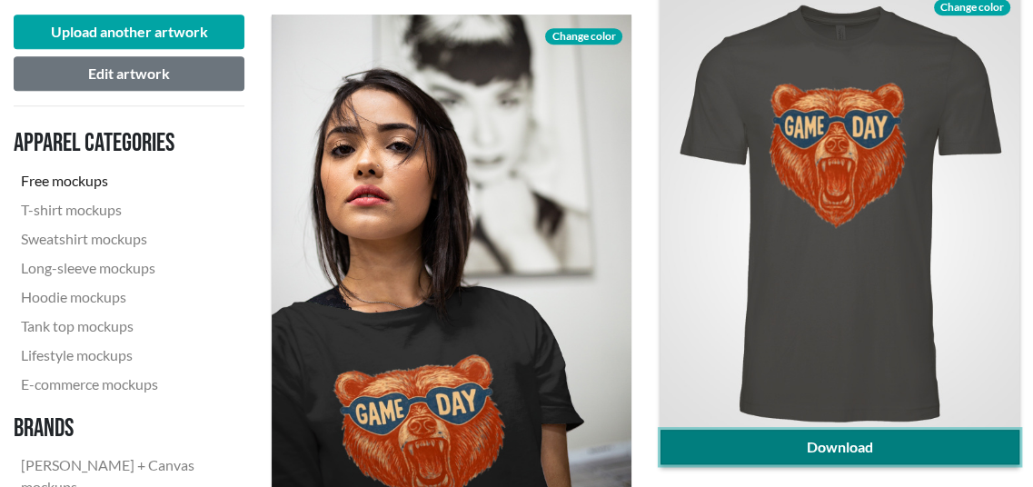
click at [900, 448] on link "Download" at bounding box center [840, 447] width 359 height 35
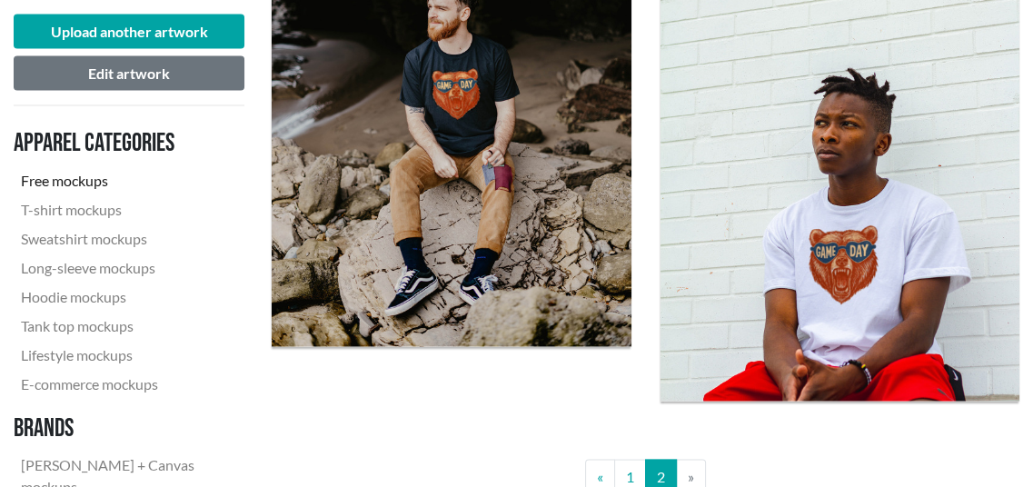
scroll to position [2817, 0]
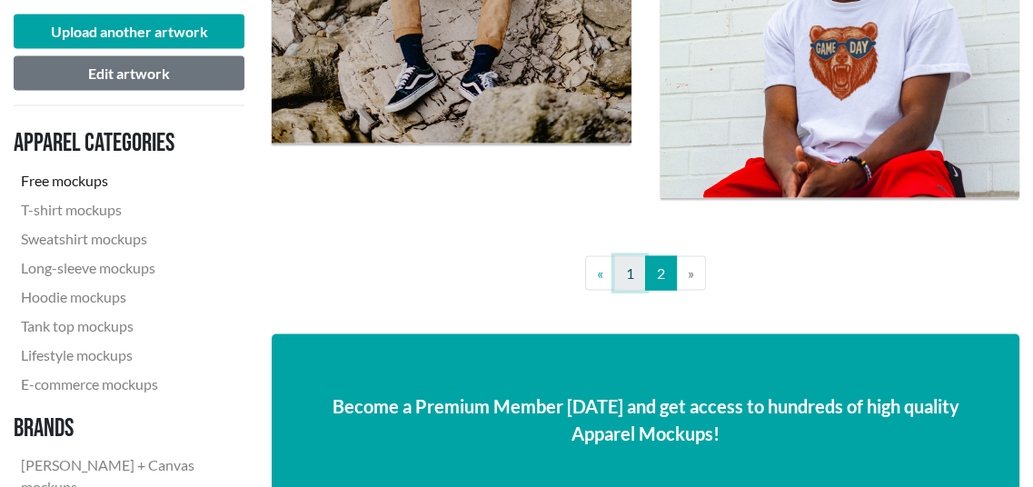
click at [639, 283] on link "1" at bounding box center [630, 273] width 32 height 35
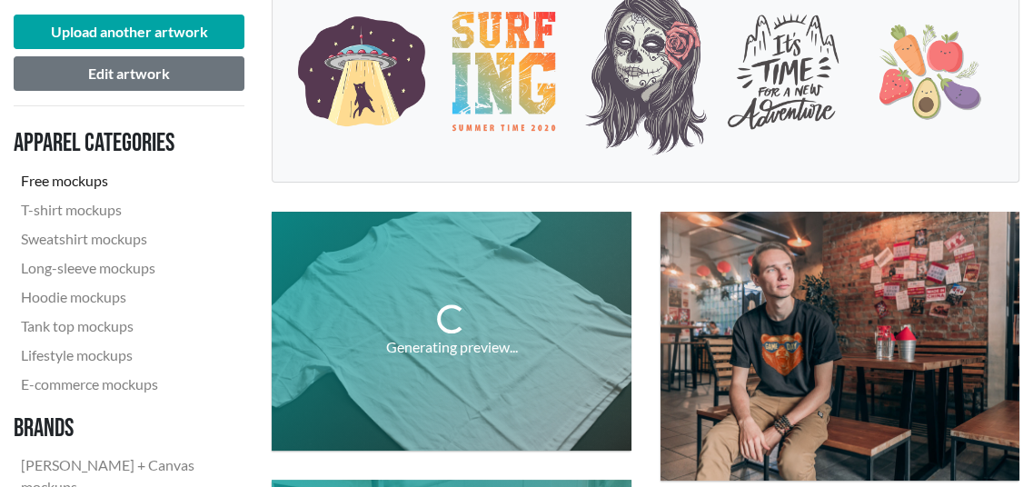
scroll to position [363, 0]
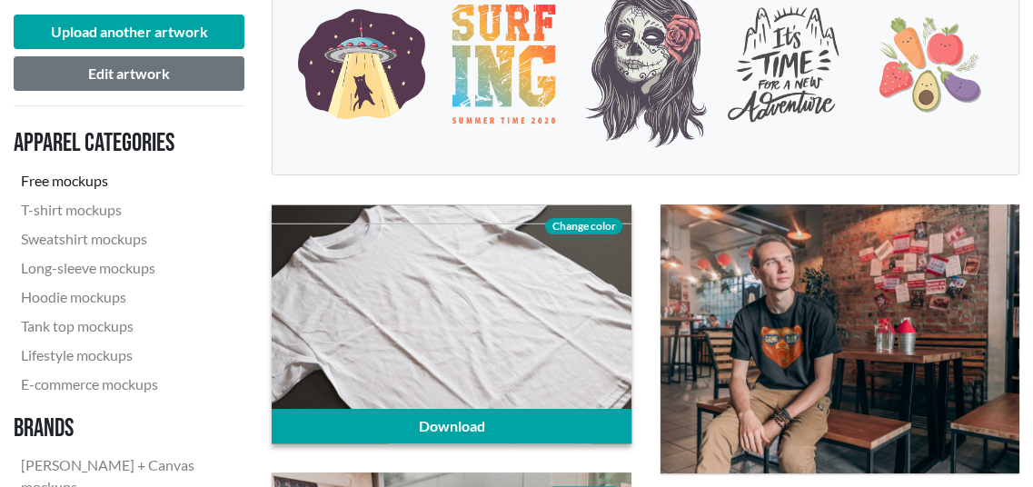
click at [596, 221] on span "Change color" at bounding box center [583, 226] width 76 height 16
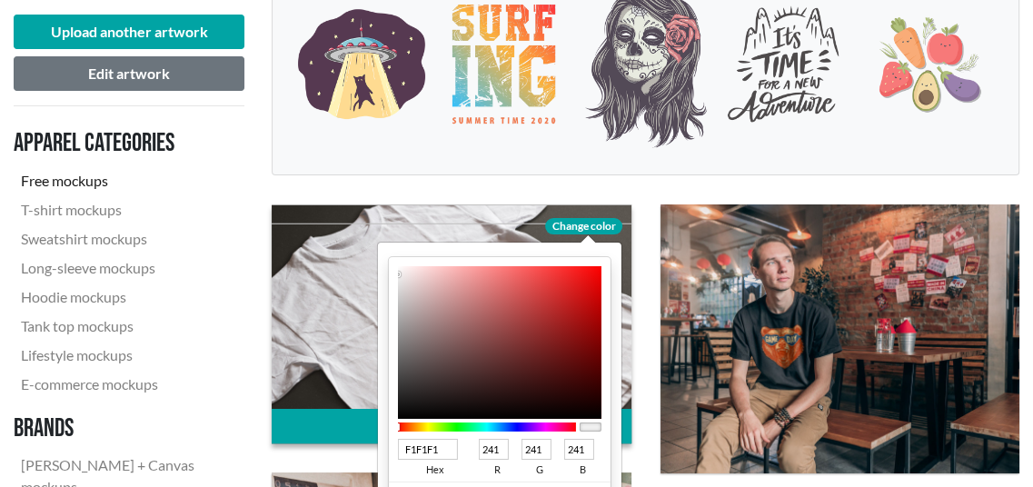
click at [512, 427] on div at bounding box center [487, 426] width 178 height 9
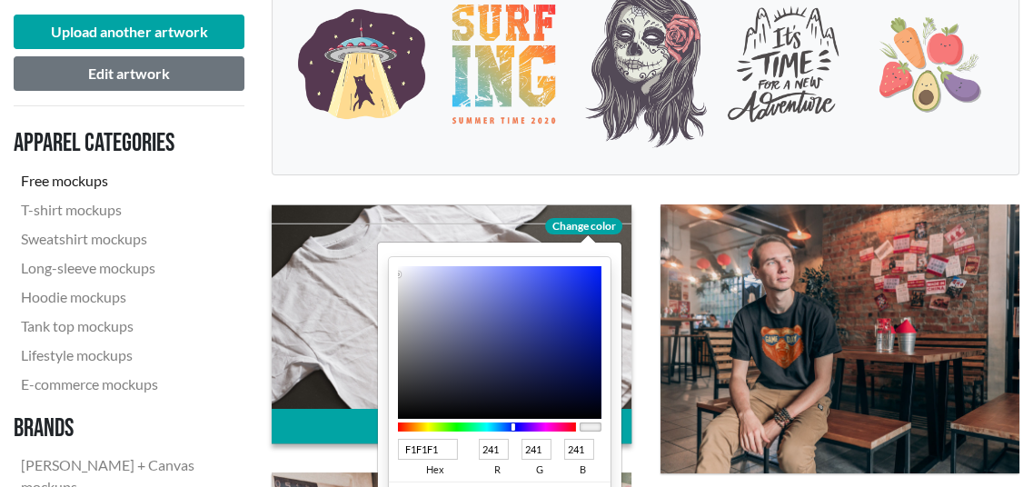
type input "111C69"
type input "17"
type input "28"
type input "105"
click at [567, 355] on div at bounding box center [500, 342] width 204 height 153
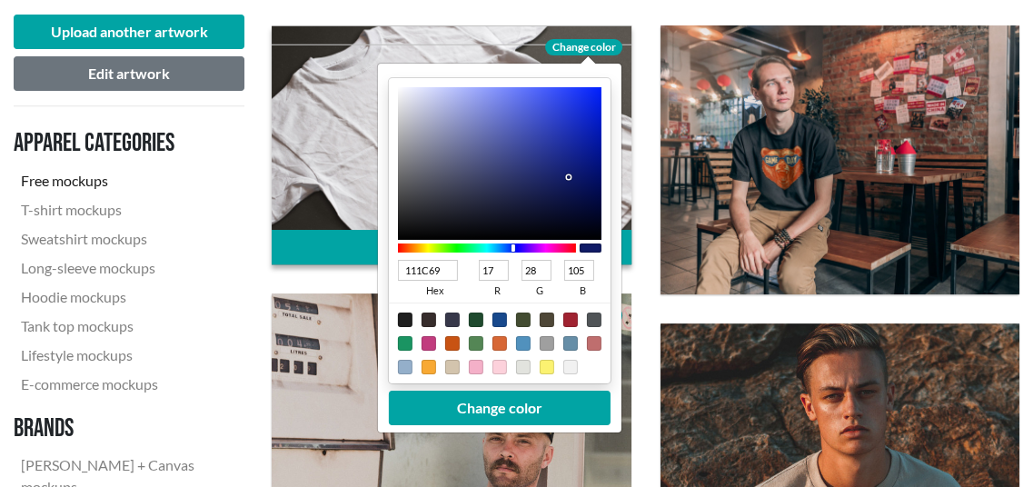
scroll to position [545, 0]
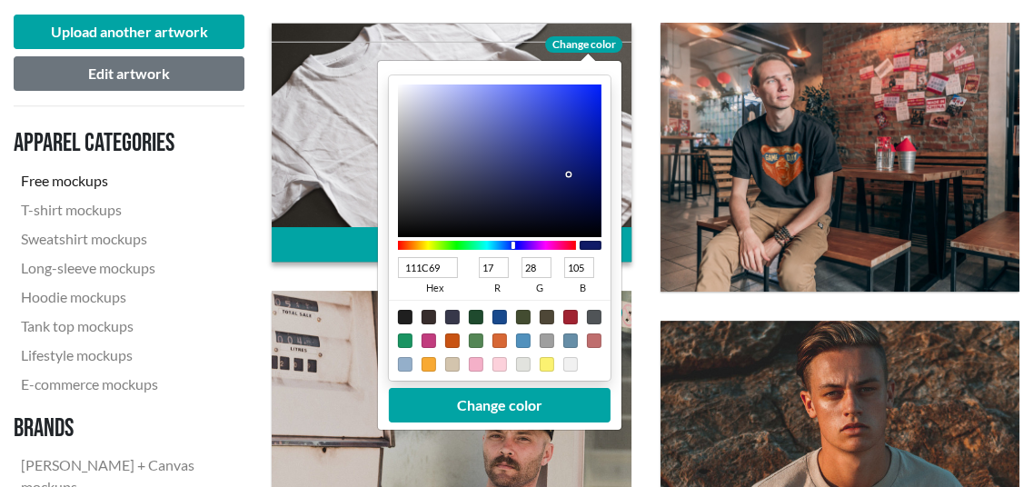
type input "0A1667"
type input "10"
type input "22"
type input "103"
click at [582, 174] on div at bounding box center [500, 160] width 204 height 153
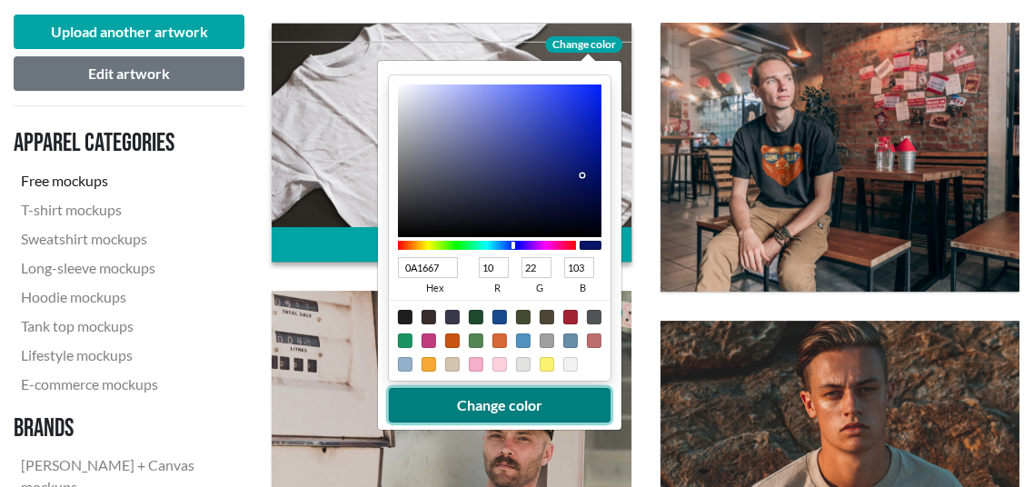
click at [552, 403] on button "Change color" at bounding box center [500, 405] width 222 height 35
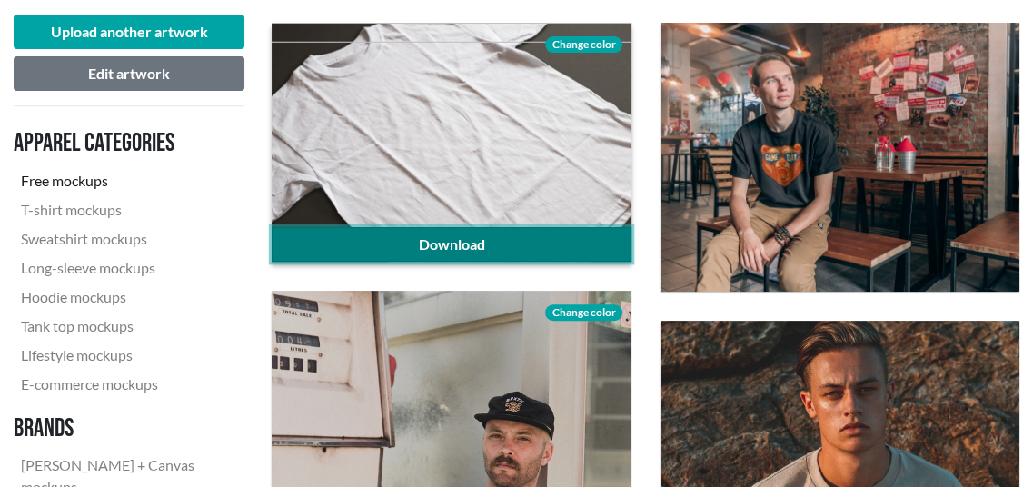
click at [583, 234] on link "Download" at bounding box center [451, 244] width 359 height 35
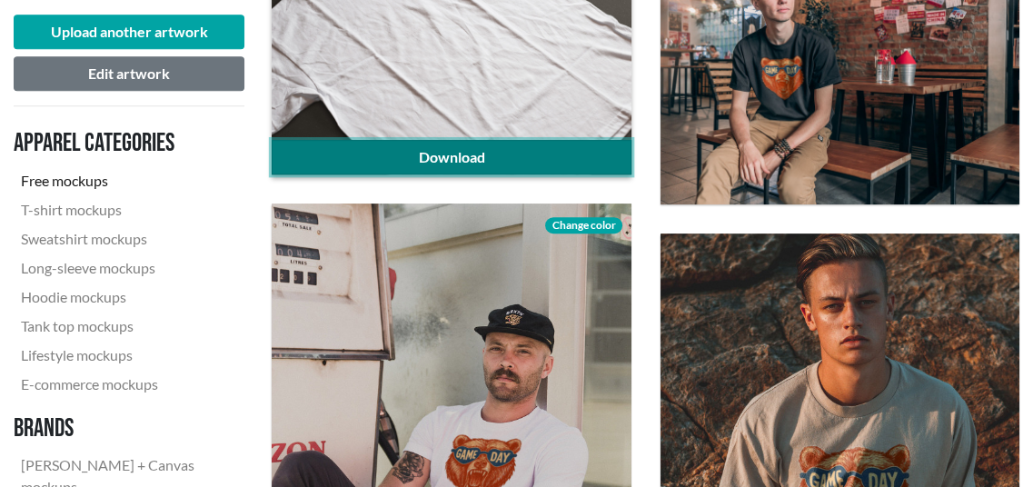
scroll to position [818, 0]
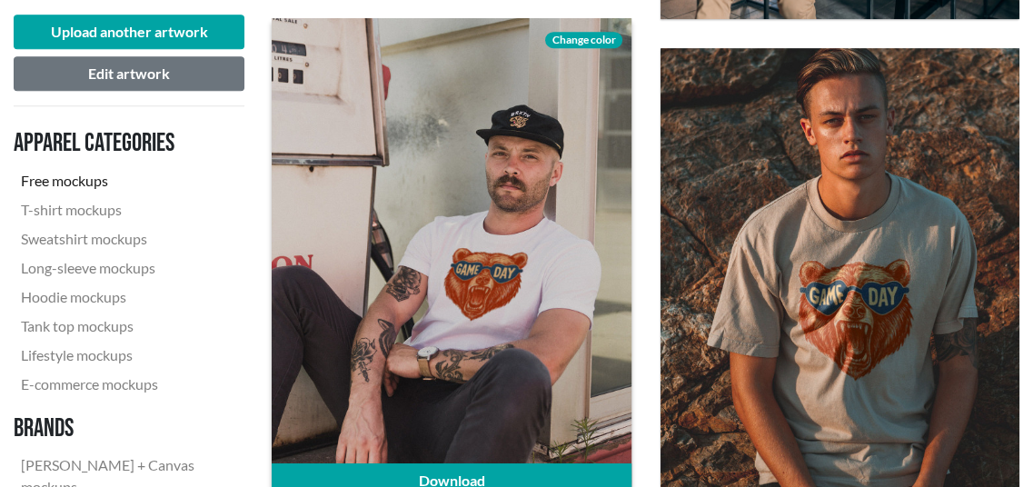
click at [588, 36] on span "Change color" at bounding box center [583, 40] width 76 height 16
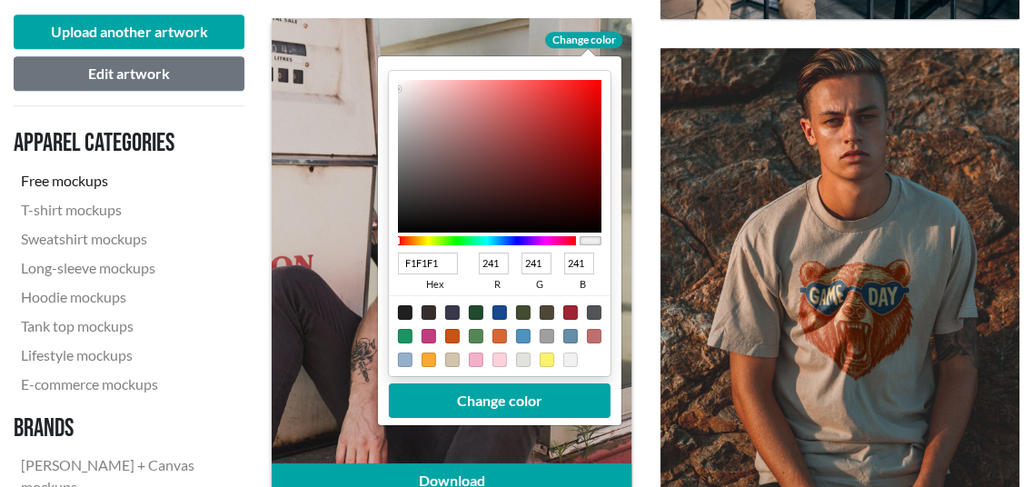
click at [501, 313] on div at bounding box center [499, 312] width 15 height 15
type input "18498C"
type input "24"
type input "73"
type input "140"
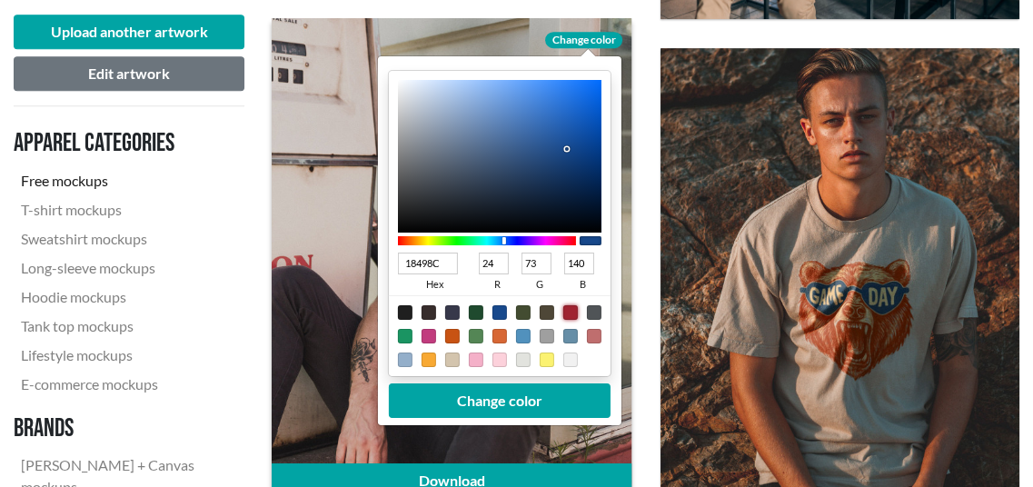
click at [576, 306] on div at bounding box center [570, 312] width 15 height 15
type input "A02331"
type input "160"
type input "35"
type input "49"
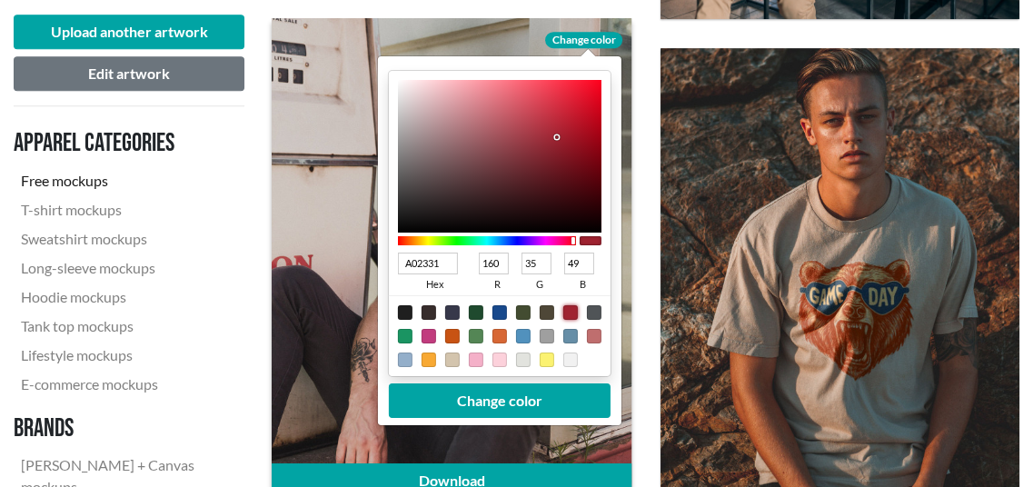
type input "62111A"
type input "98"
type input "17"
type input "26"
click at [565, 174] on div at bounding box center [500, 156] width 204 height 153
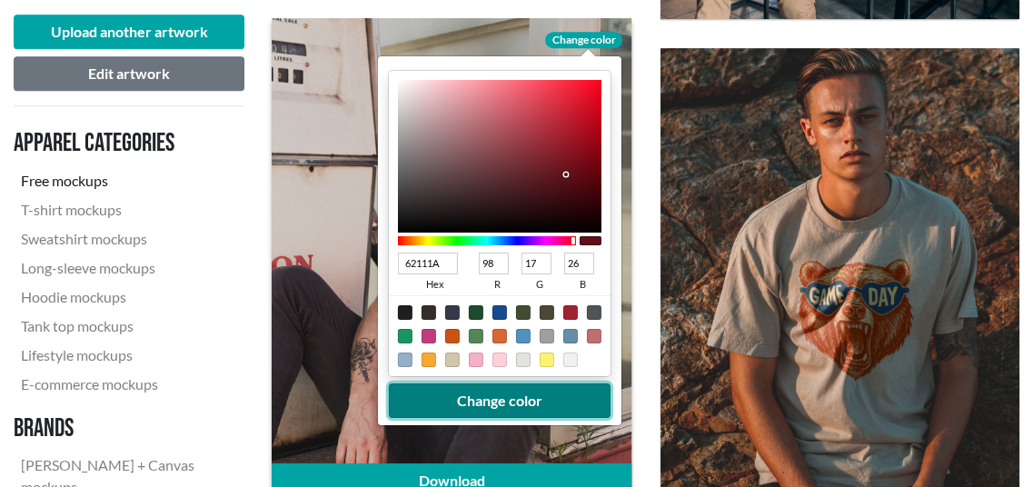
click at [494, 397] on button "Change color" at bounding box center [500, 400] width 222 height 35
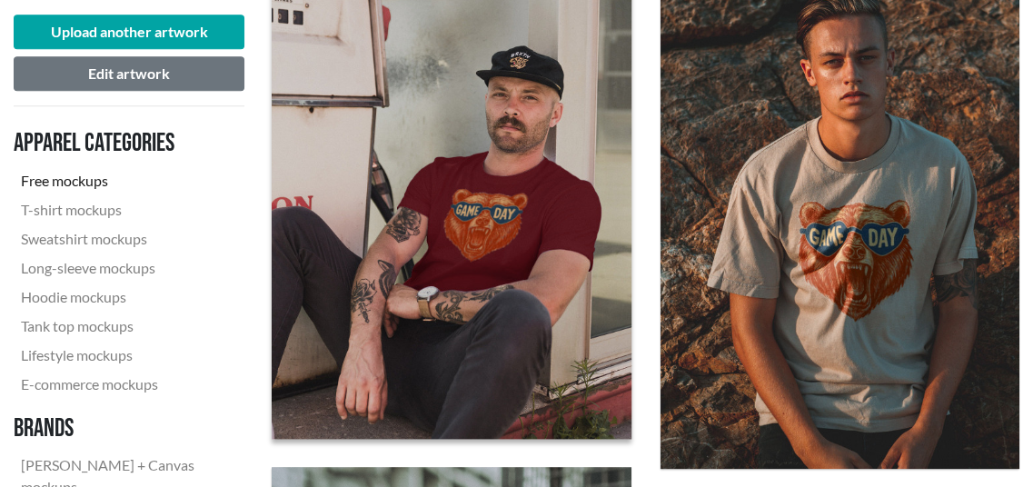
scroll to position [909, 0]
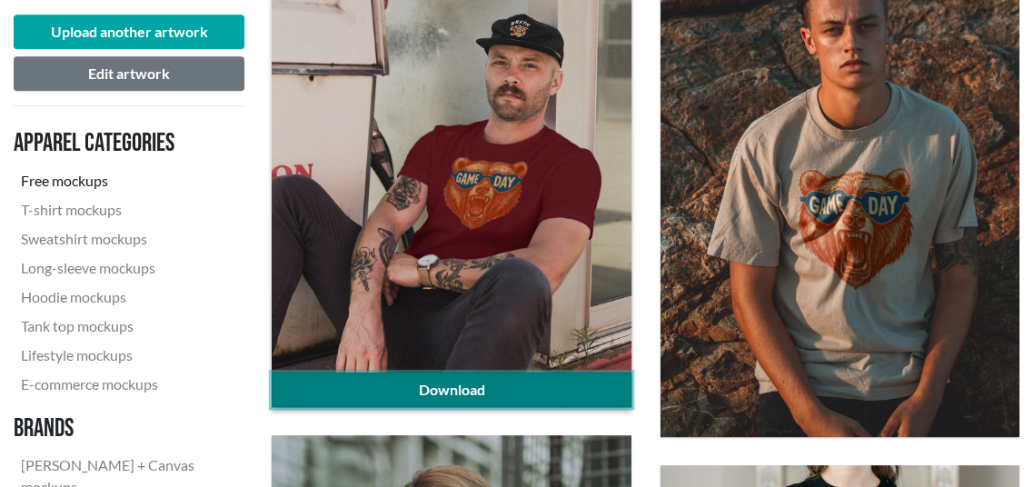
click at [518, 388] on link "Download" at bounding box center [451, 390] width 359 height 35
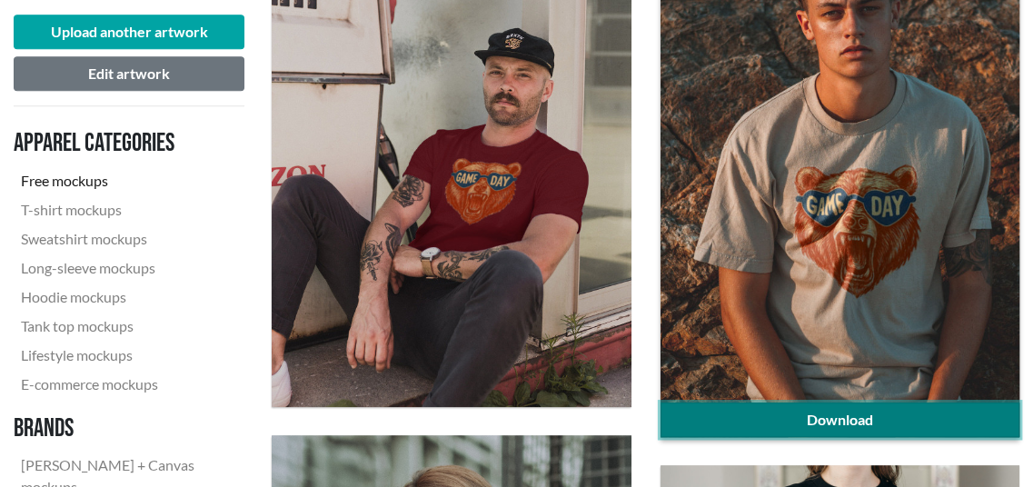
click at [875, 414] on link "Download" at bounding box center [840, 420] width 359 height 35
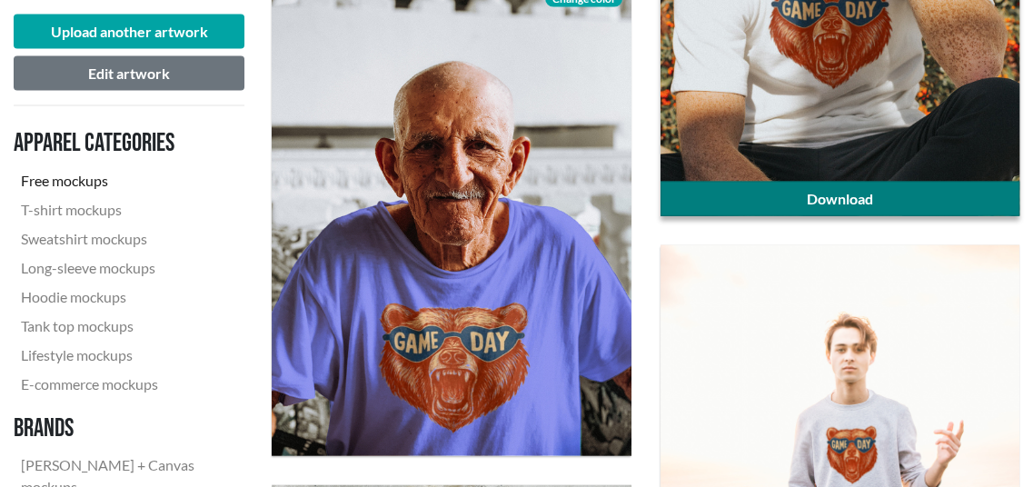
scroll to position [2998, 0]
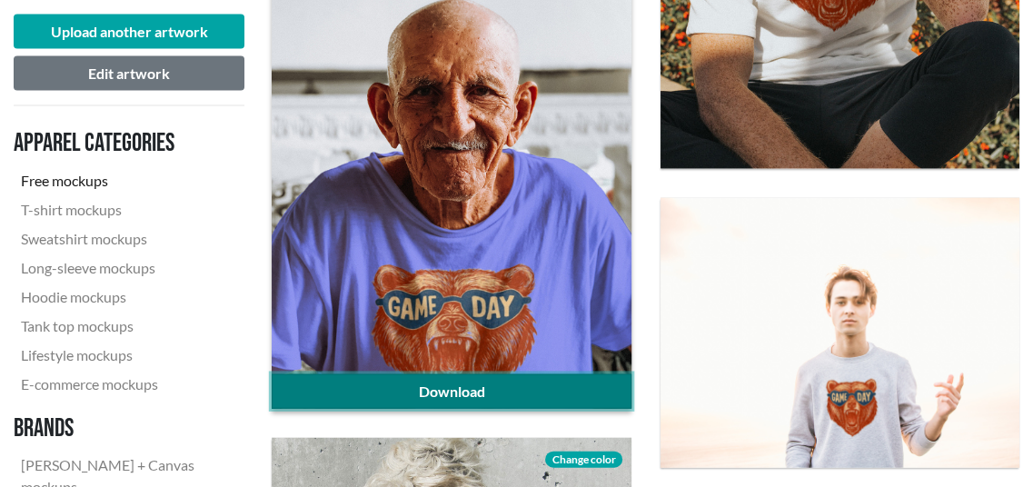
click at [413, 386] on link "Download" at bounding box center [451, 391] width 359 height 35
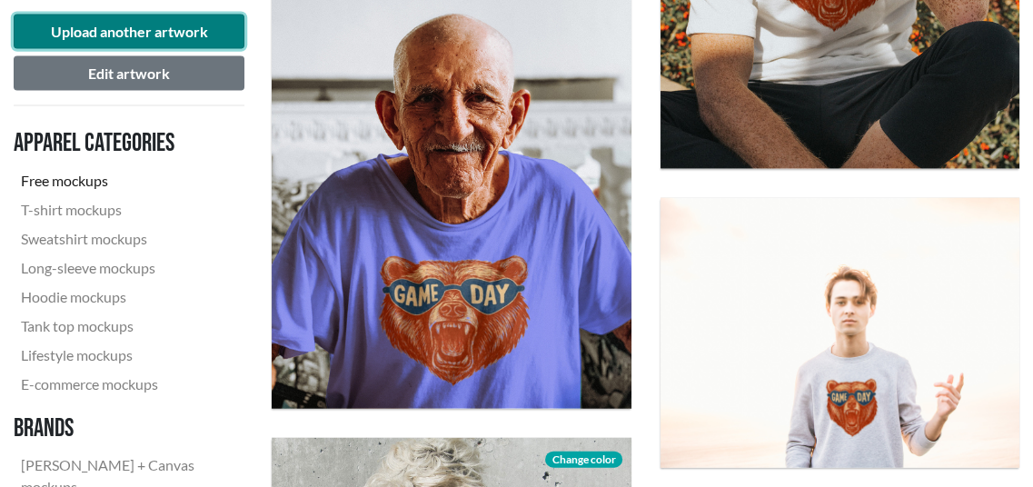
click at [87, 30] on button "Upload another artwork" at bounding box center [129, 32] width 231 height 35
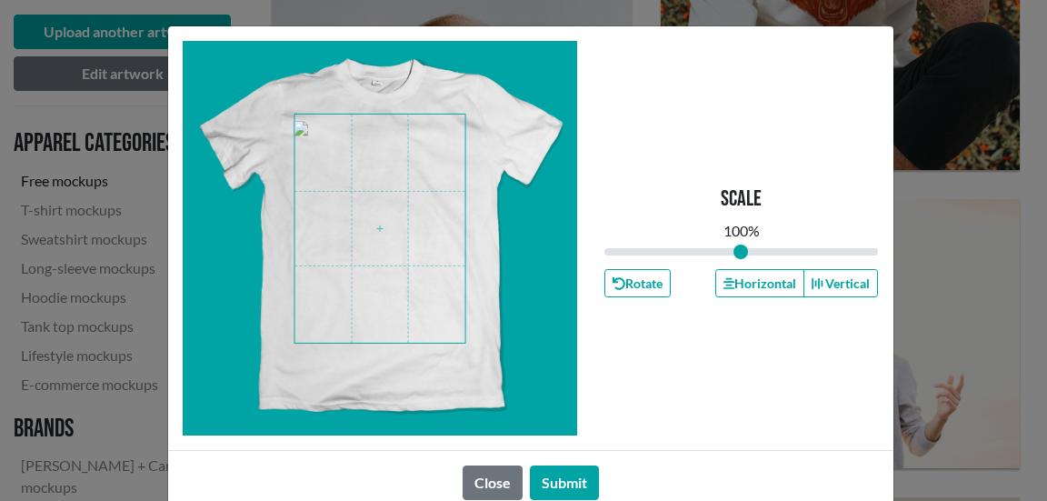
click at [378, 224] on span at bounding box center [379, 228] width 171 height 228
click at [566, 474] on button "Submit" at bounding box center [564, 482] width 69 height 35
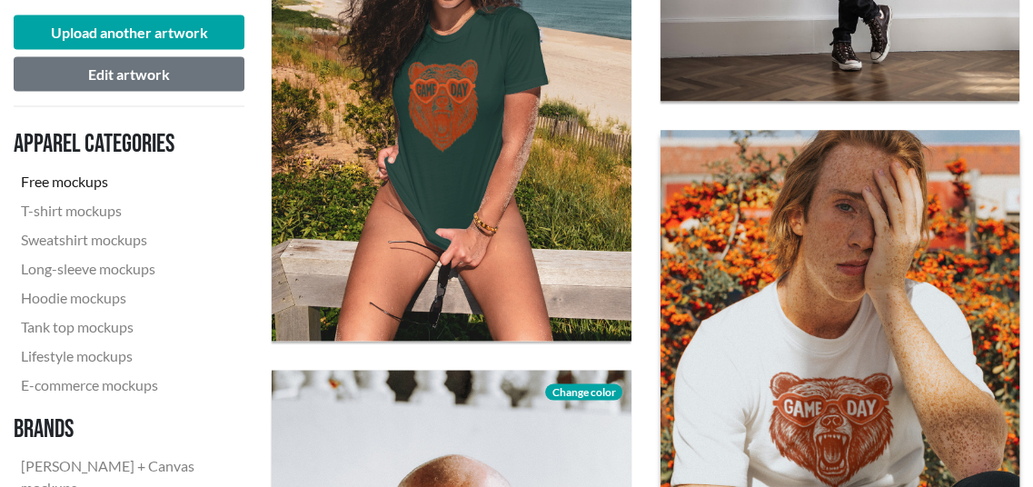
scroll to position [2726, 0]
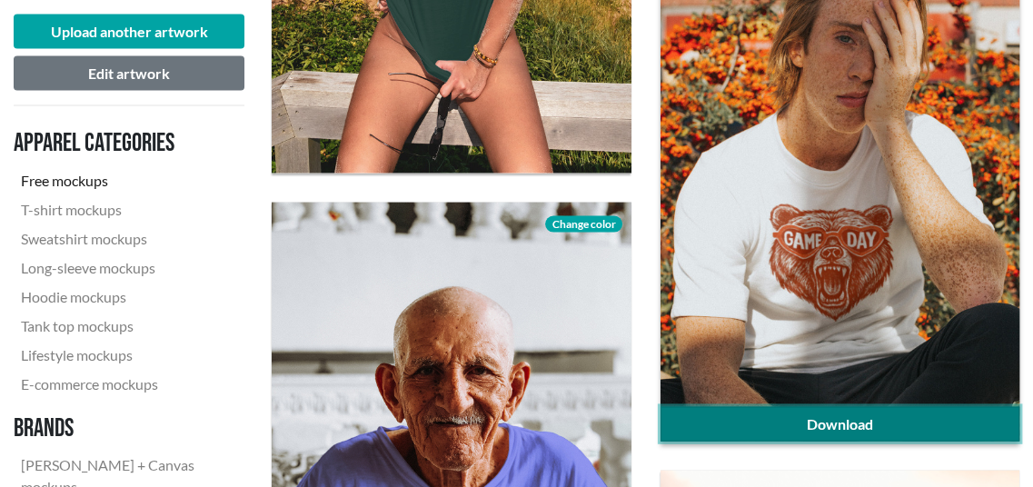
click at [823, 424] on link "Download" at bounding box center [840, 424] width 359 height 35
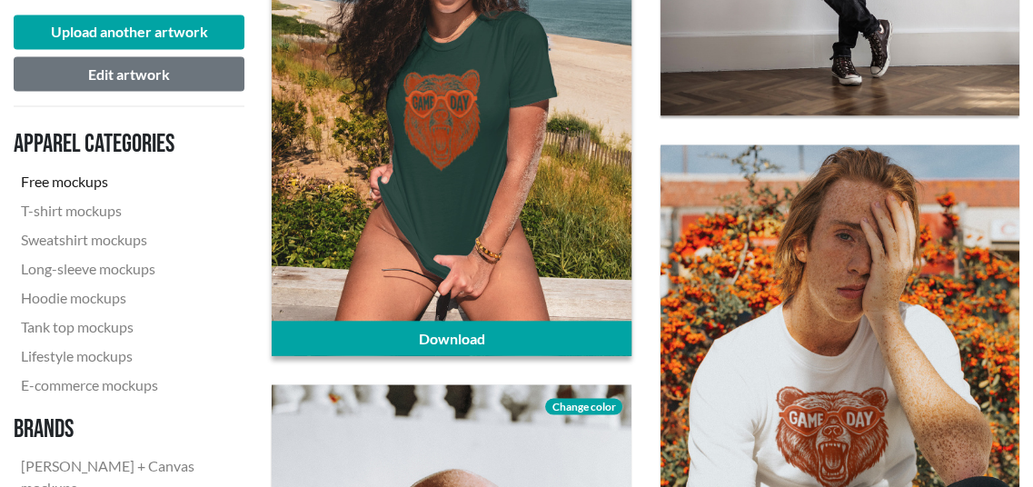
scroll to position [2362, 0]
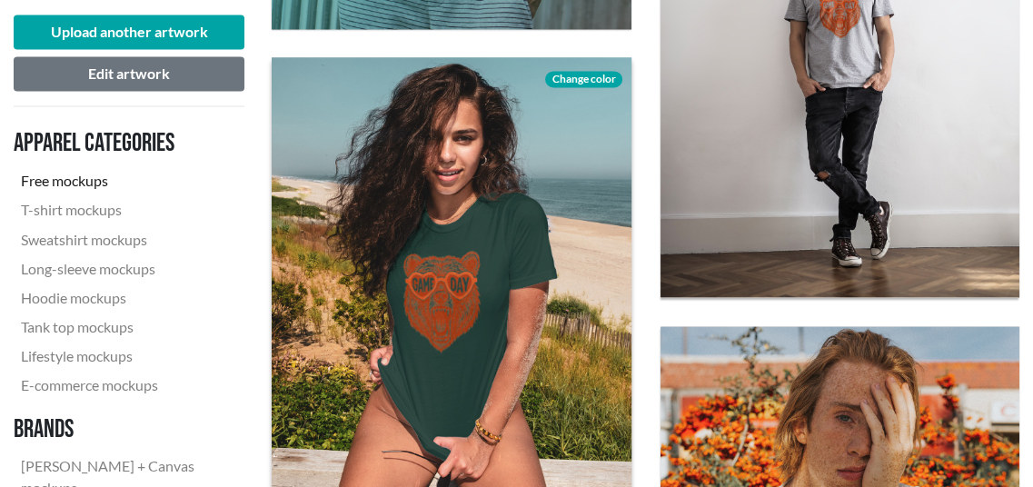
click at [594, 74] on span "Change color" at bounding box center [583, 79] width 76 height 16
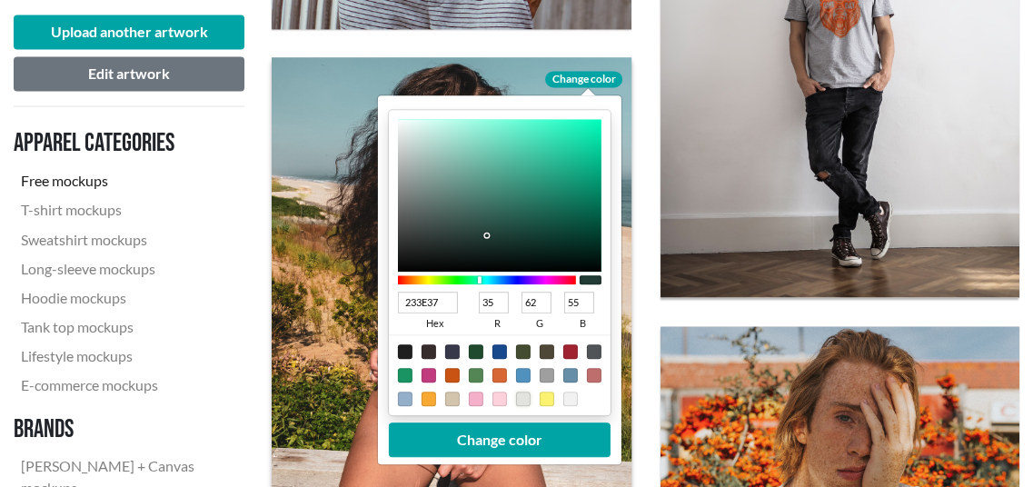
click at [522, 399] on div at bounding box center [523, 399] width 15 height 15
type input "E2E3DE"
type input "226"
type input "227"
type input "222"
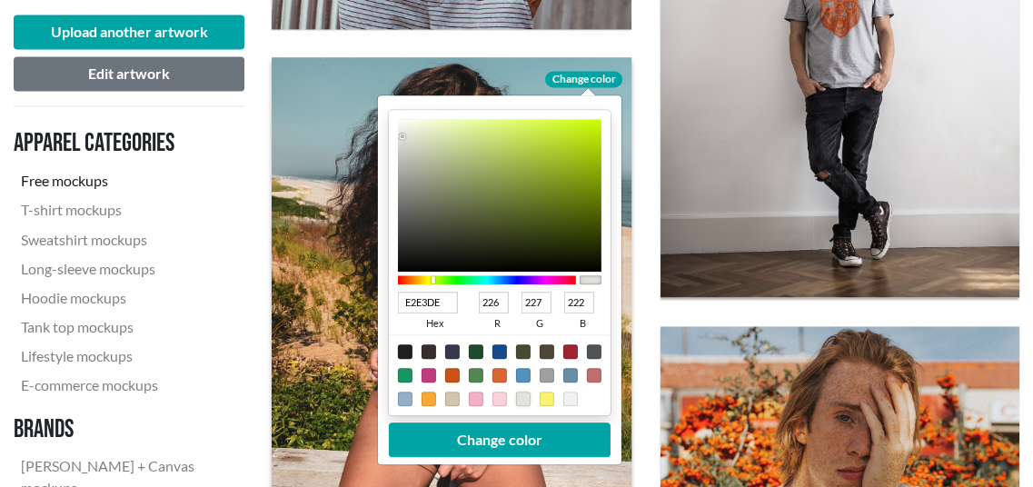
click at [454, 398] on div at bounding box center [452, 399] width 15 height 15
type input "D3C4AD"
type input "211"
type input "196"
type input "173"
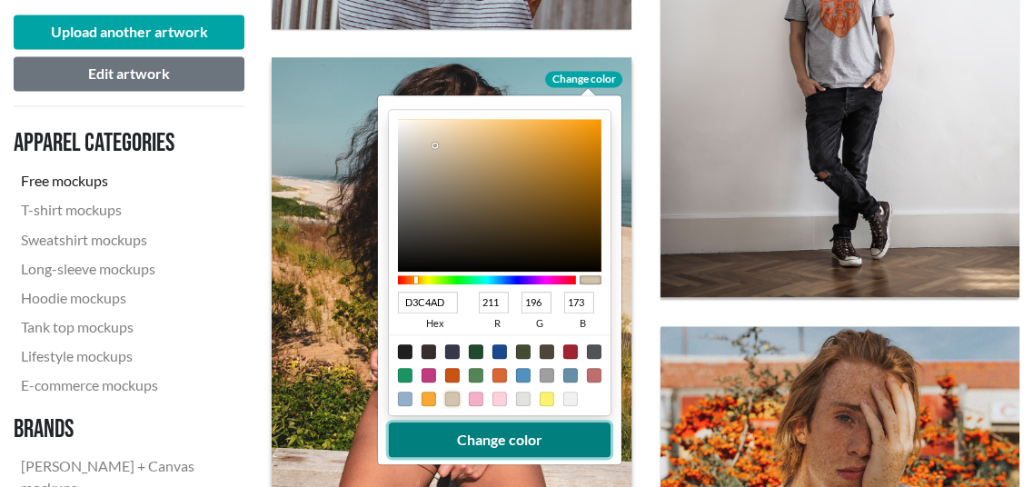
click at [487, 442] on button "Change color" at bounding box center [500, 439] width 222 height 35
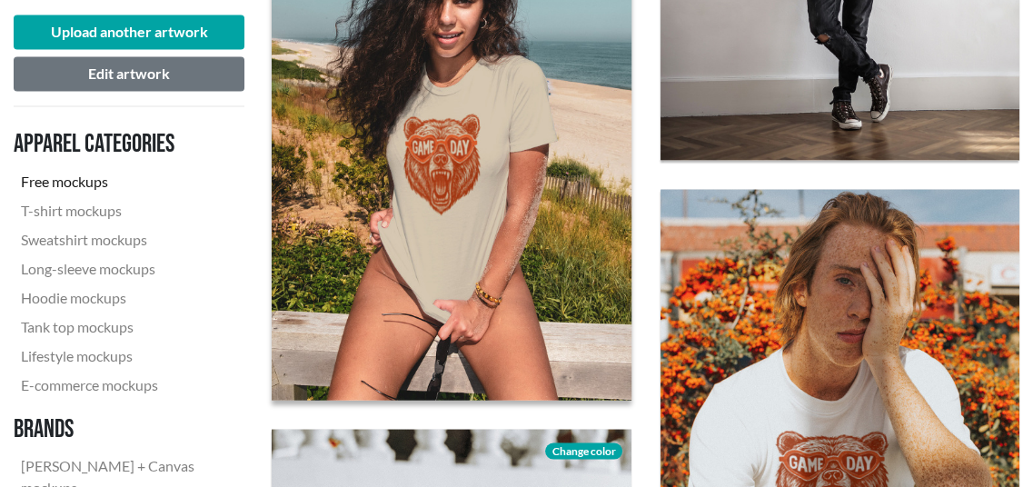
scroll to position [2544, 0]
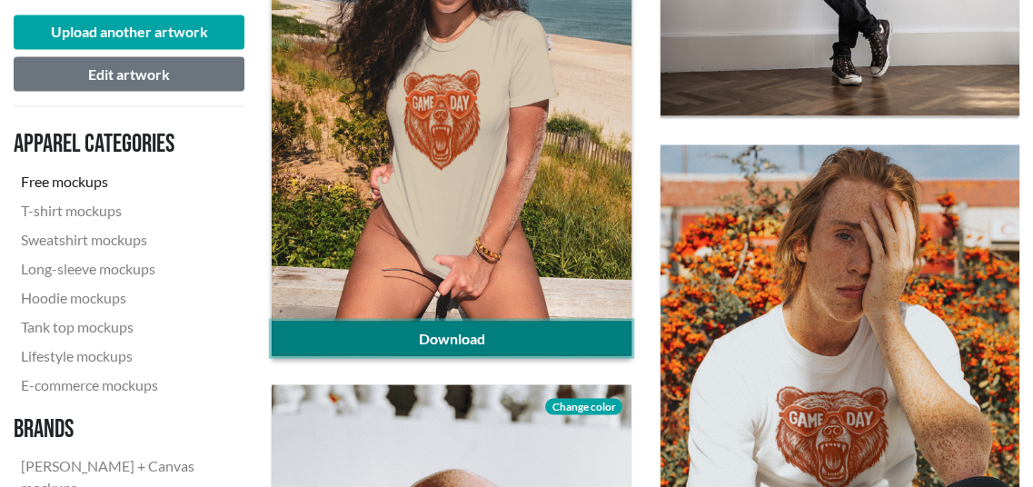
click at [512, 333] on link "Download" at bounding box center [451, 338] width 359 height 35
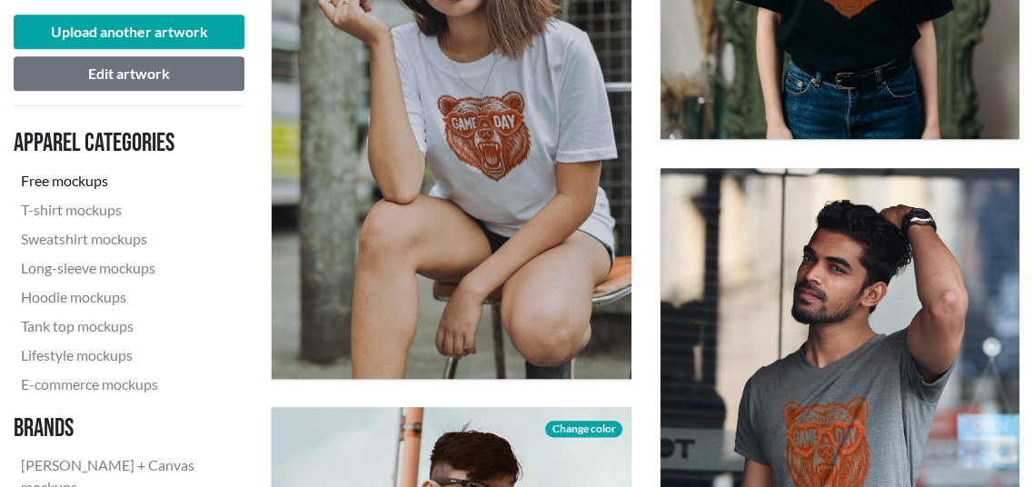
scroll to position [1516, 0]
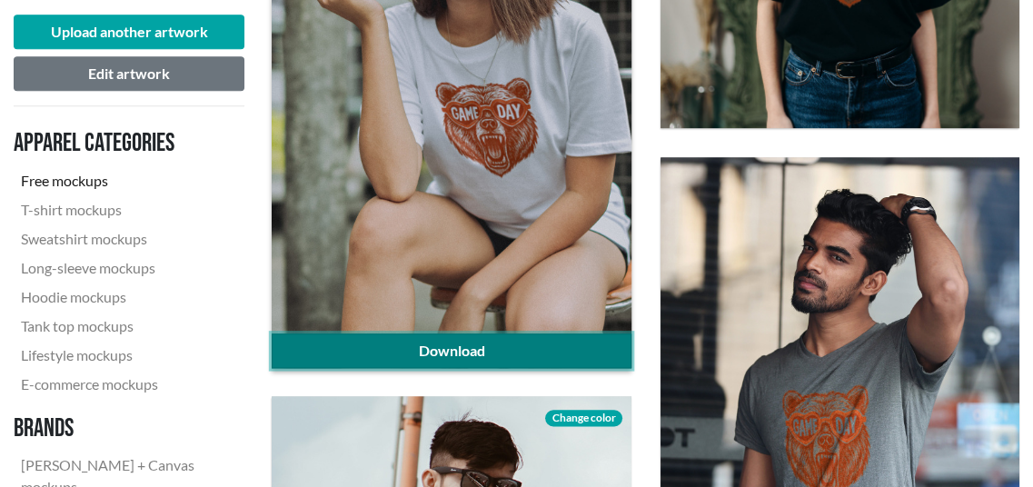
click at [476, 344] on link "Download" at bounding box center [451, 350] width 359 height 35
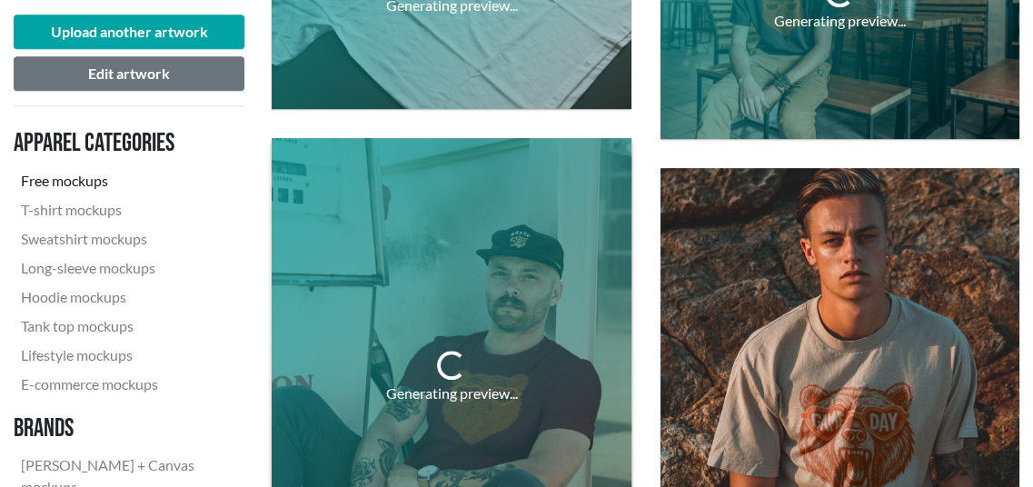
scroll to position [516, 0]
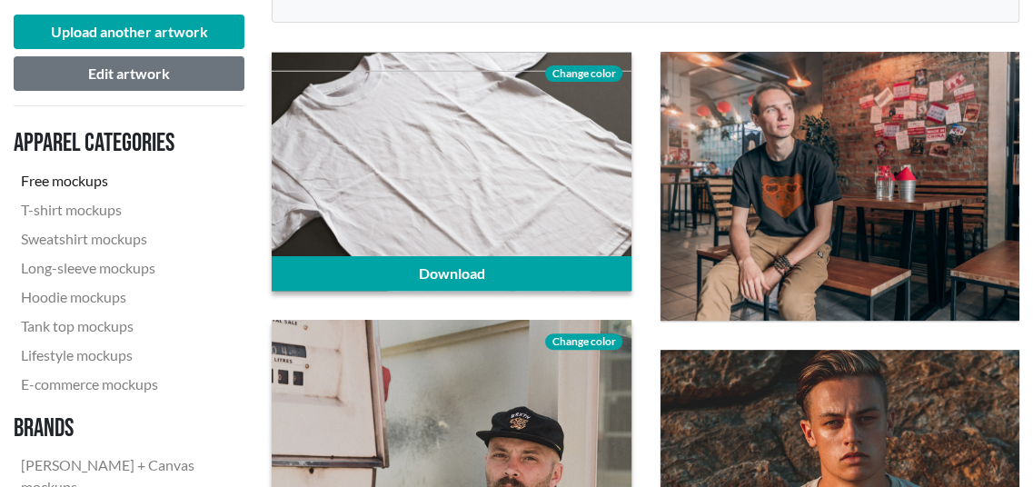
click at [603, 68] on span "Change color" at bounding box center [583, 73] width 76 height 16
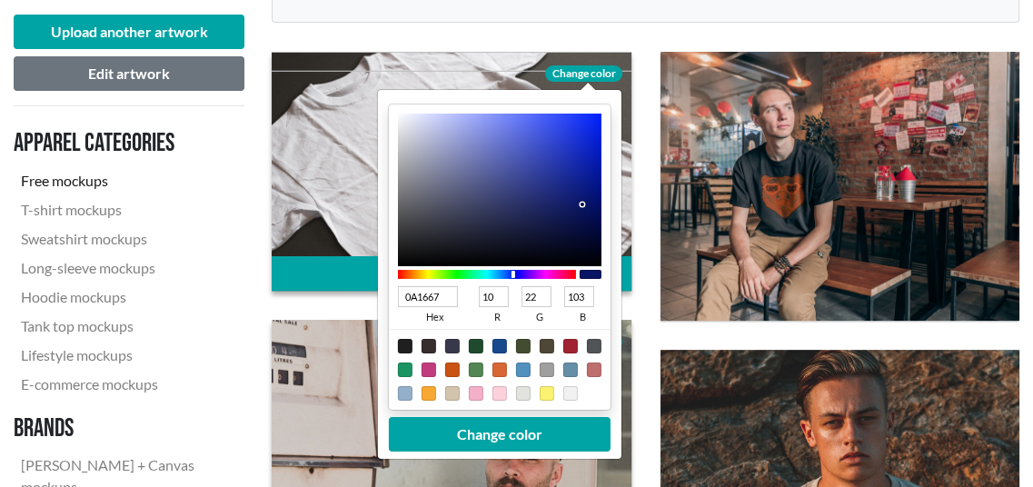
type input "5E670A"
type input "94"
type input "103"
type input "10"
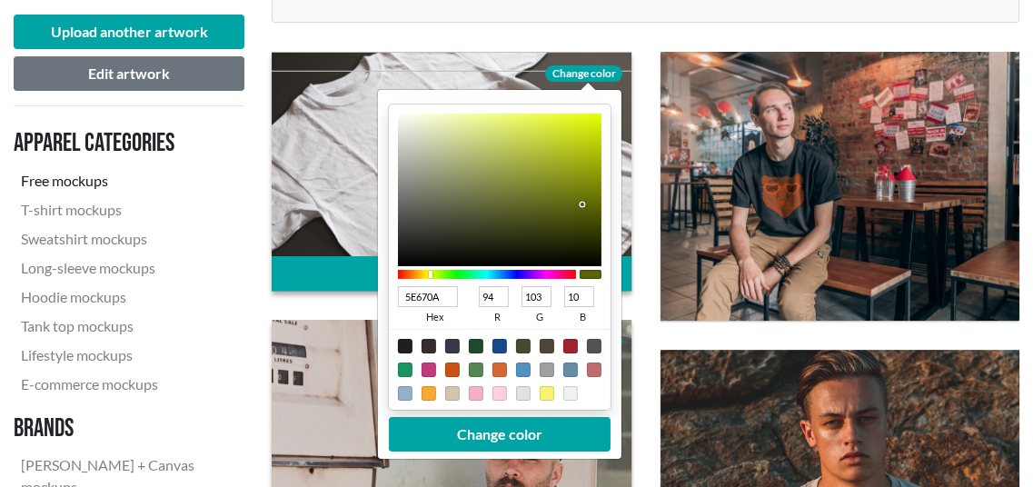
click at [430, 272] on div at bounding box center [487, 274] width 178 height 9
type input "EBF58D"
type input "235"
type input "245"
type input "141"
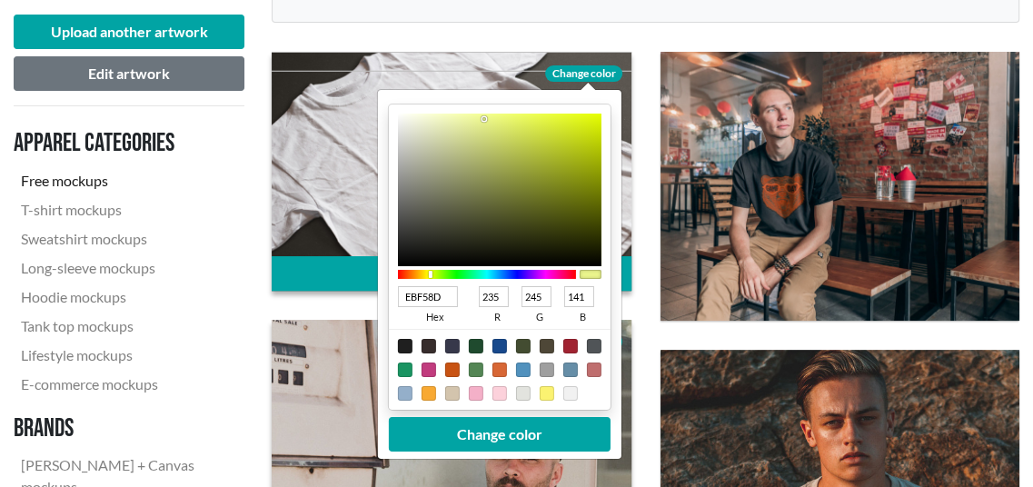
click at [483, 119] on div at bounding box center [500, 190] width 204 height 153
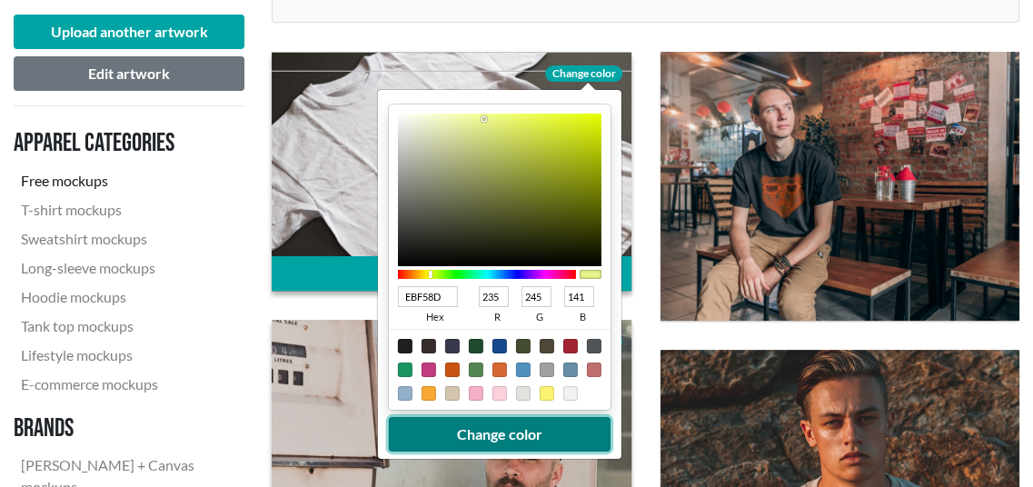
click at [493, 435] on button "Change color" at bounding box center [500, 434] width 222 height 35
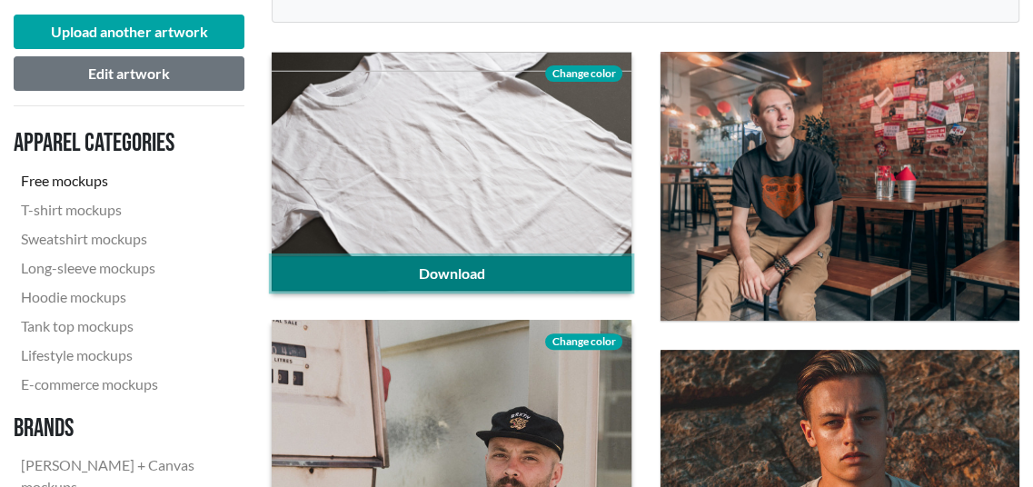
click at [542, 264] on link "Download" at bounding box center [451, 273] width 359 height 35
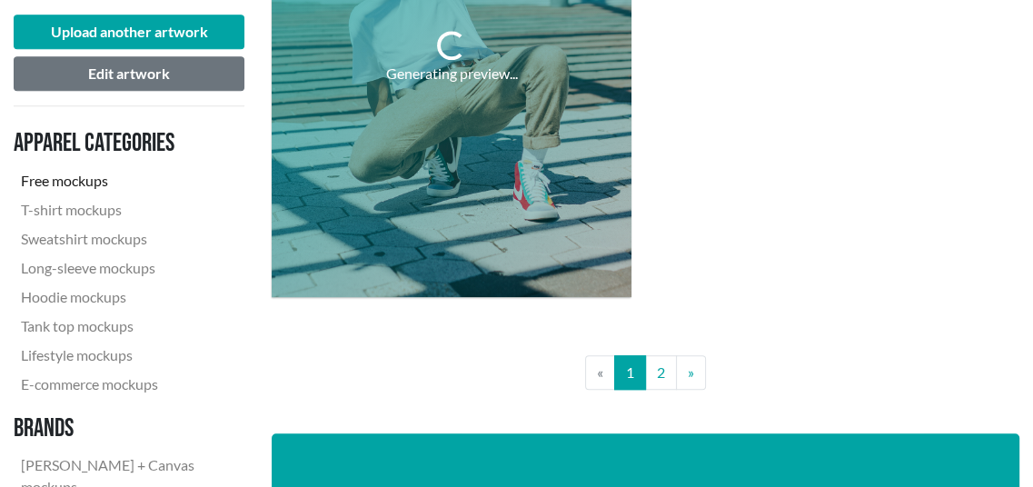
scroll to position [6149, 0]
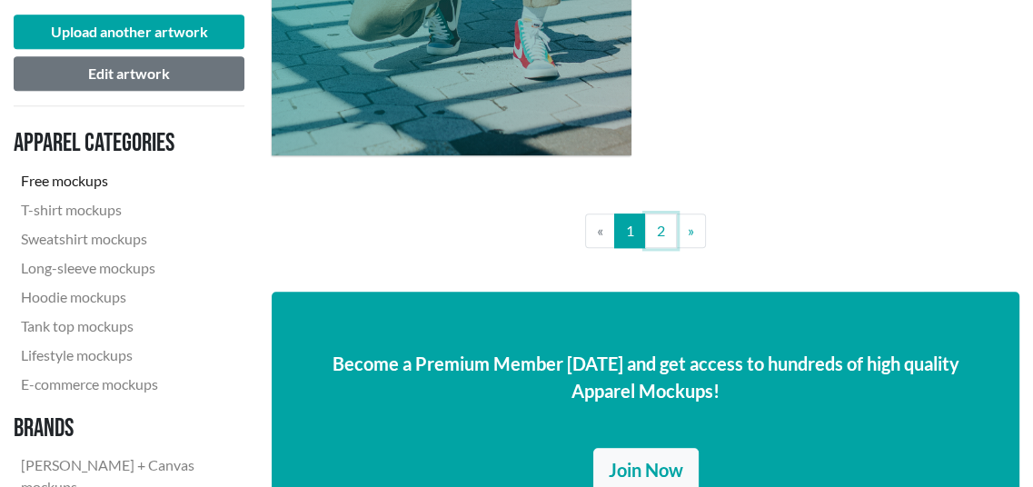
click at [661, 234] on link "2" at bounding box center [661, 231] width 32 height 35
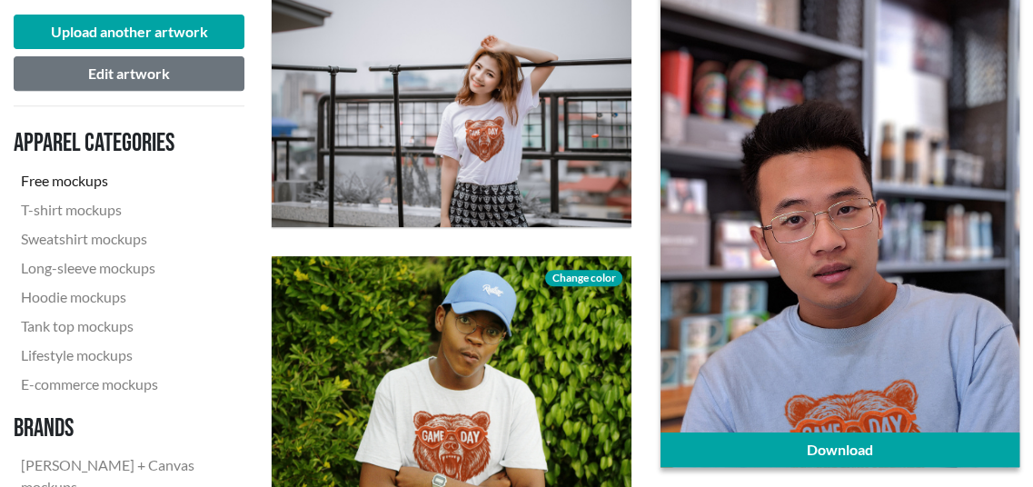
scroll to position [636, 0]
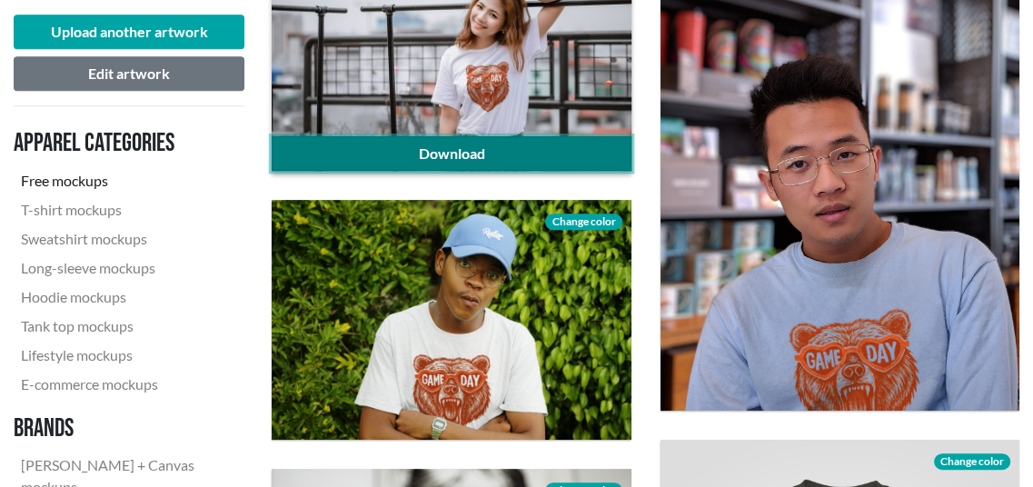
click at [489, 147] on link "Download" at bounding box center [451, 153] width 359 height 35
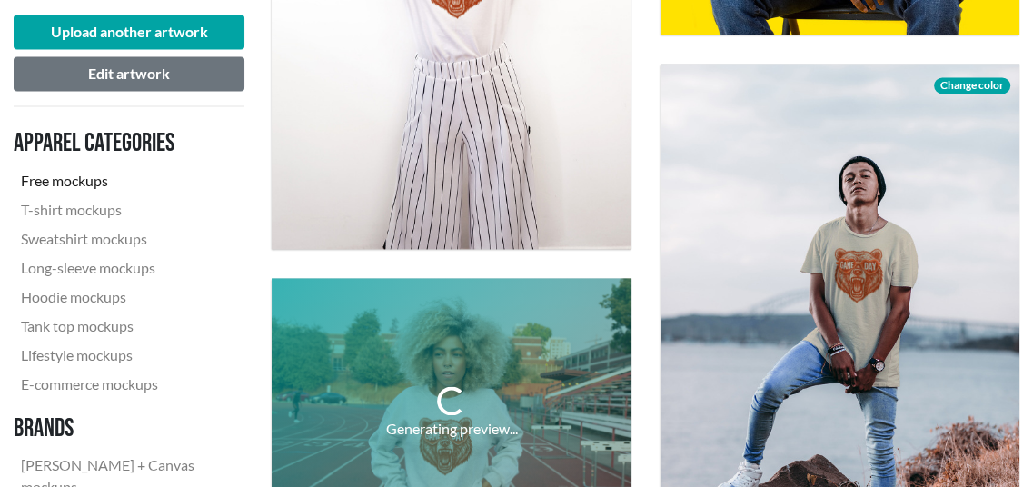
scroll to position [1908, 0]
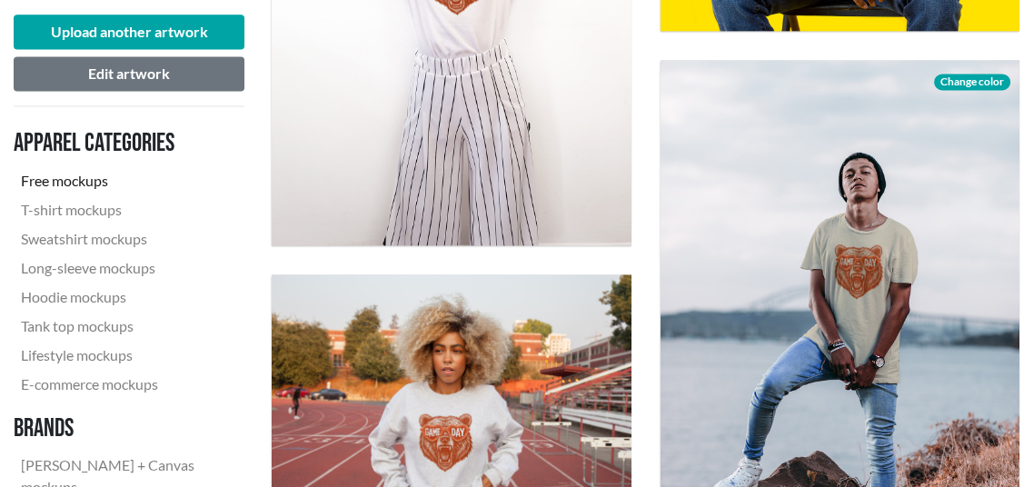
click at [255, 261] on div "Upload another artwork Edit artwork Apparel categories Free mockups T-shirt moc…" at bounding box center [129, 8] width 258 height 3294
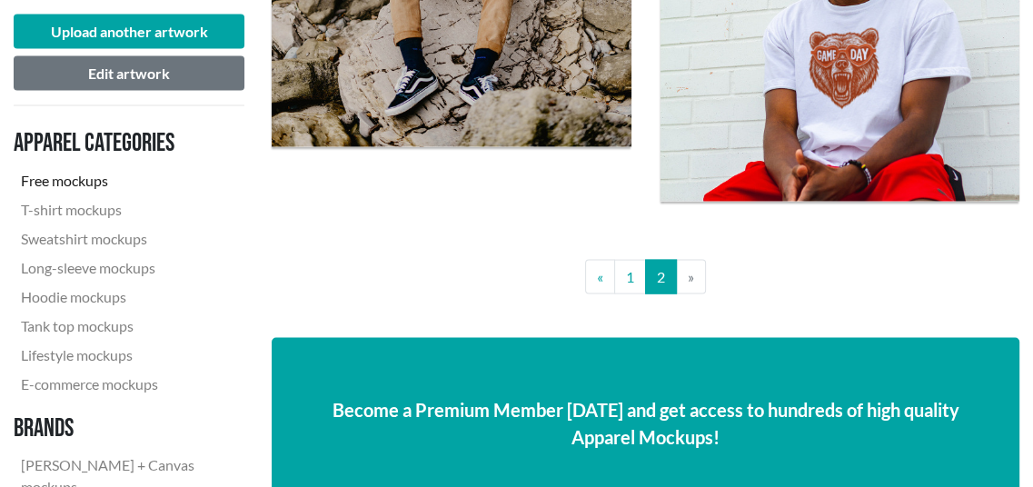
scroll to position [2998, 0]
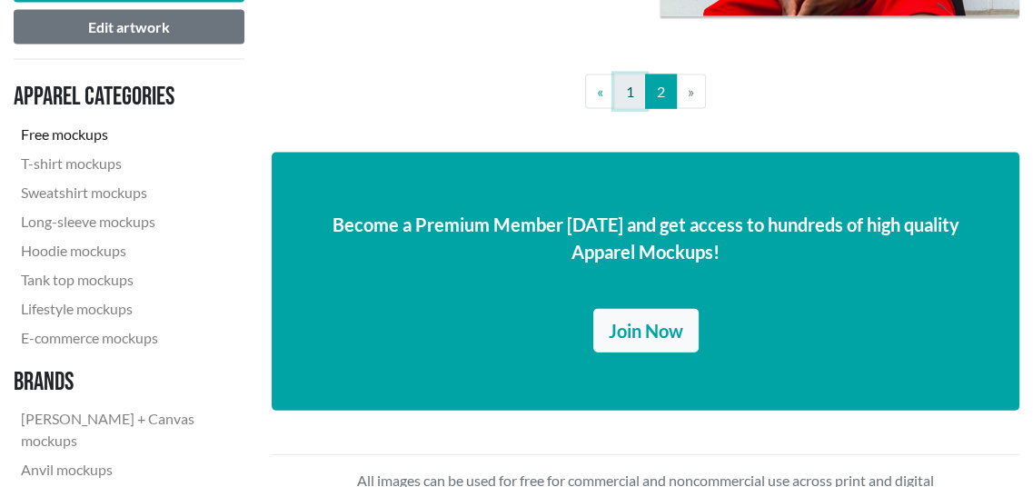
click at [629, 90] on link "1" at bounding box center [630, 92] width 32 height 35
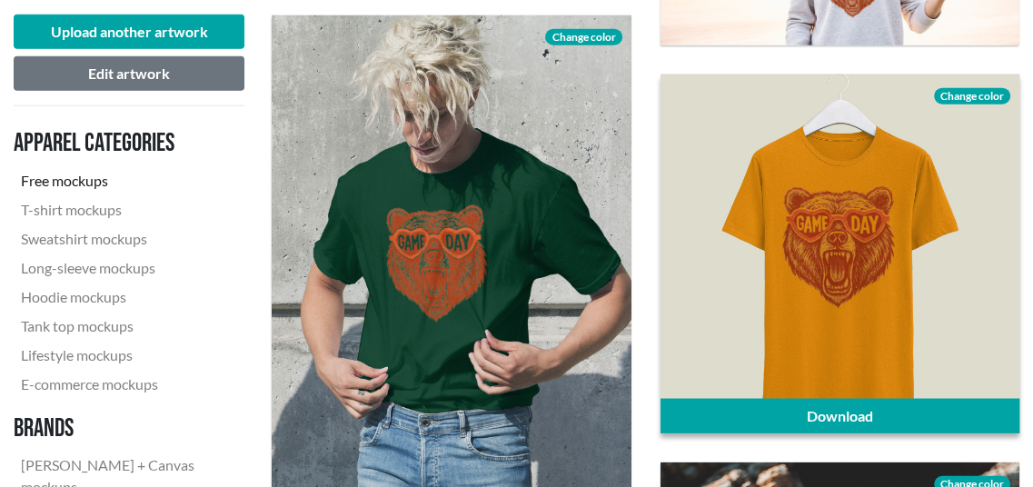
scroll to position [3453, 0]
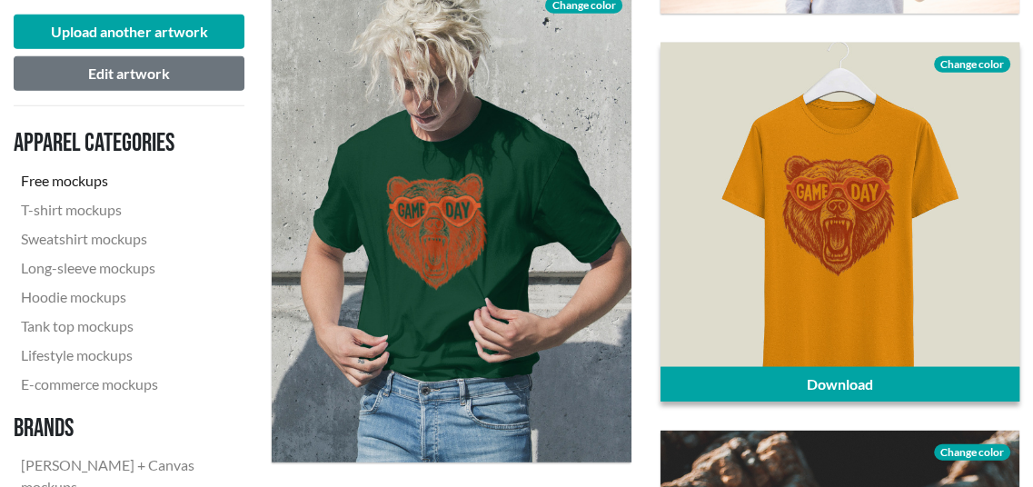
click at [981, 63] on span "Change color" at bounding box center [972, 64] width 76 height 16
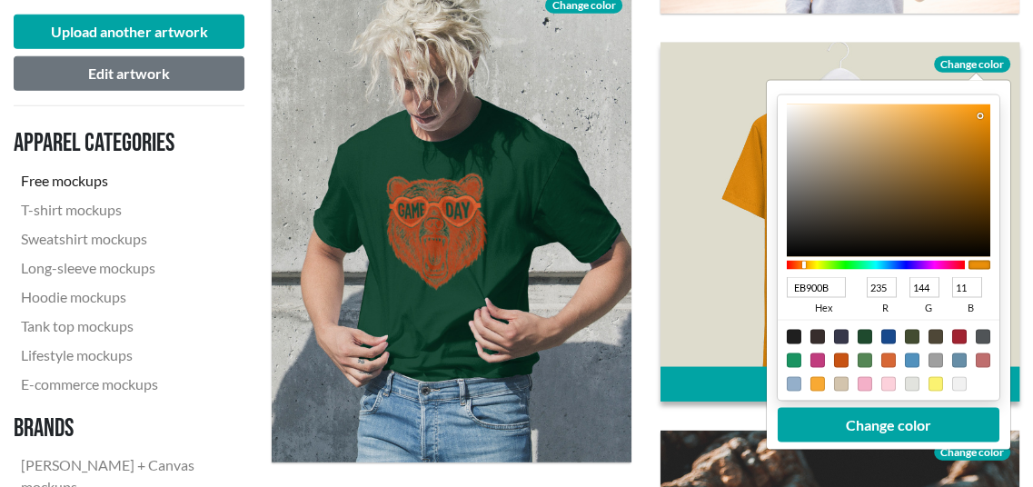
type input "A4998A"
type input "164"
type input "153"
type input "138"
click at [818, 158] on div at bounding box center [888, 180] width 204 height 153
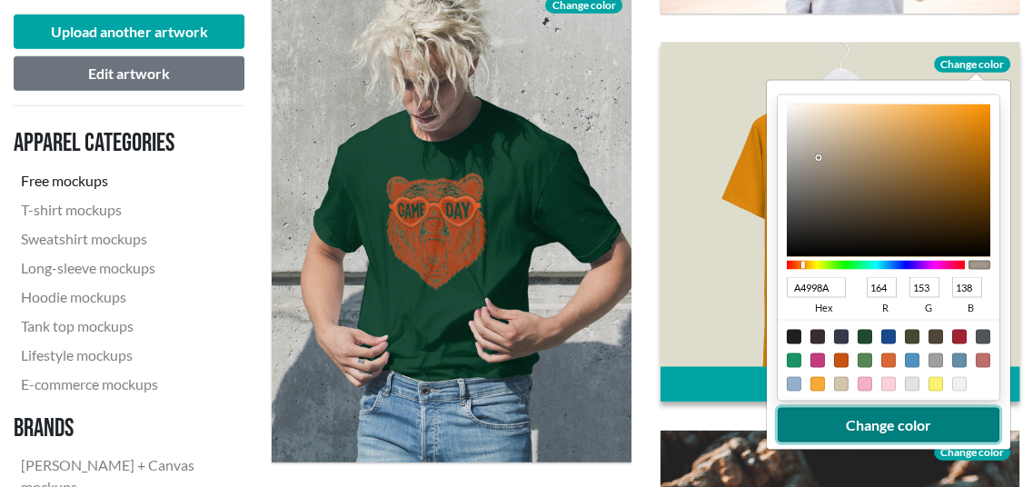
click at [861, 421] on button "Change color" at bounding box center [888, 424] width 222 height 35
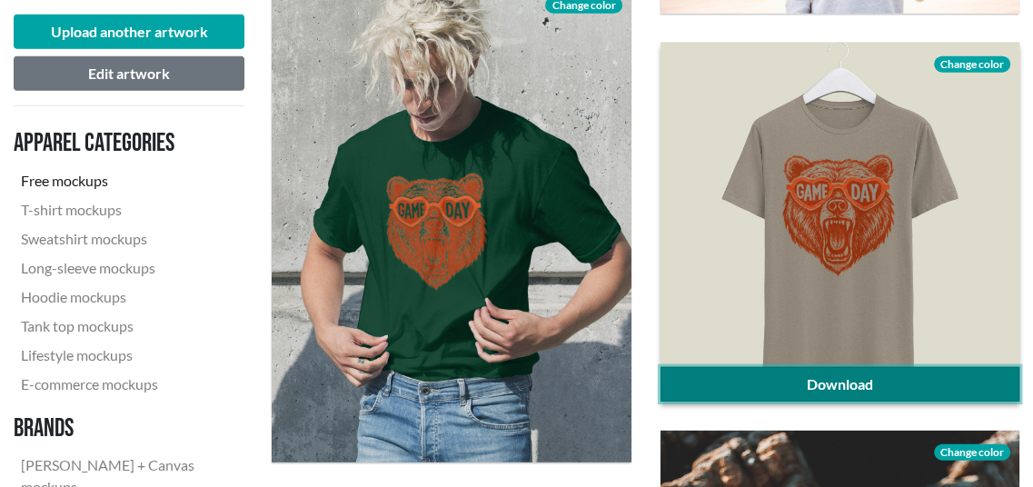
click at [887, 374] on link "Download" at bounding box center [840, 384] width 359 height 35
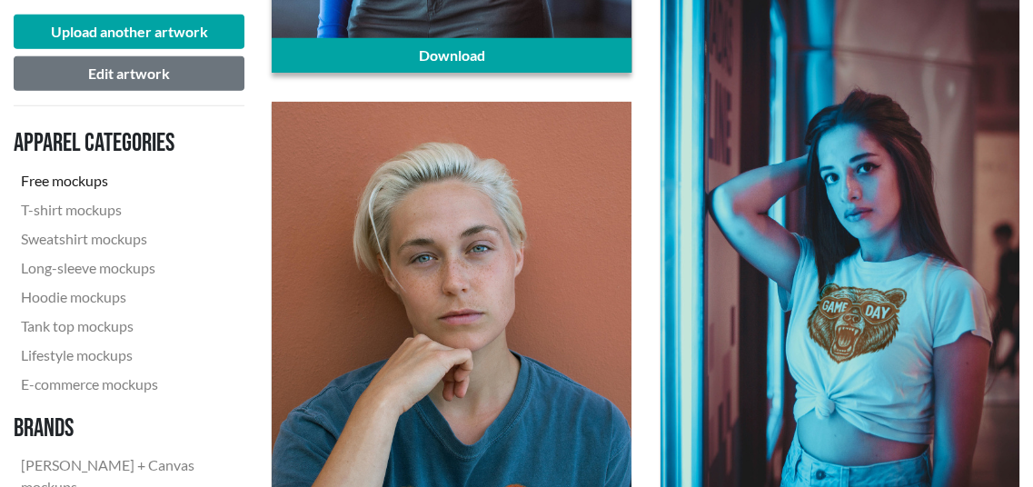
scroll to position [4452, 0]
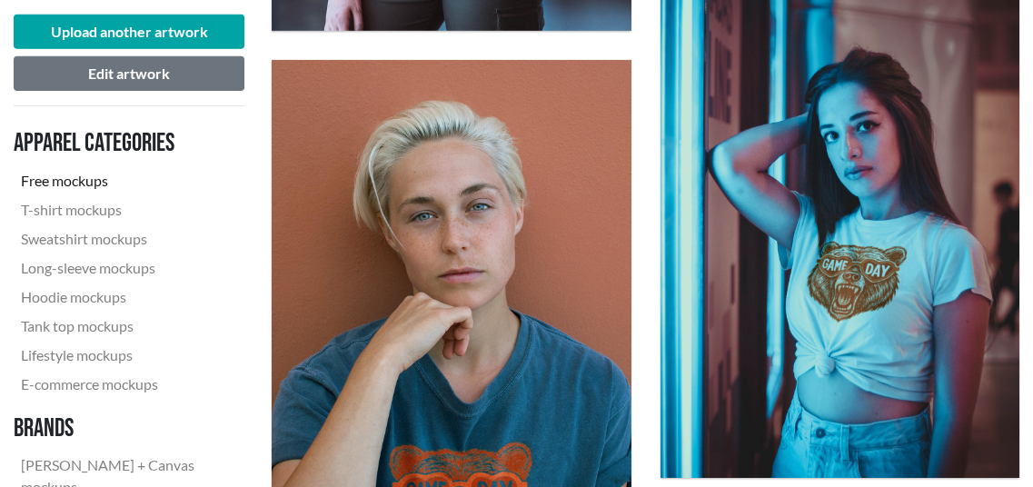
click at [258, 293] on div "Download" at bounding box center [451, 299] width 388 height 508
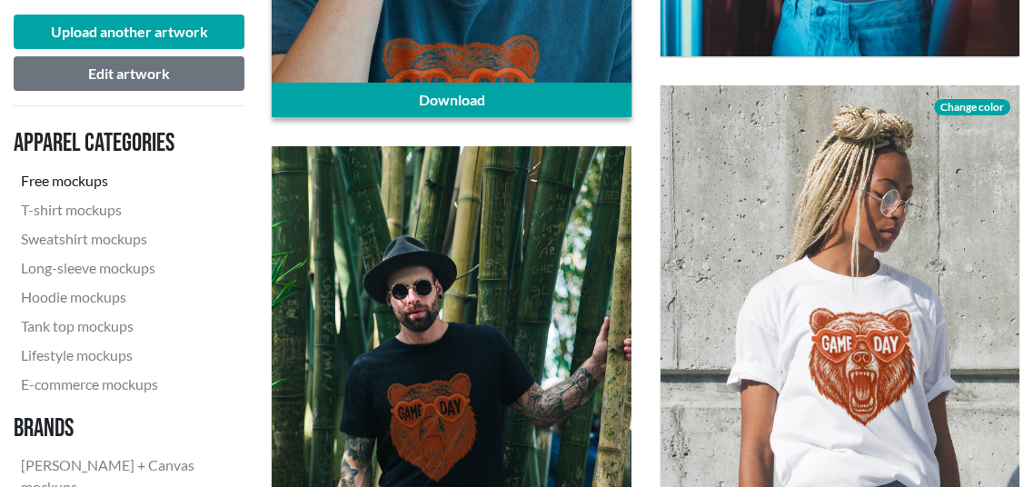
scroll to position [4906, 0]
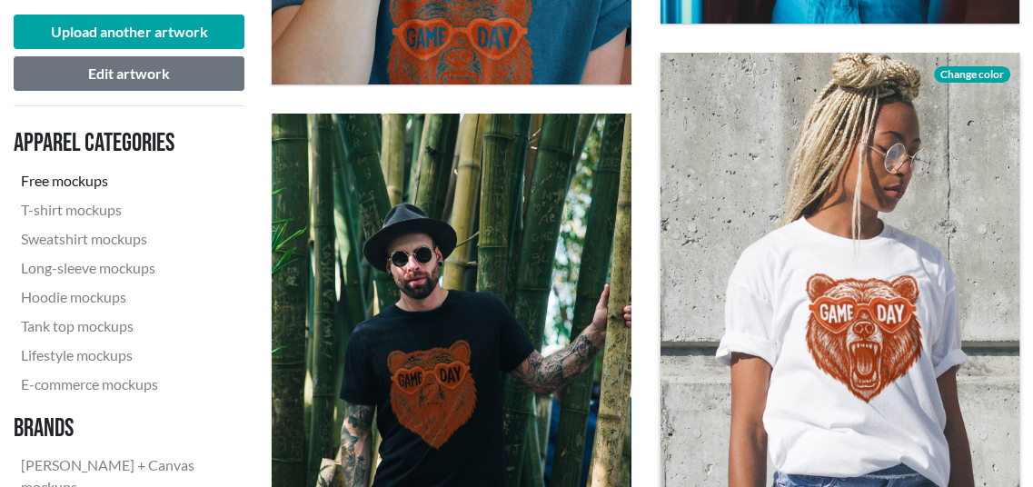
click at [991, 70] on span "Change color" at bounding box center [972, 74] width 76 height 16
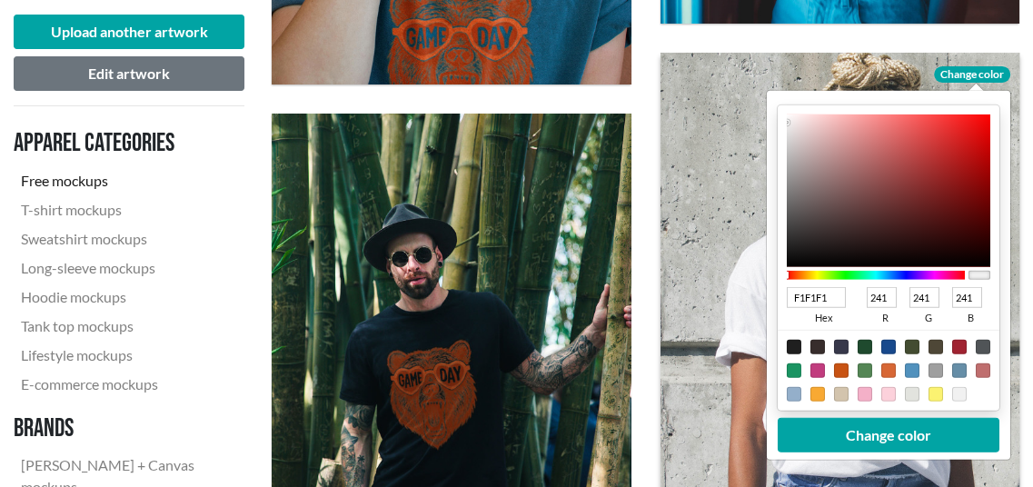
type input "F99C9C"
type input "249"
type input "156"
click at [861, 117] on div at bounding box center [888, 190] width 204 height 153
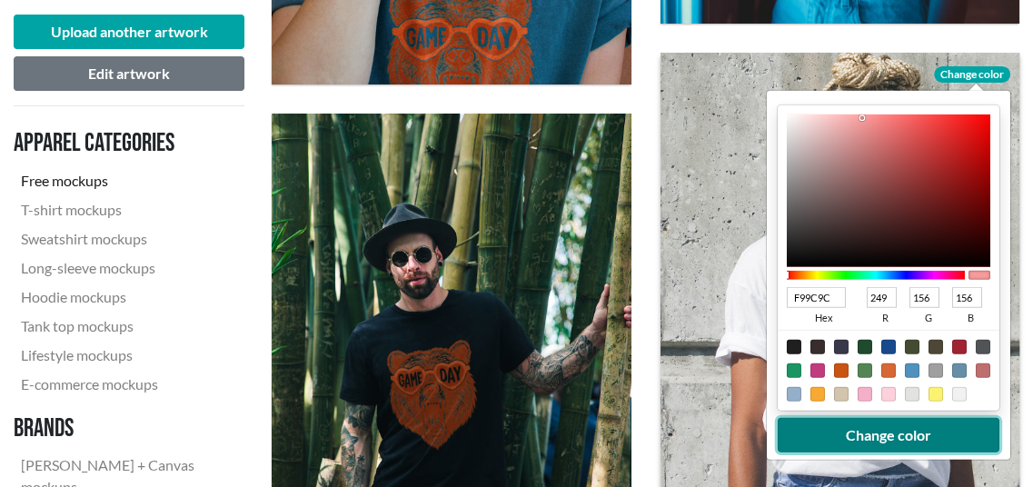
click at [884, 433] on button "Change color" at bounding box center [888, 435] width 222 height 35
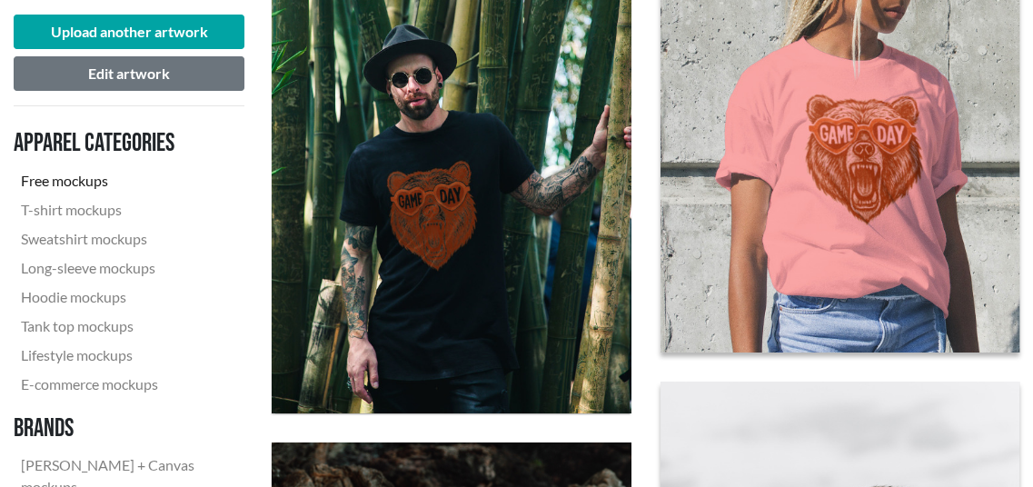
scroll to position [5088, 0]
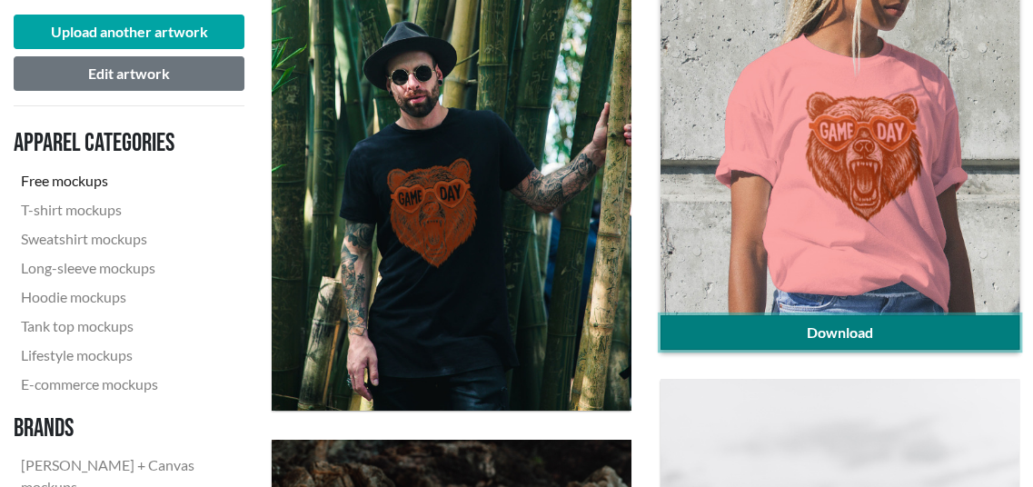
click at [910, 326] on link "Download" at bounding box center [840, 332] width 359 height 35
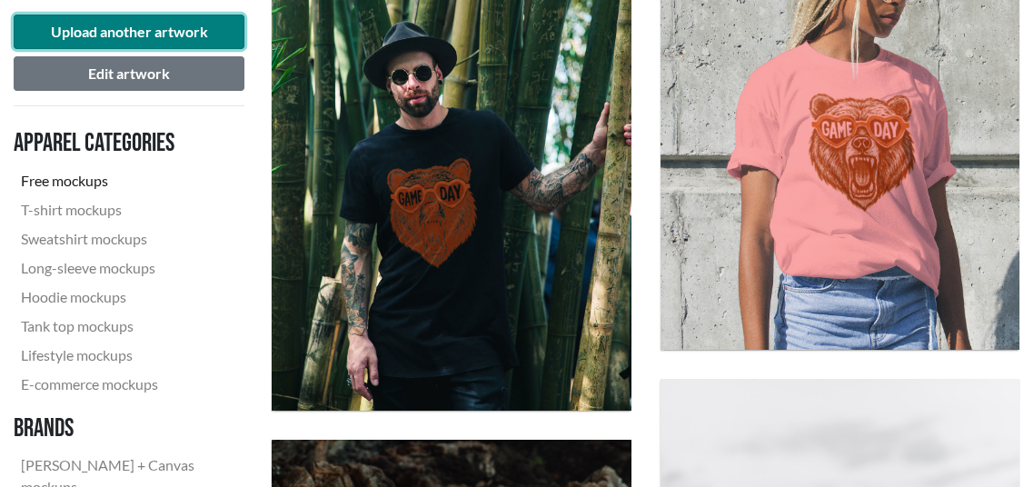
click at [83, 25] on button "Upload another artwork" at bounding box center [129, 32] width 231 height 35
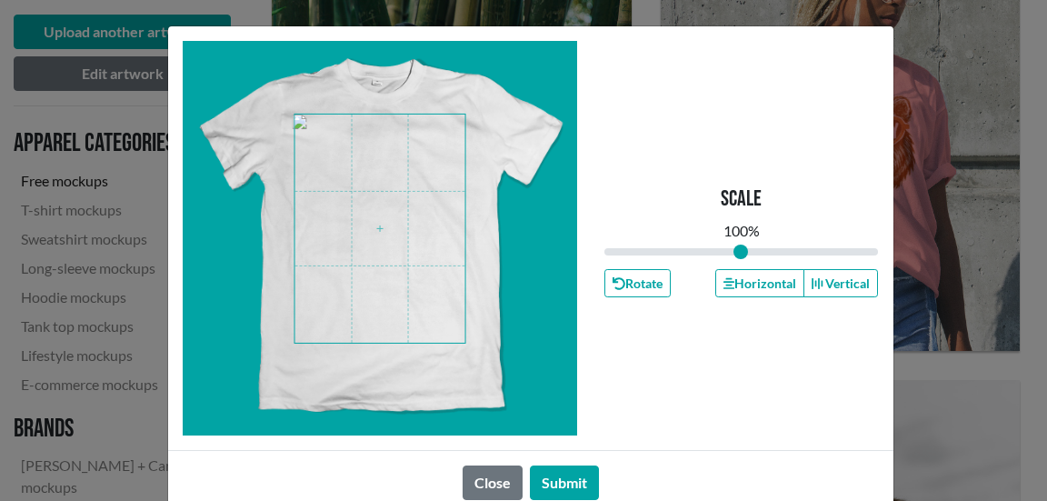
click at [383, 212] on span at bounding box center [379, 228] width 171 height 228
click at [569, 479] on button "Submit" at bounding box center [564, 482] width 69 height 35
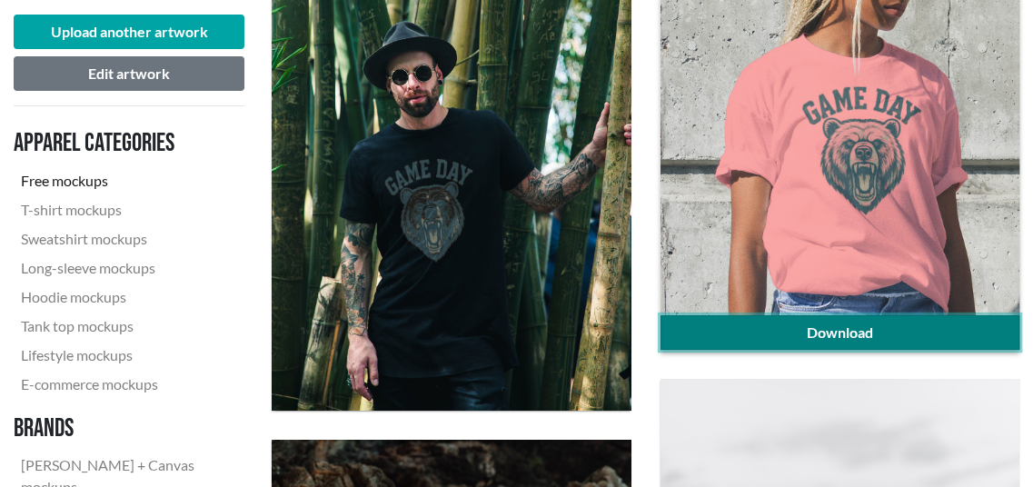
click at [841, 330] on link "Download" at bounding box center [840, 332] width 359 height 35
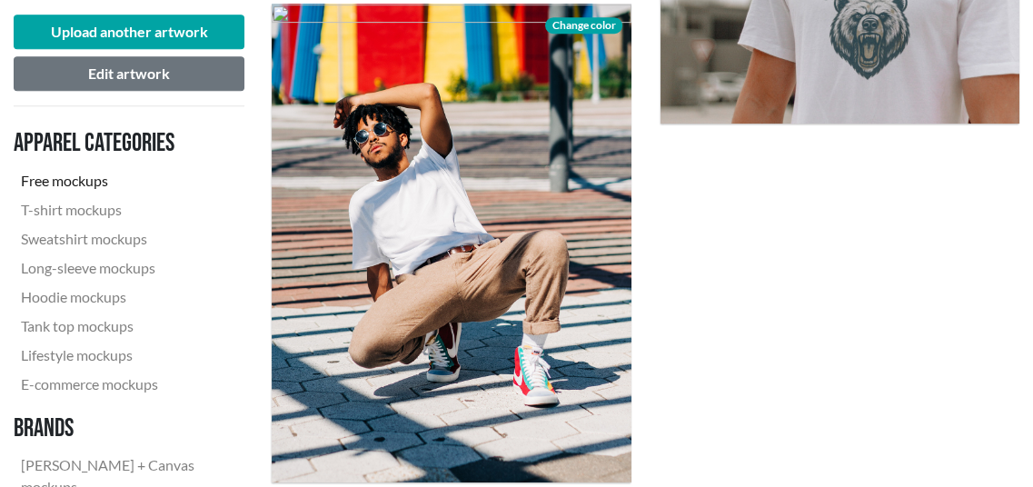
scroll to position [5661, 0]
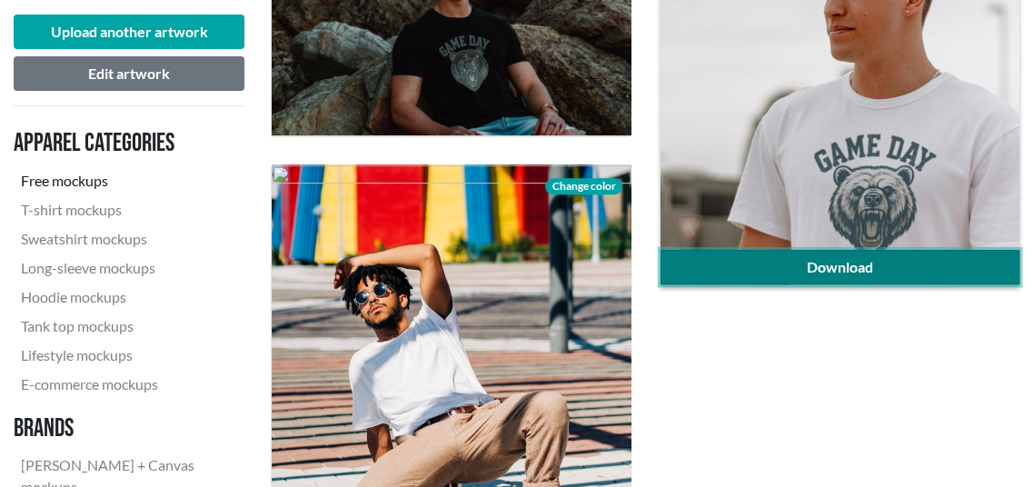
click at [778, 265] on link "Download" at bounding box center [840, 267] width 359 height 35
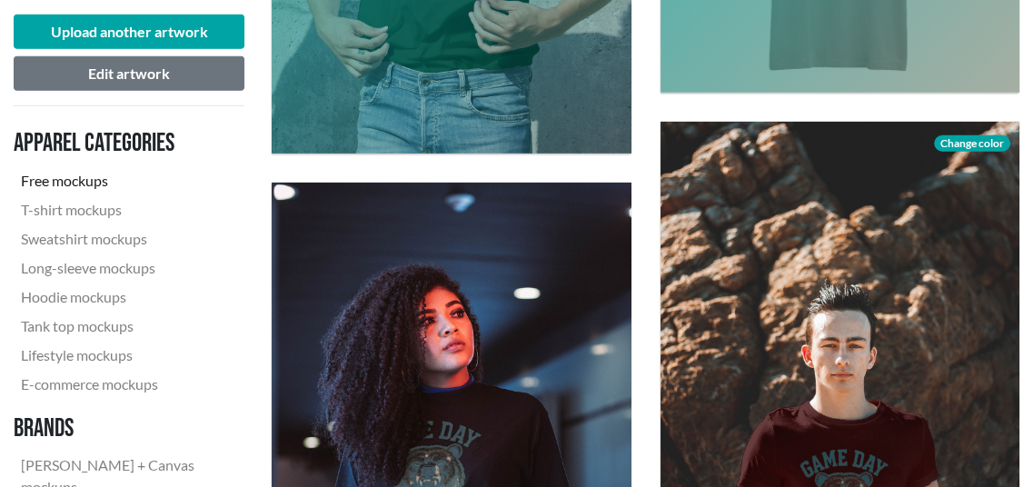
scroll to position [3753, 0]
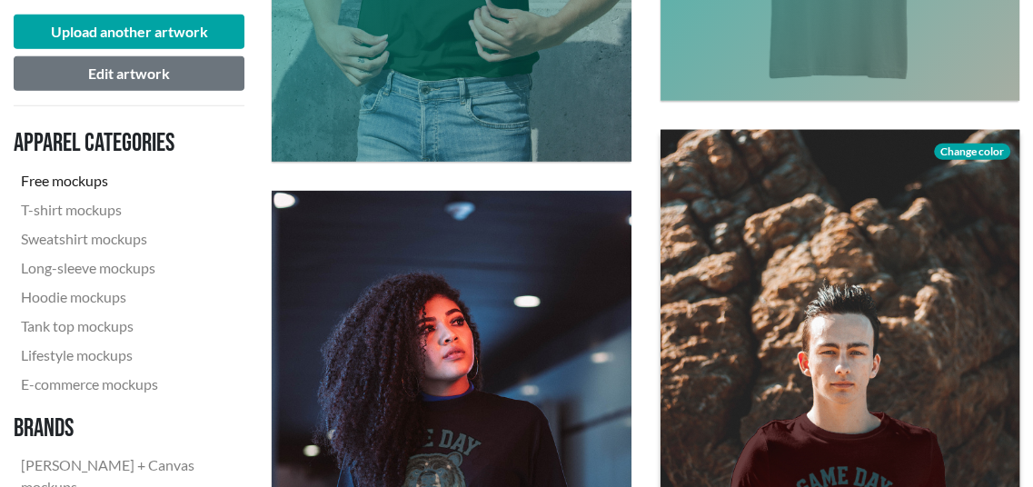
click at [980, 146] on span "Change color" at bounding box center [972, 152] width 76 height 16
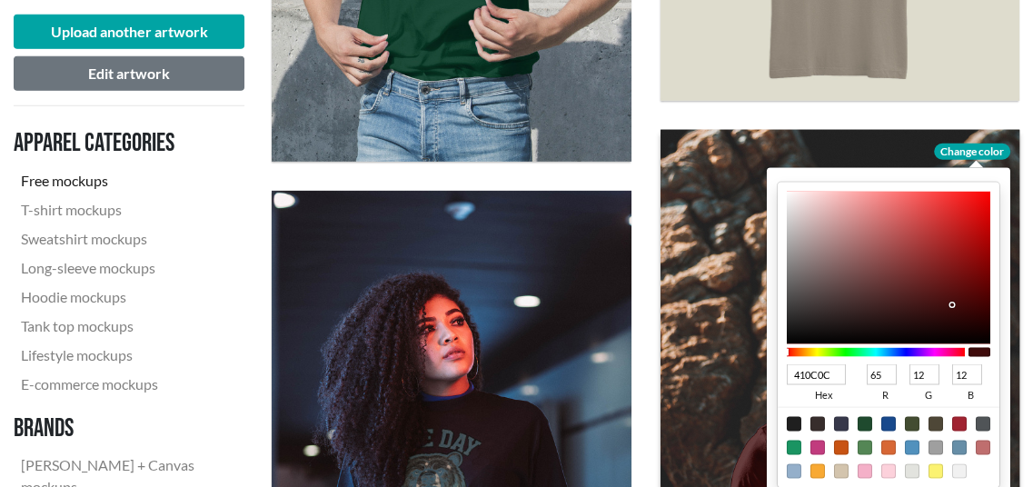
type input "41340C"
type input "52"
click at [808, 352] on div at bounding box center [875, 352] width 178 height 9
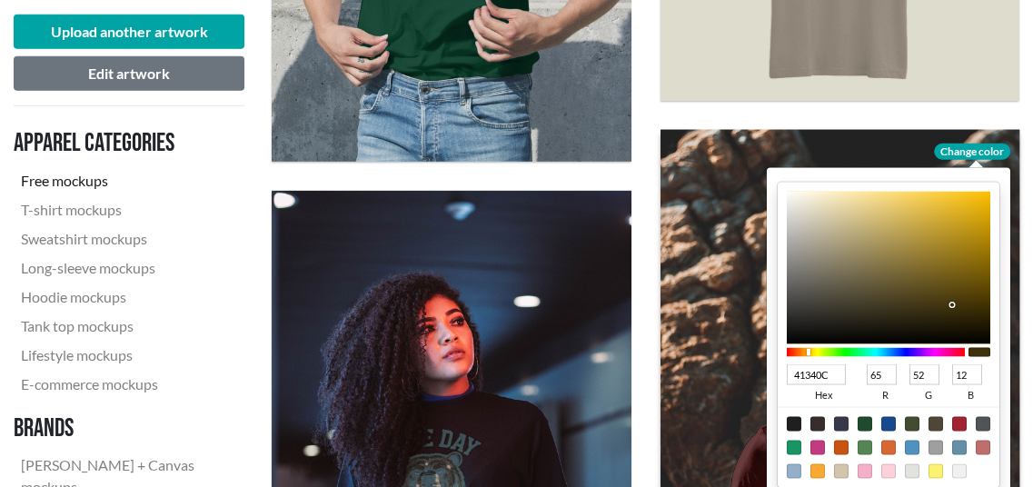
type input "695106"
type input "105"
type input "81"
type input "6"
click at [978, 281] on div at bounding box center [888, 268] width 204 height 153
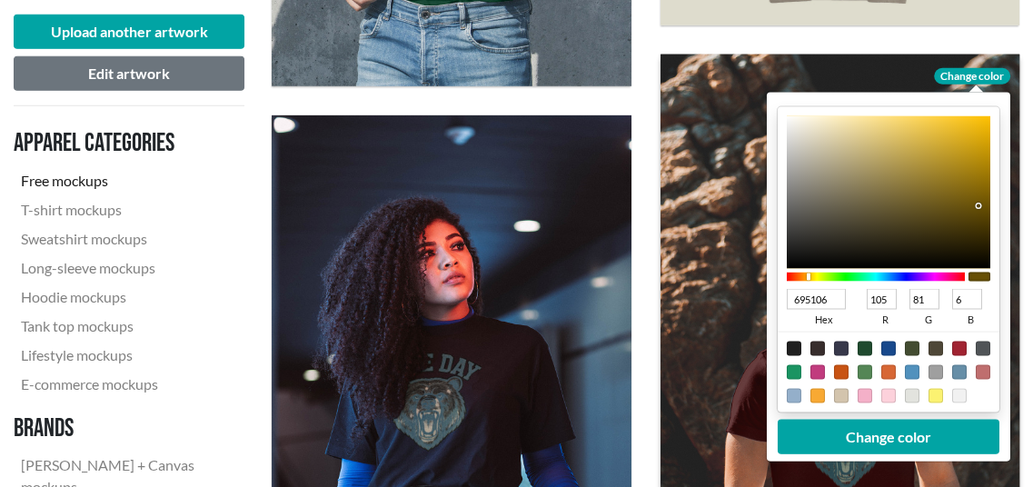
scroll to position [3935, 0]
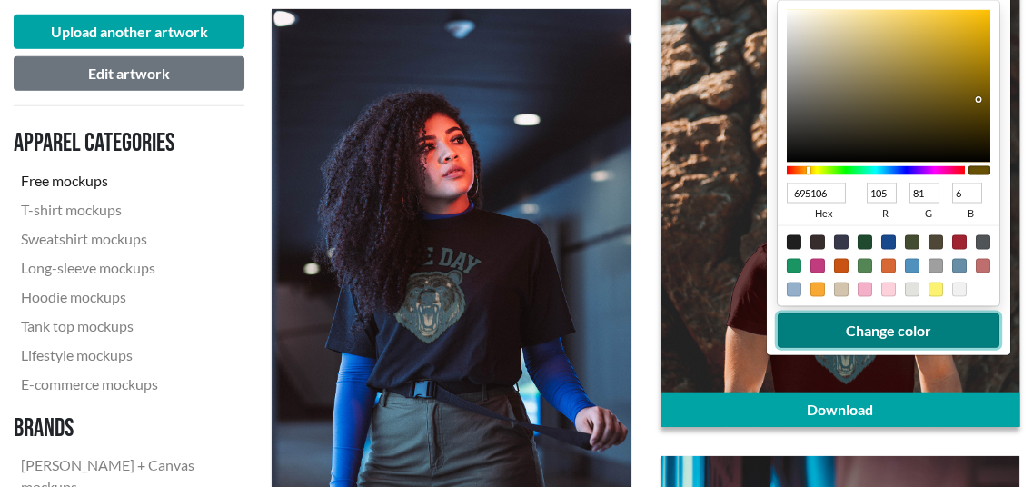
click at [912, 329] on button "Change color" at bounding box center [888, 330] width 222 height 35
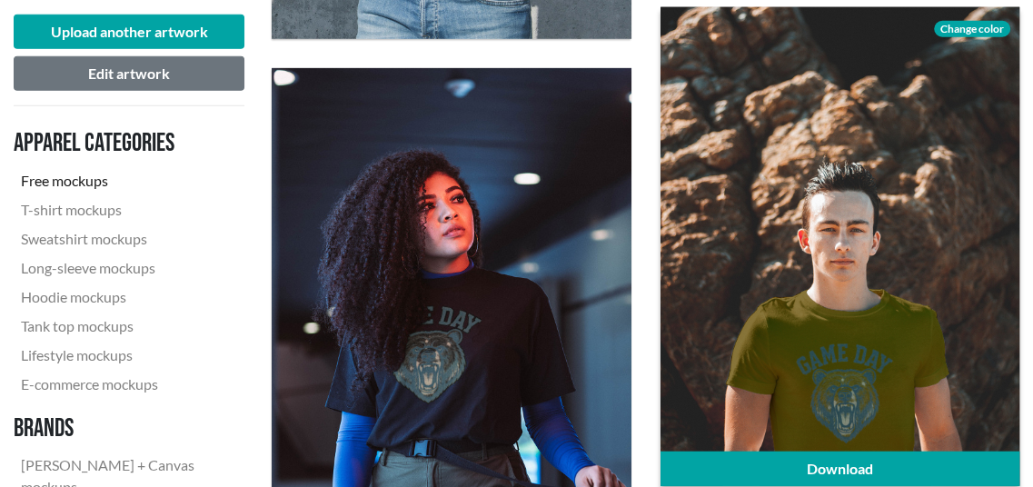
scroll to position [3844, 0]
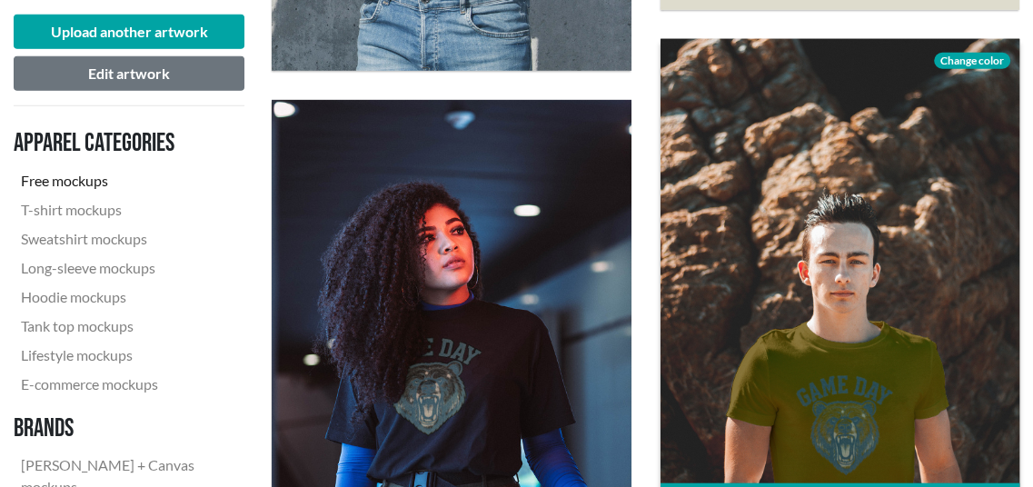
click at [972, 64] on span "Change color" at bounding box center [972, 61] width 76 height 16
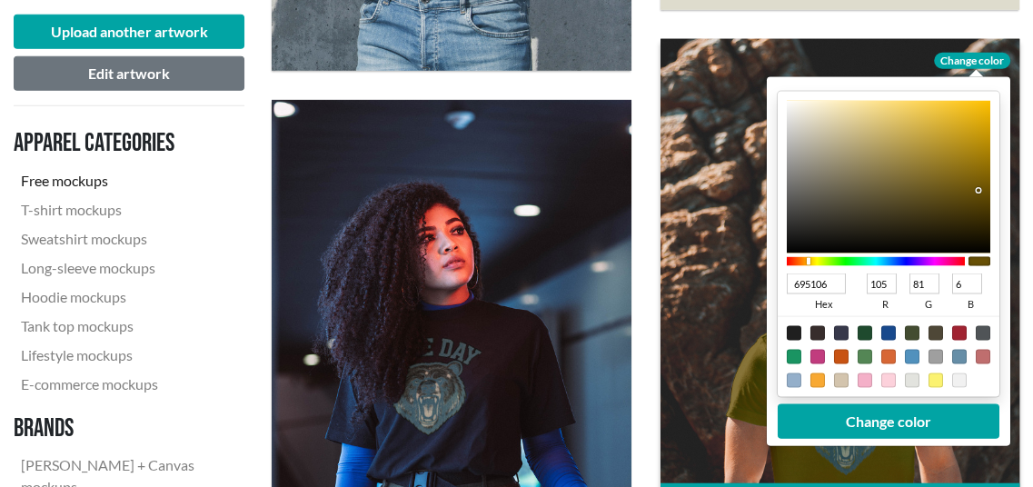
type input "B5B3AE"
type input "181"
type input "179"
type input "174"
click at [793, 144] on div at bounding box center [888, 177] width 204 height 153
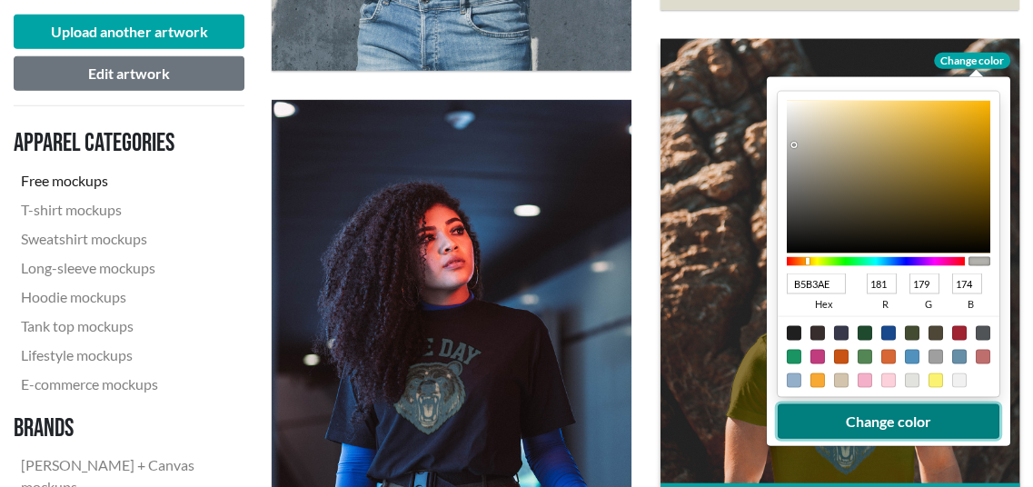
click at [906, 420] on button "Change color" at bounding box center [888, 421] width 222 height 35
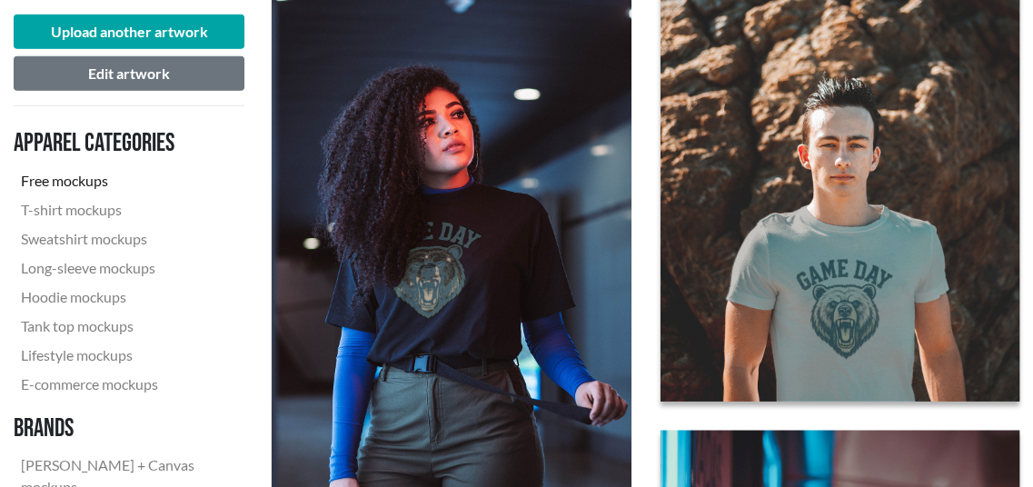
scroll to position [4117, 0]
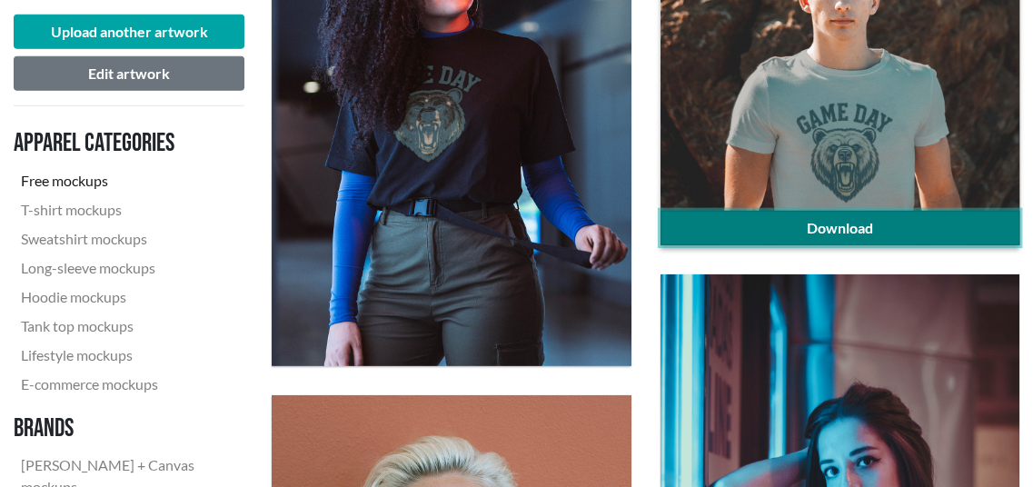
click at [913, 231] on link "Download" at bounding box center [840, 228] width 359 height 35
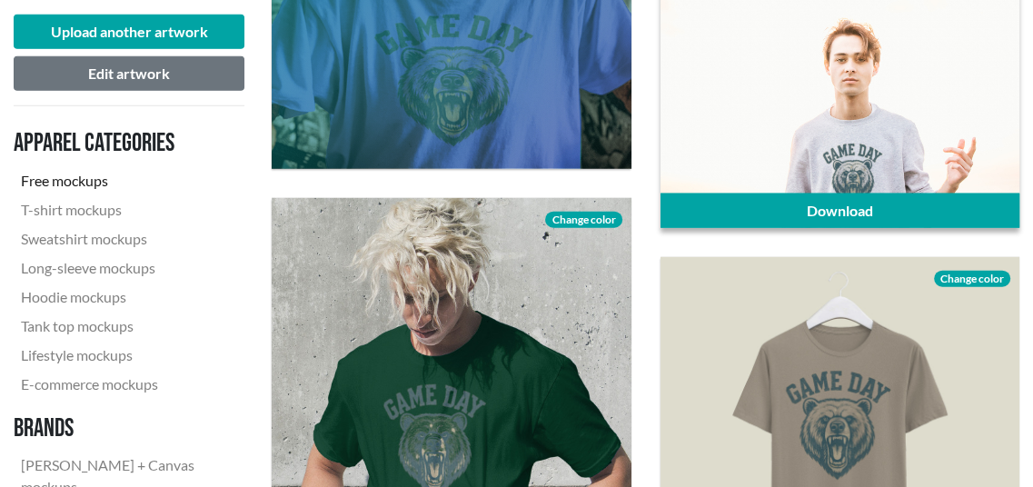
scroll to position [3418, 0]
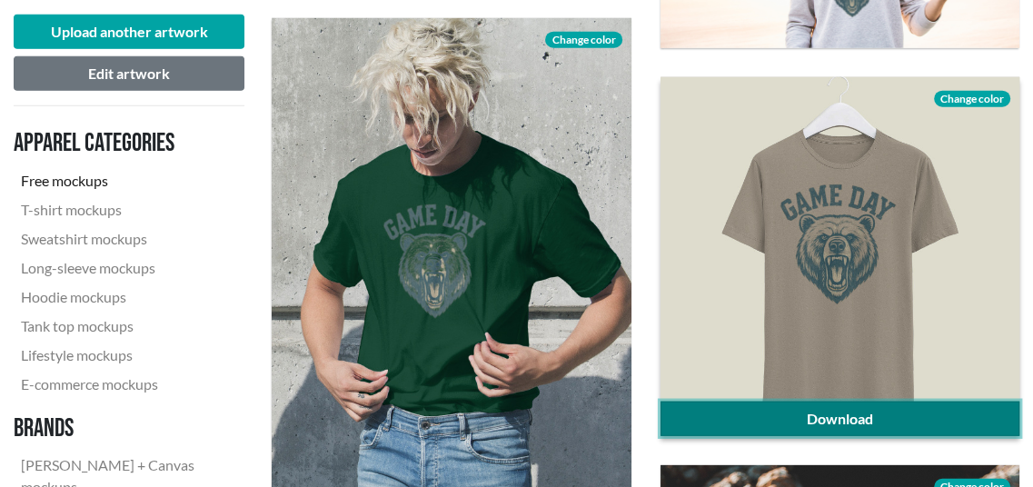
click at [846, 411] on link "Download" at bounding box center [840, 419] width 359 height 35
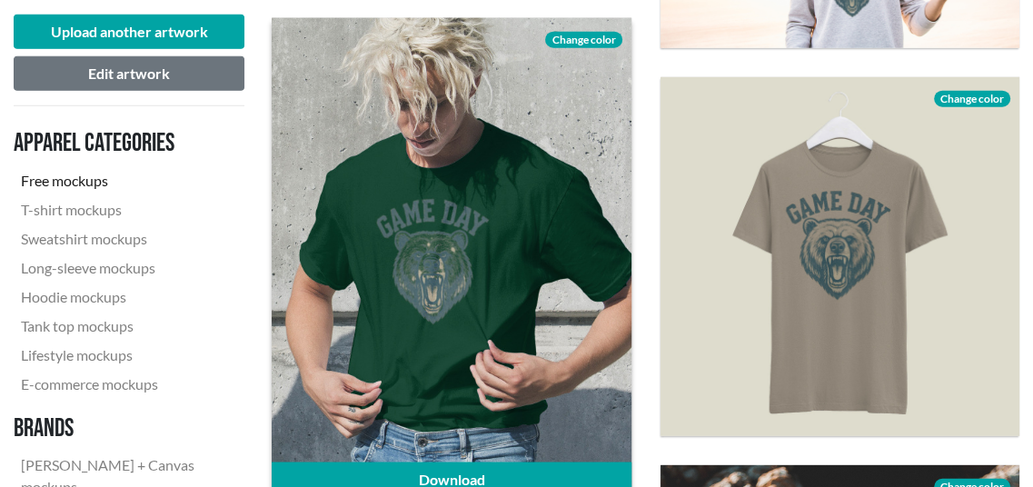
click at [607, 32] on span "Change color" at bounding box center [583, 40] width 76 height 16
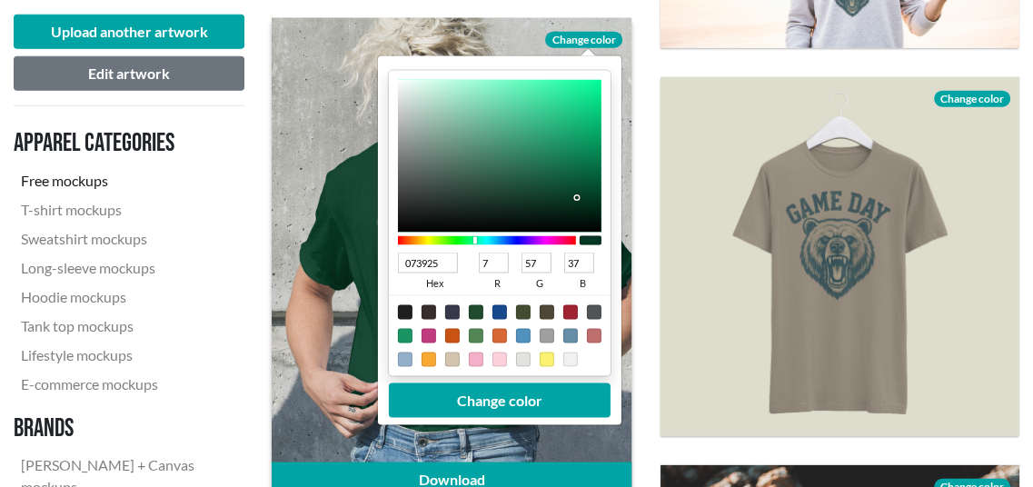
click at [426, 355] on div at bounding box center [429, 359] width 15 height 15
type input "F8A933"
type input "248"
type input "169"
type input "51"
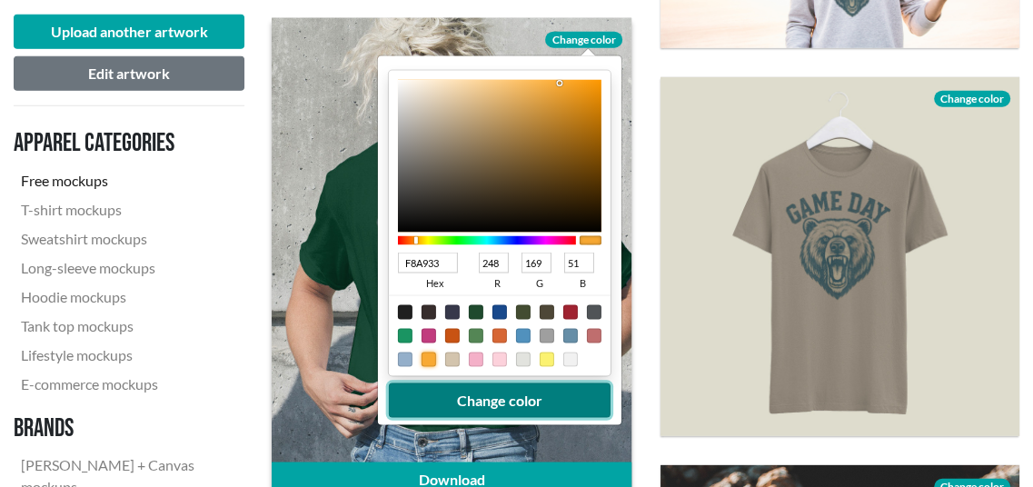
click at [470, 407] on button "Change color" at bounding box center [500, 400] width 222 height 35
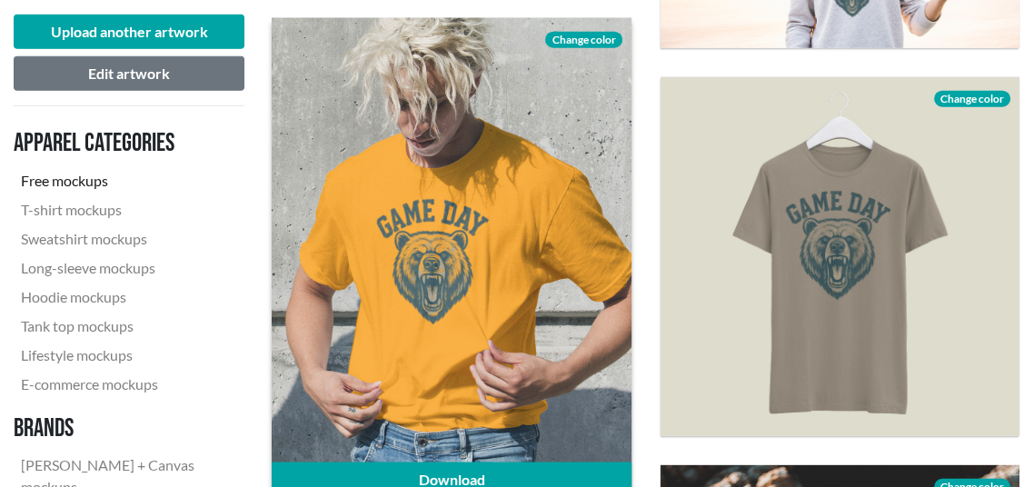
scroll to position [3509, 0]
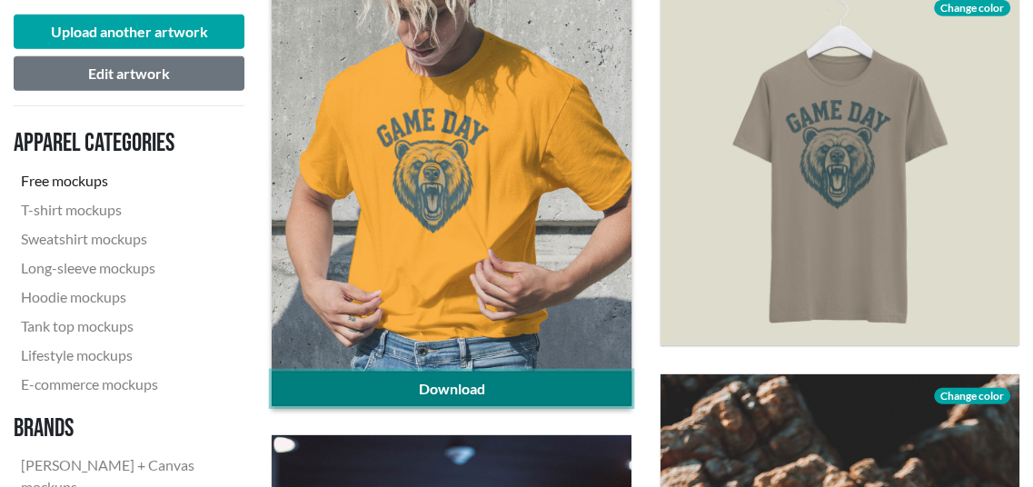
click at [462, 388] on link "Download" at bounding box center [451, 389] width 359 height 35
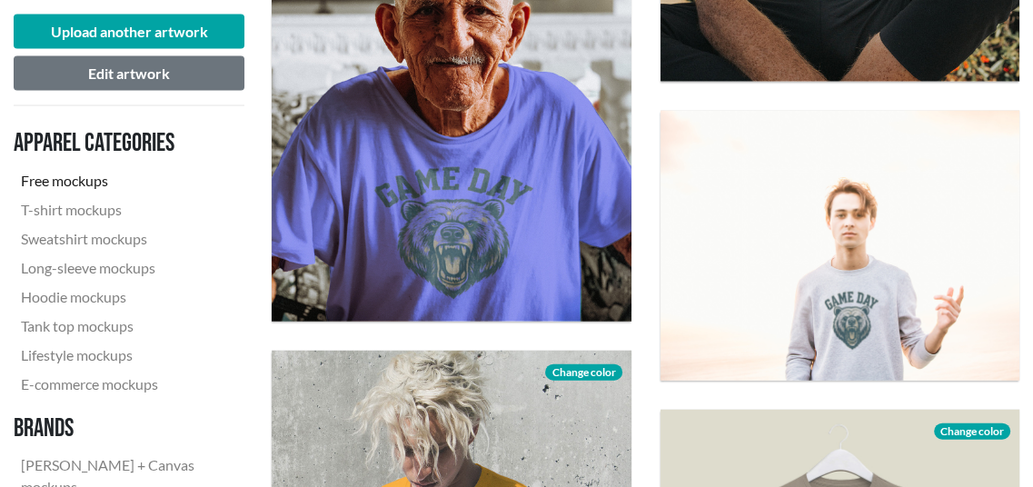
scroll to position [3055, 0]
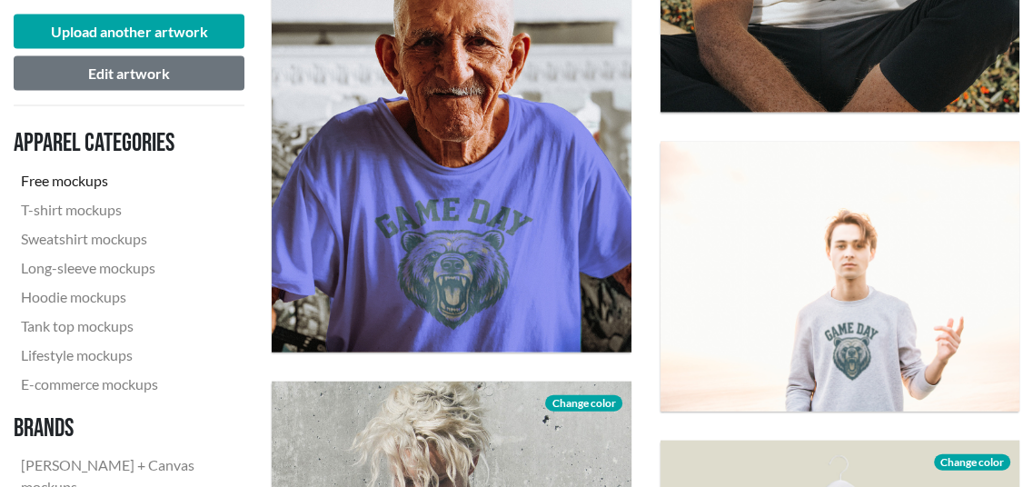
click at [240, 245] on nav "Apparel categories Free mockups T-shirt mockups Sweatshirt mockups Long-sleeve …" at bounding box center [129, 358] width 231 height 475
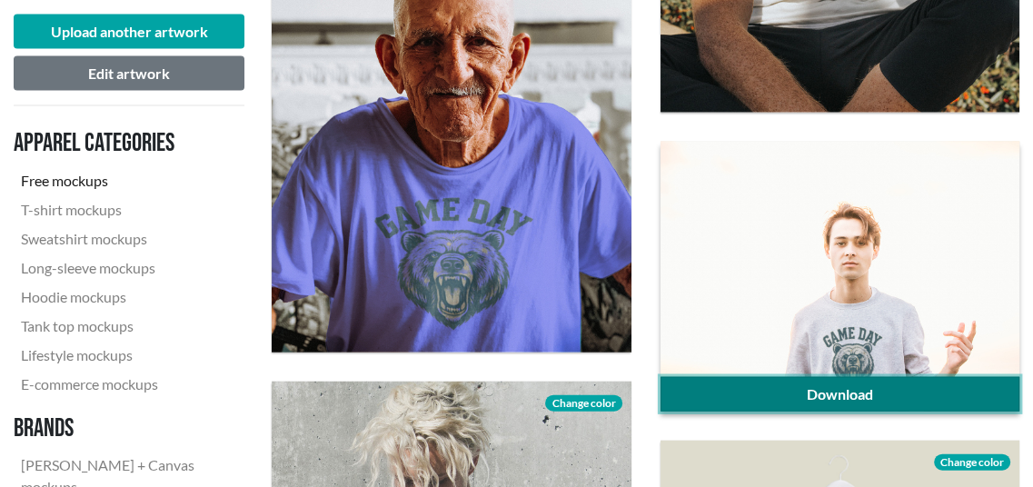
click at [967, 393] on link "Download" at bounding box center [840, 394] width 359 height 35
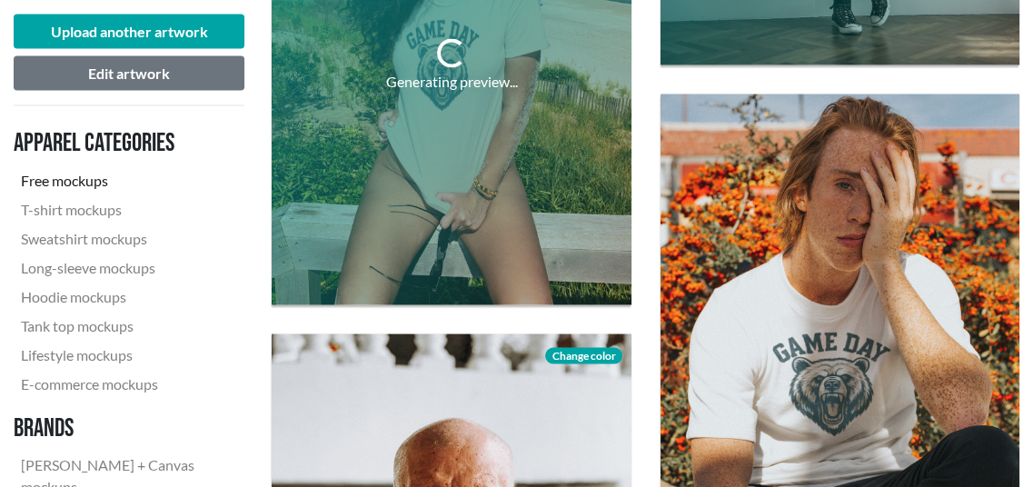
scroll to position [2691, 0]
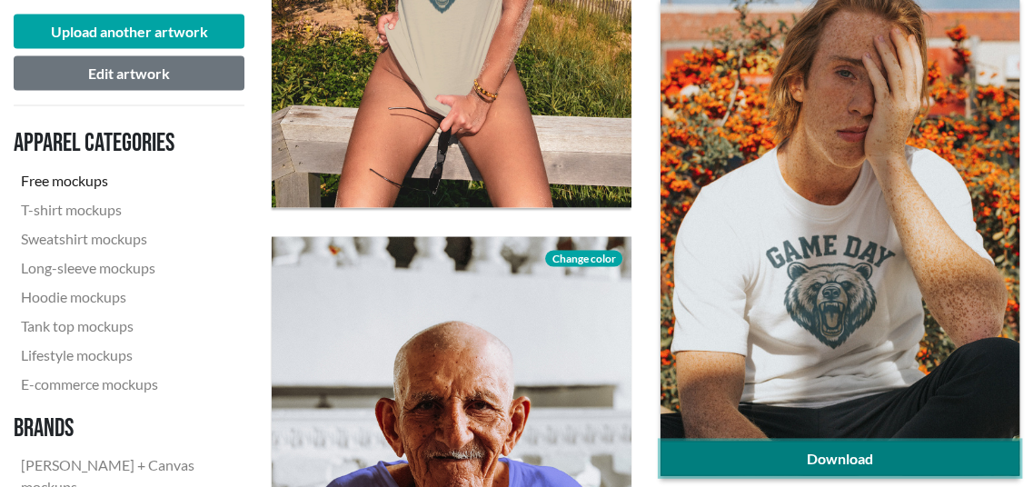
click at [847, 455] on link "Download" at bounding box center [840, 459] width 359 height 35
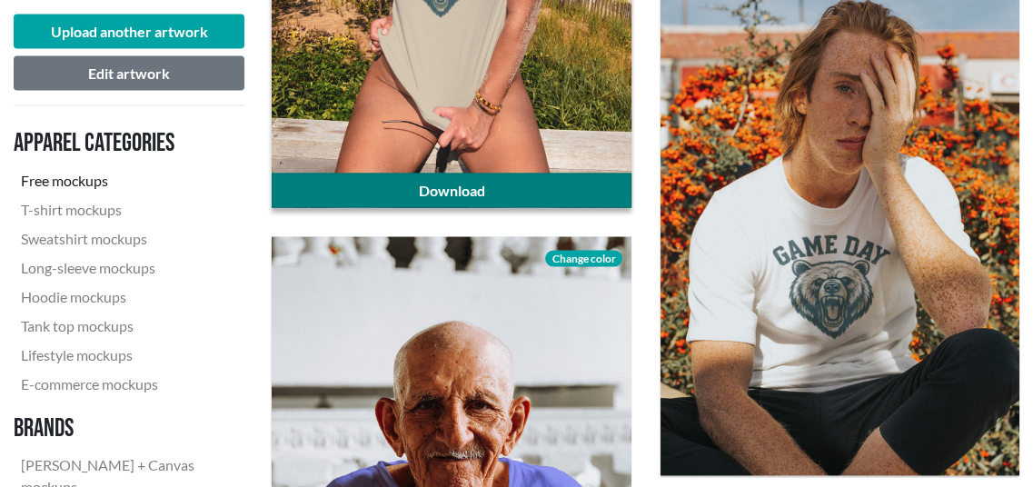
scroll to position [2510, 0]
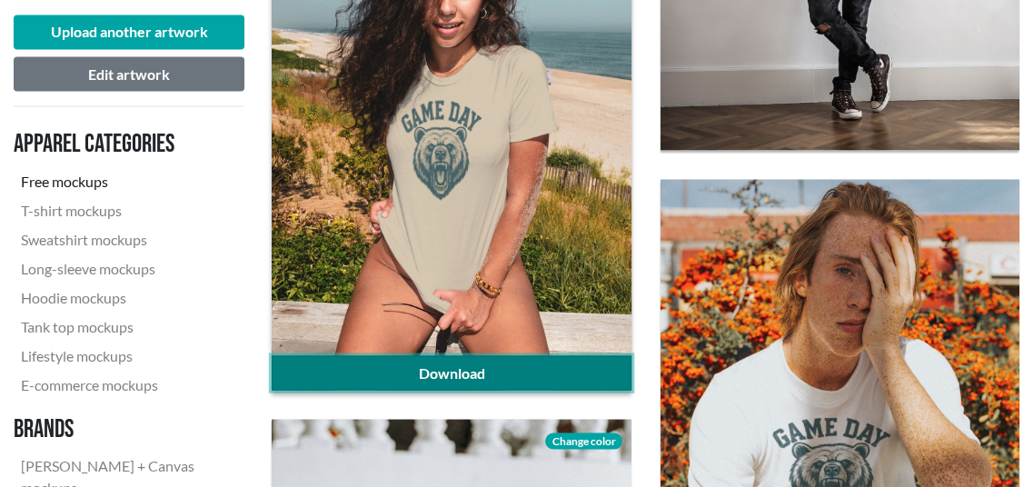
click at [429, 372] on link "Download" at bounding box center [451, 372] width 359 height 35
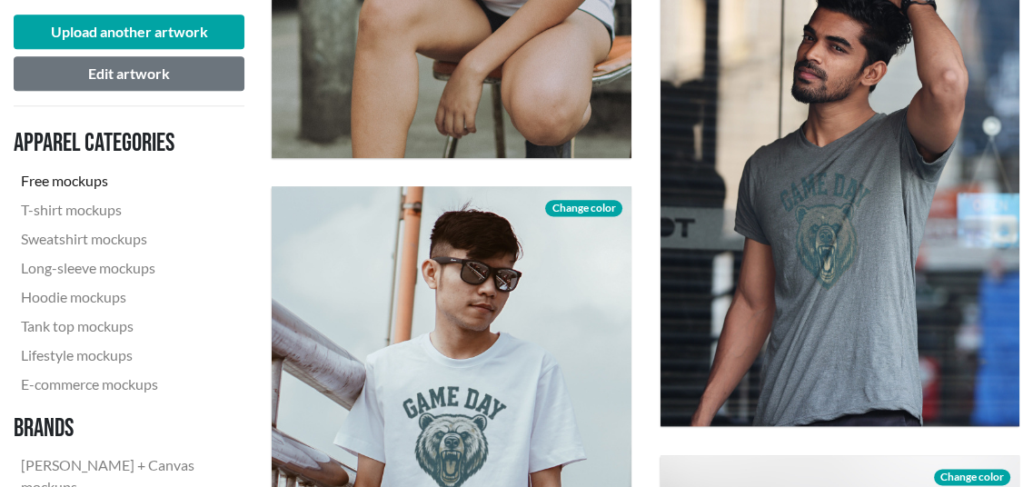
scroll to position [1964, 0]
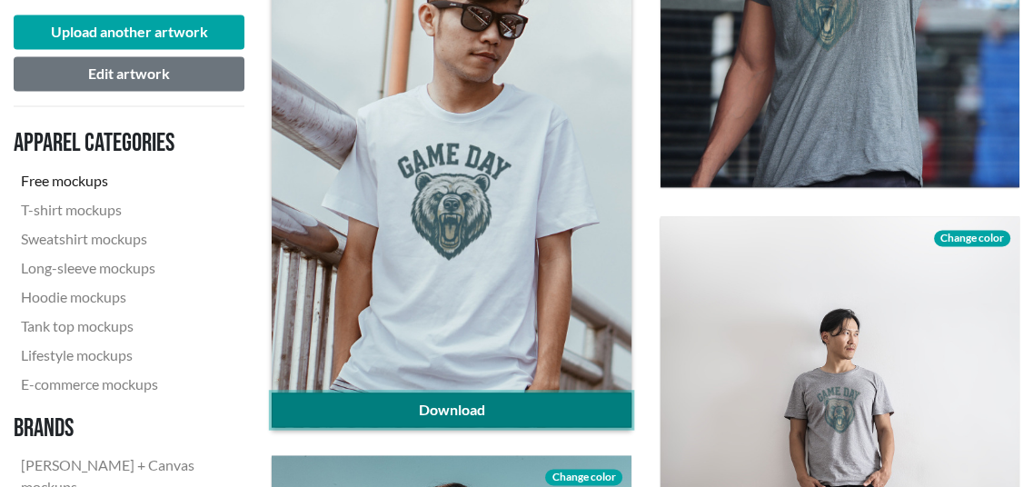
click at [501, 403] on link "Download" at bounding box center [451, 410] width 359 height 35
